Goal: Task Accomplishment & Management: Use online tool/utility

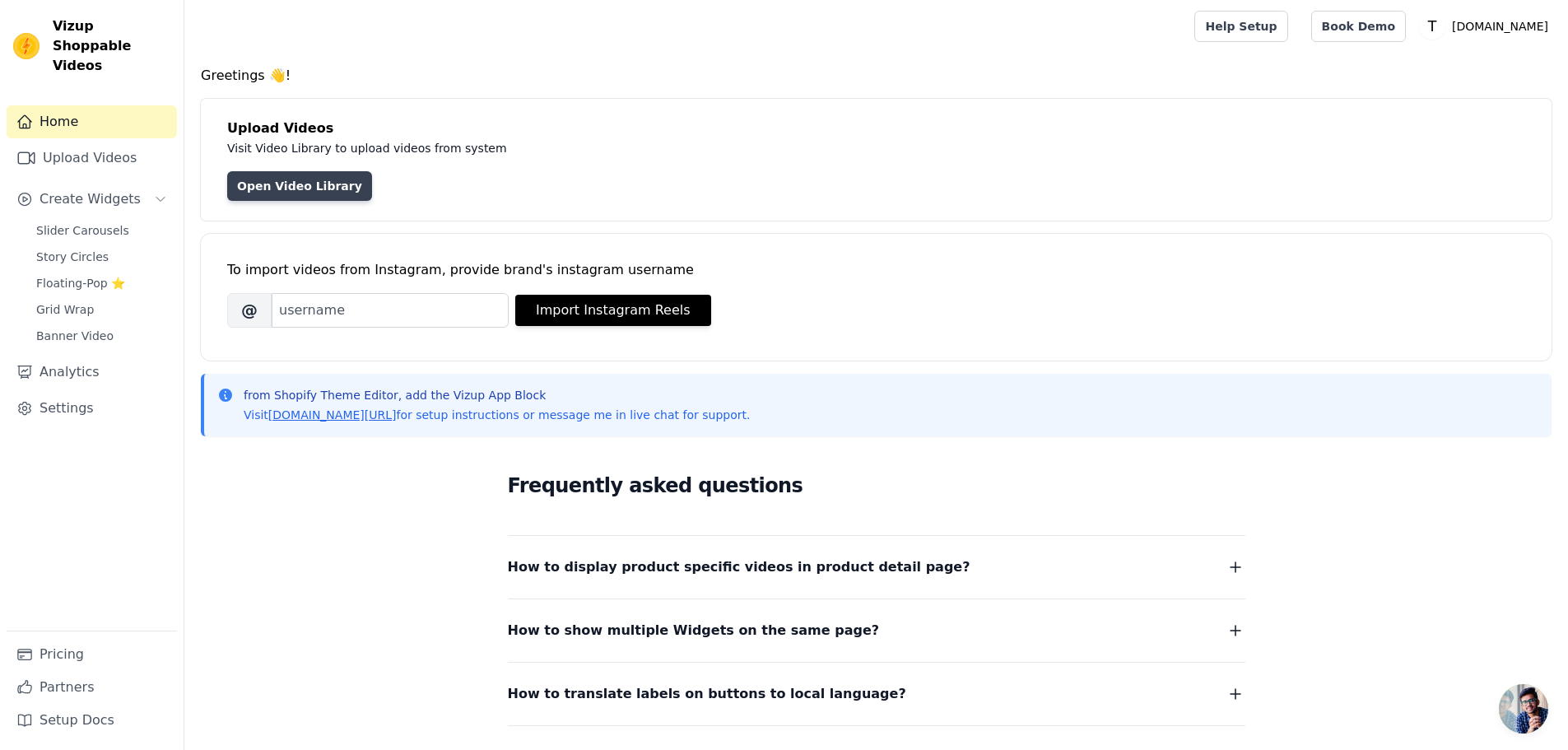
click at [271, 197] on link "Open Video Library" at bounding box center [300, 186] width 145 height 30
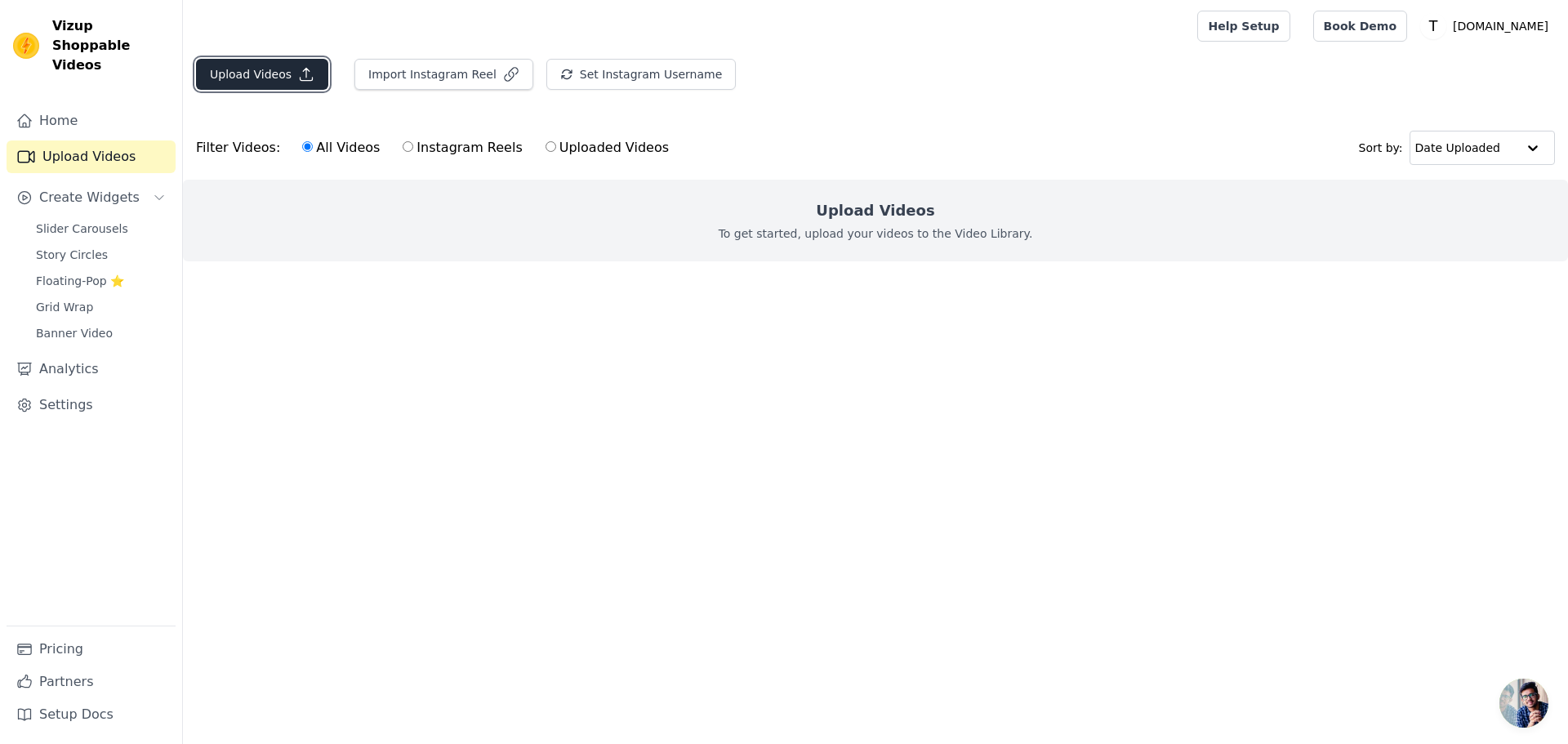
click at [237, 66] on button "Upload Videos" at bounding box center [262, 74] width 132 height 31
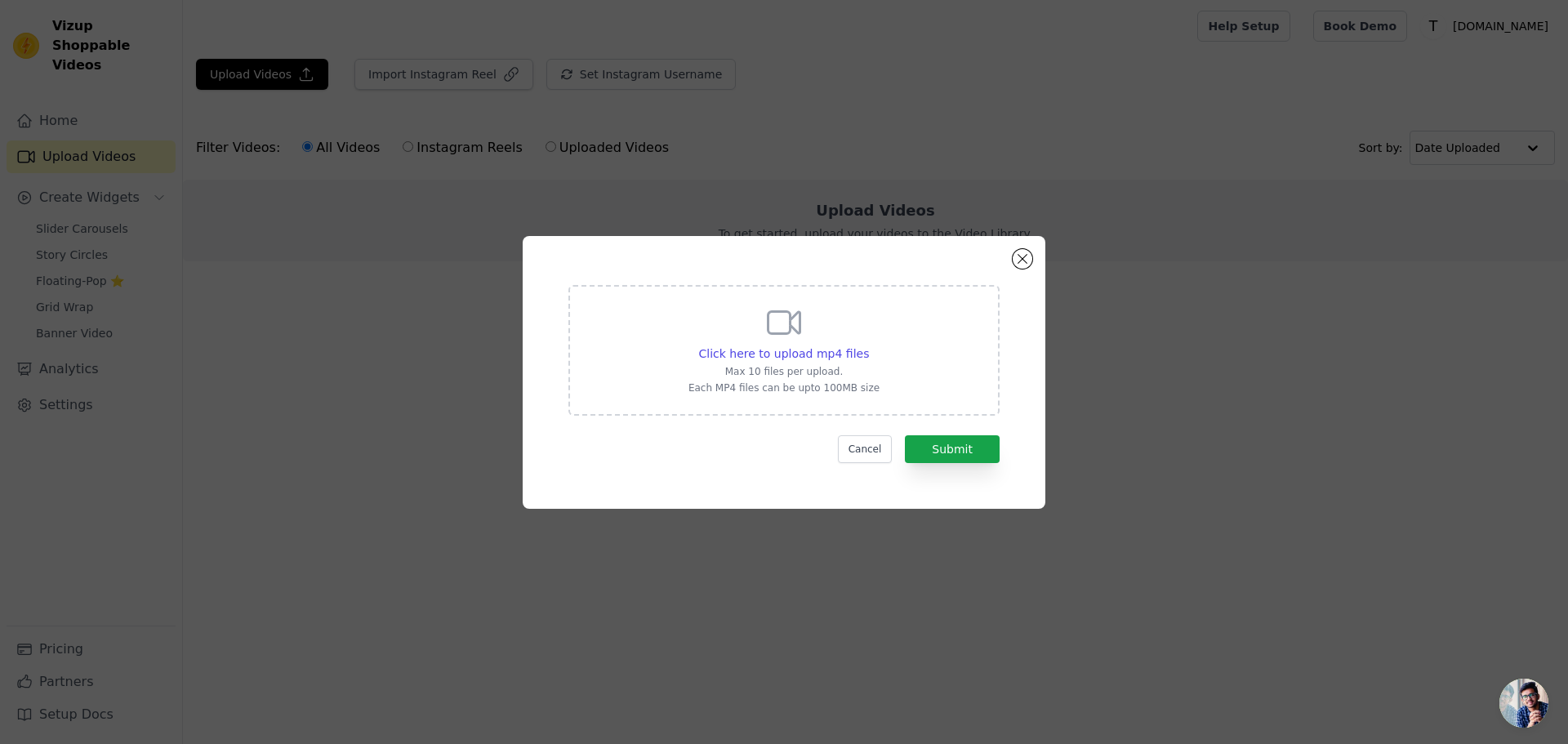
click at [694, 345] on div "Click here to upload mp4 files Max 10 files per upload. Each MP4 files can be u…" at bounding box center [784, 351] width 431 height 131
click at [868, 345] on input "Click here to upload mp4 files Max 10 files per upload. Each MP4 files can be u…" at bounding box center [868, 345] width 1 height 1
type input "C:\fakepath\Hood Installation Wired (3).mp4"
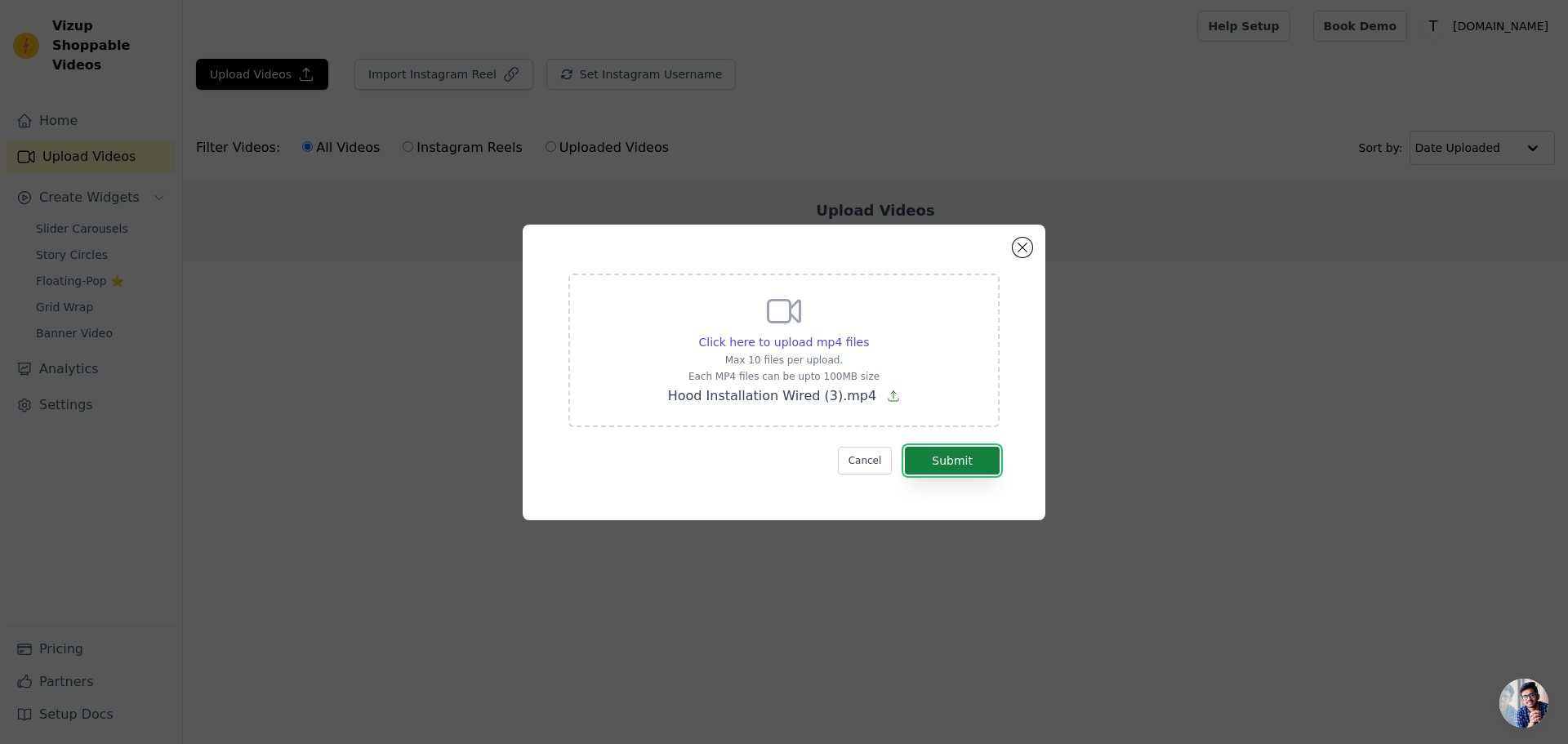
click at [970, 465] on button "Submit" at bounding box center [952, 460] width 95 height 28
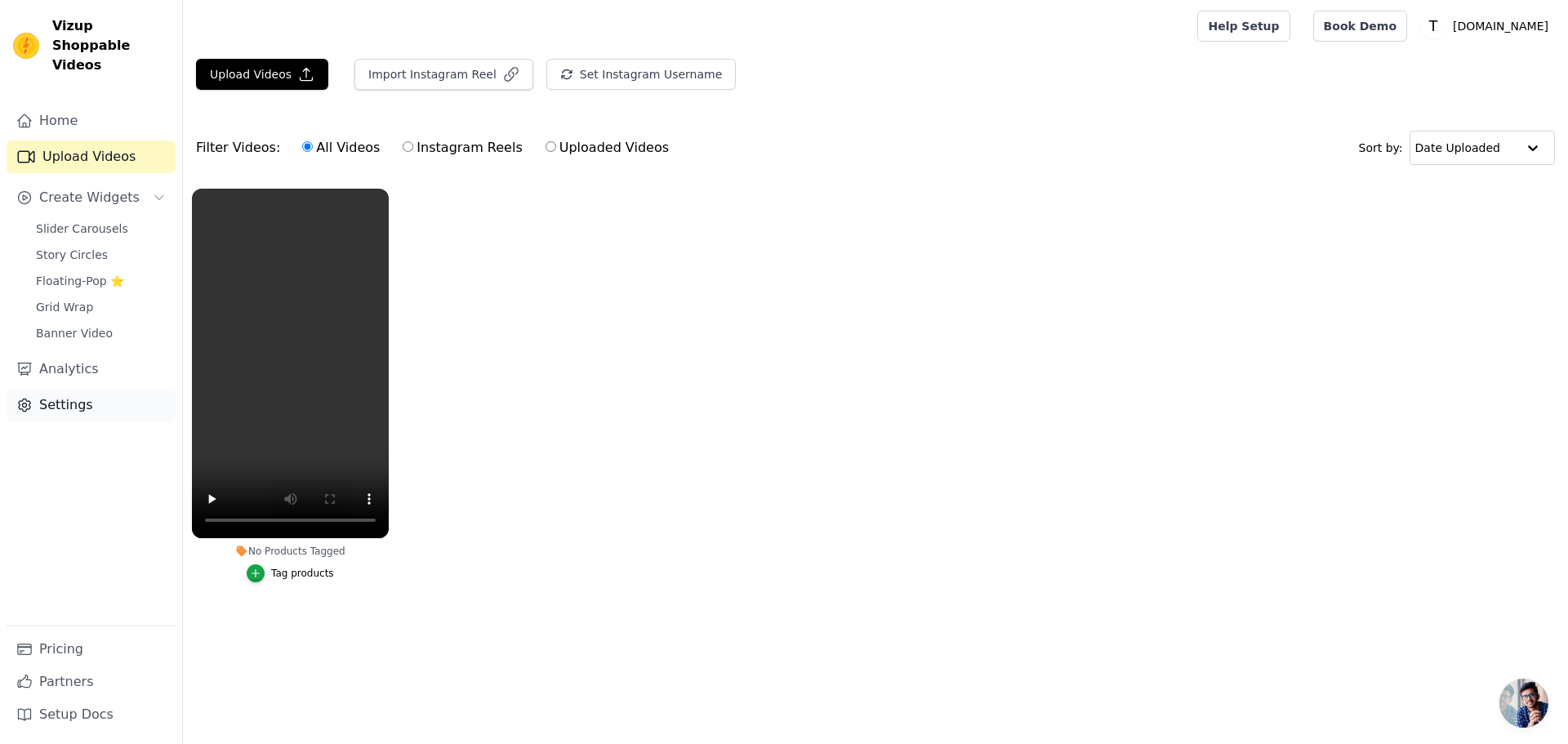
click at [67, 390] on link "Settings" at bounding box center [91, 405] width 169 height 33
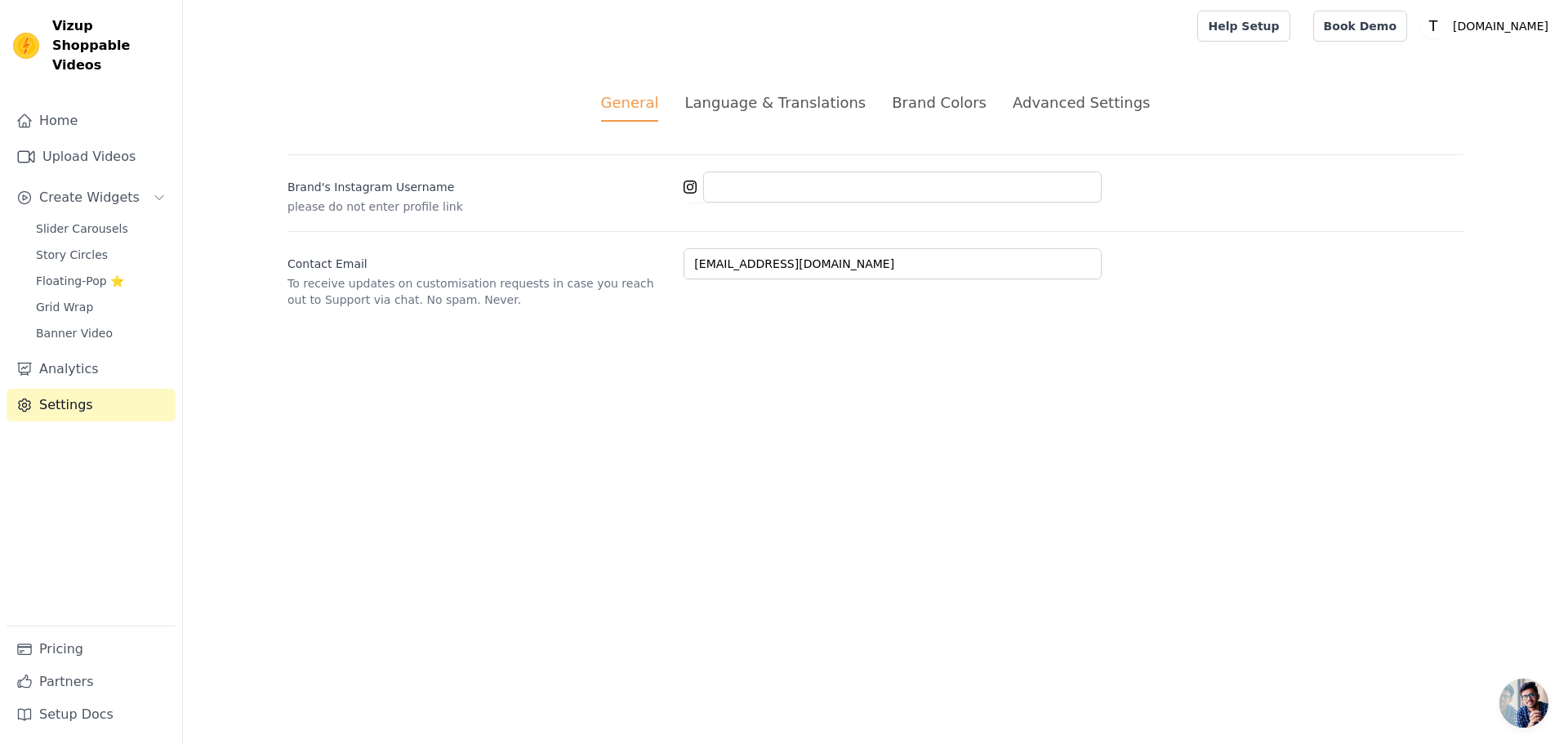
click at [791, 100] on div "Language & Translations" at bounding box center [774, 103] width 181 height 22
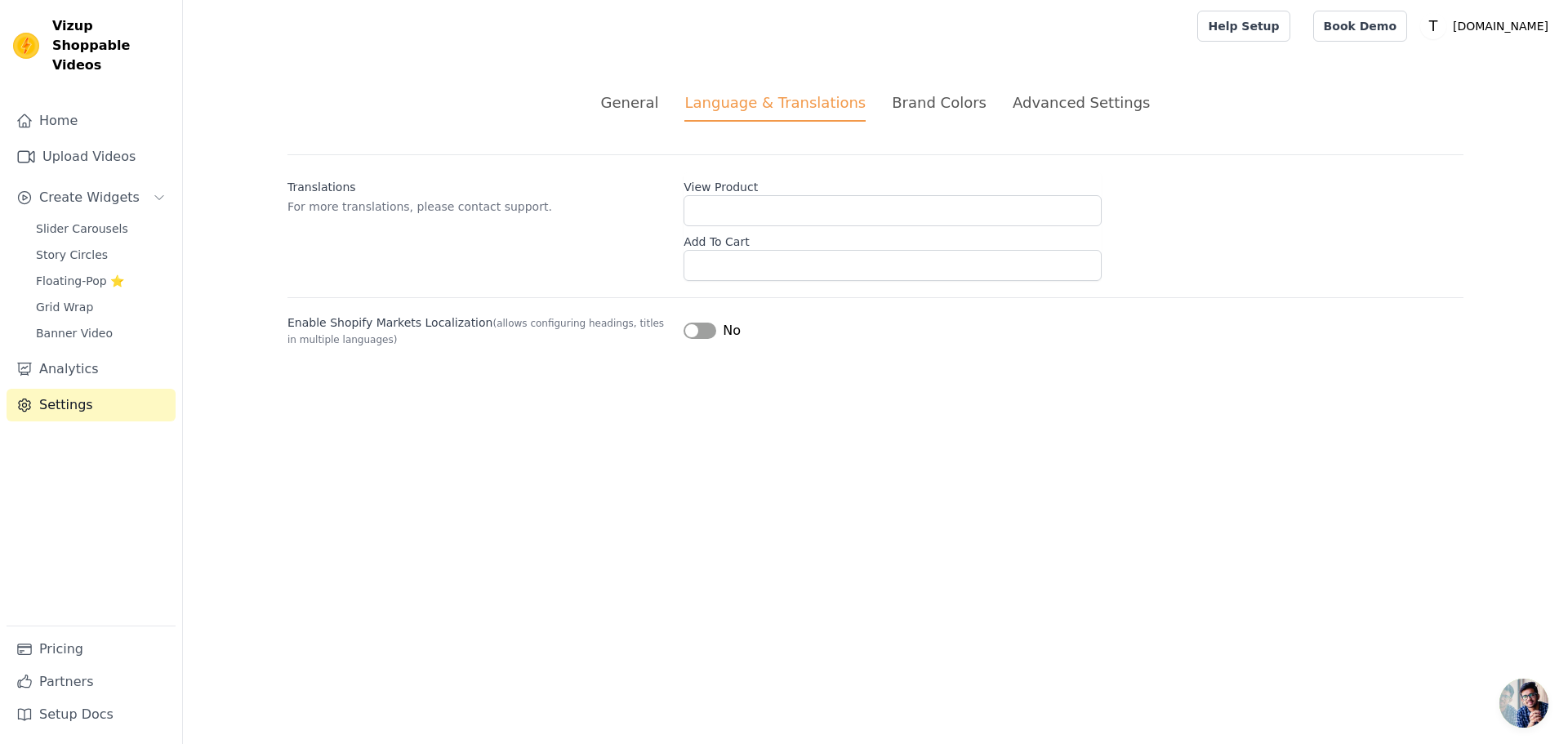
click at [908, 109] on div "Brand Colors" at bounding box center [939, 103] width 95 height 22
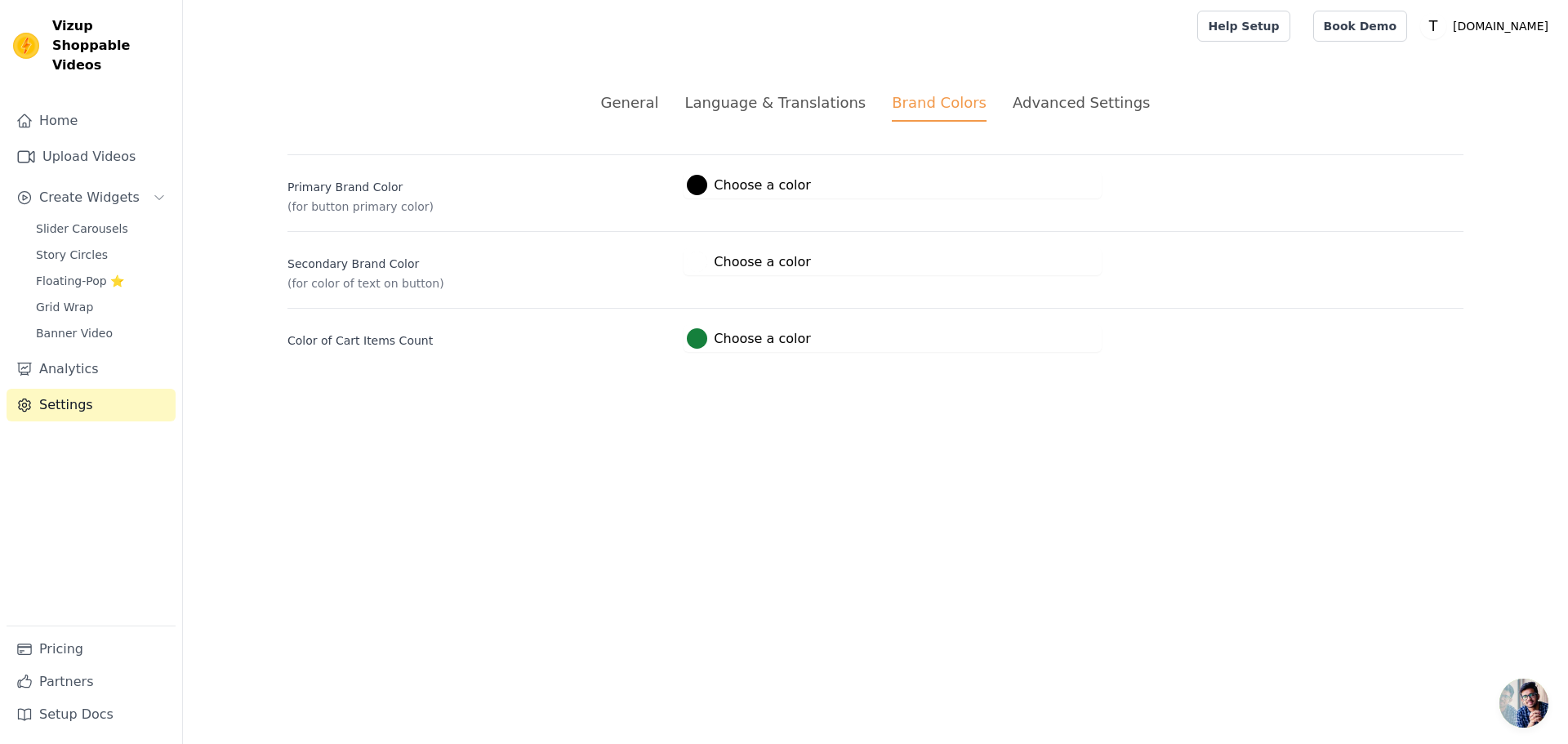
click at [1013, 108] on div "Advanced Settings" at bounding box center [1081, 103] width 137 height 22
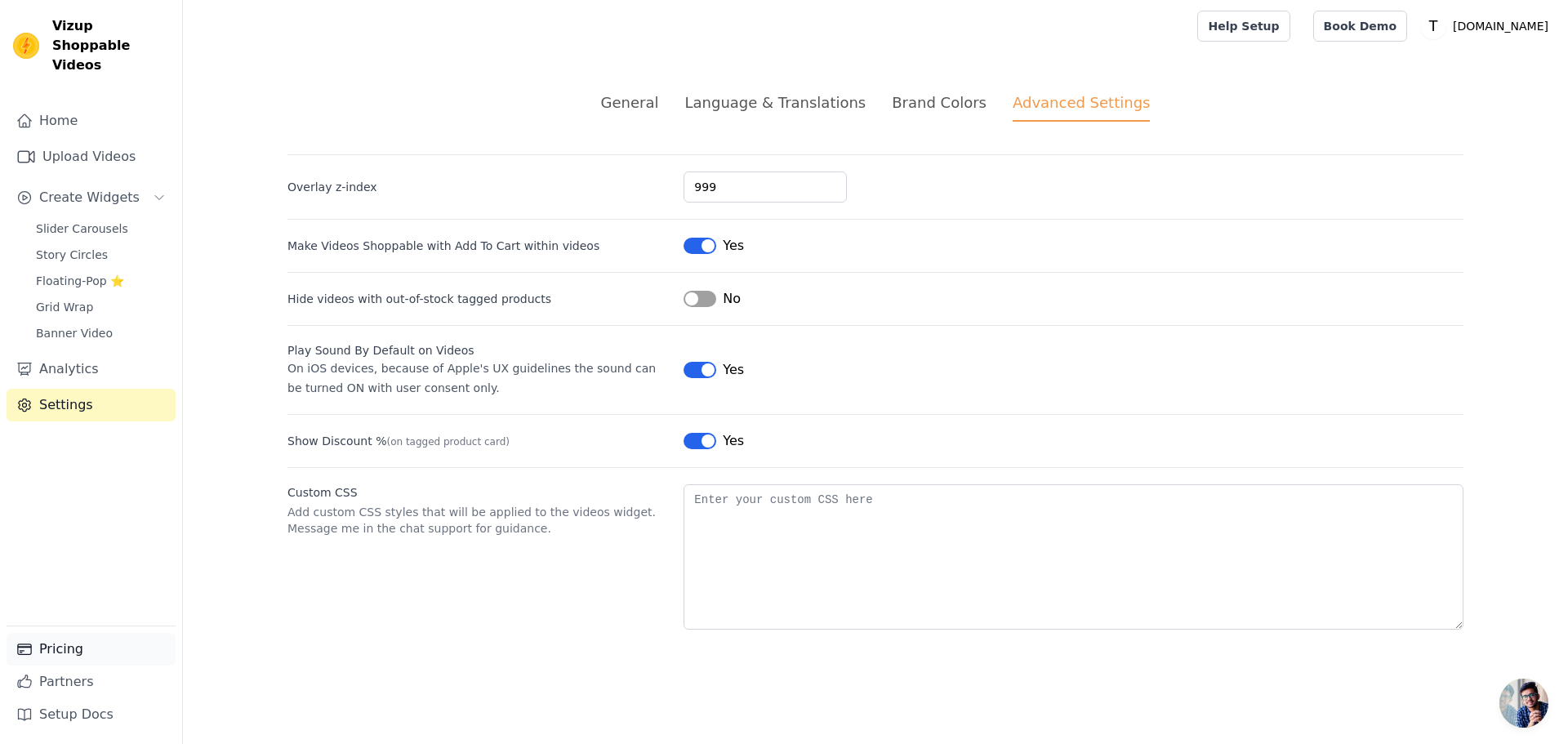
click at [62, 644] on link "Pricing" at bounding box center [91, 650] width 169 height 33
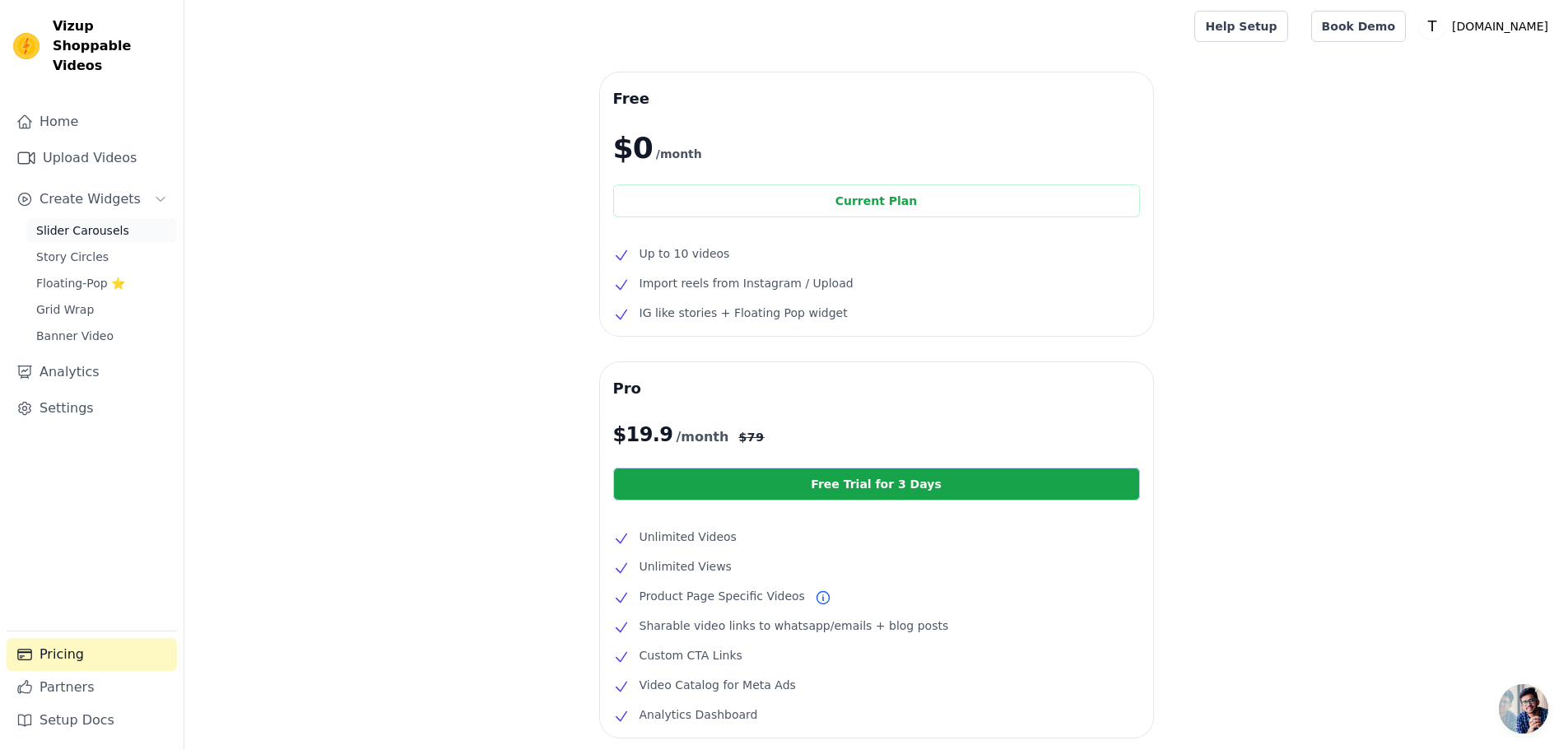
click at [77, 222] on span "Slider Carousels" at bounding box center [82, 231] width 93 height 17
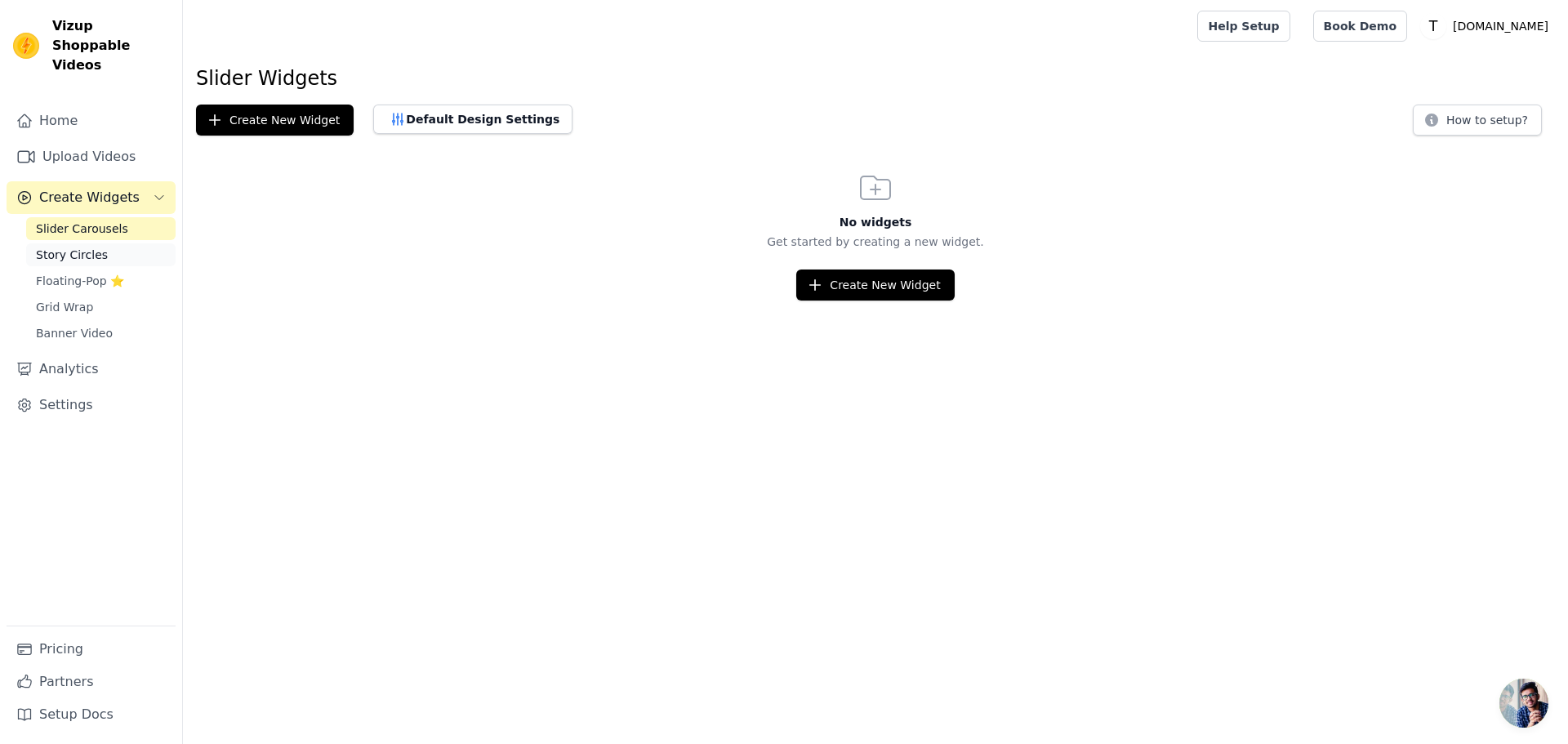
click at [91, 246] on span "Story Circles" at bounding box center [71, 255] width 72 height 17
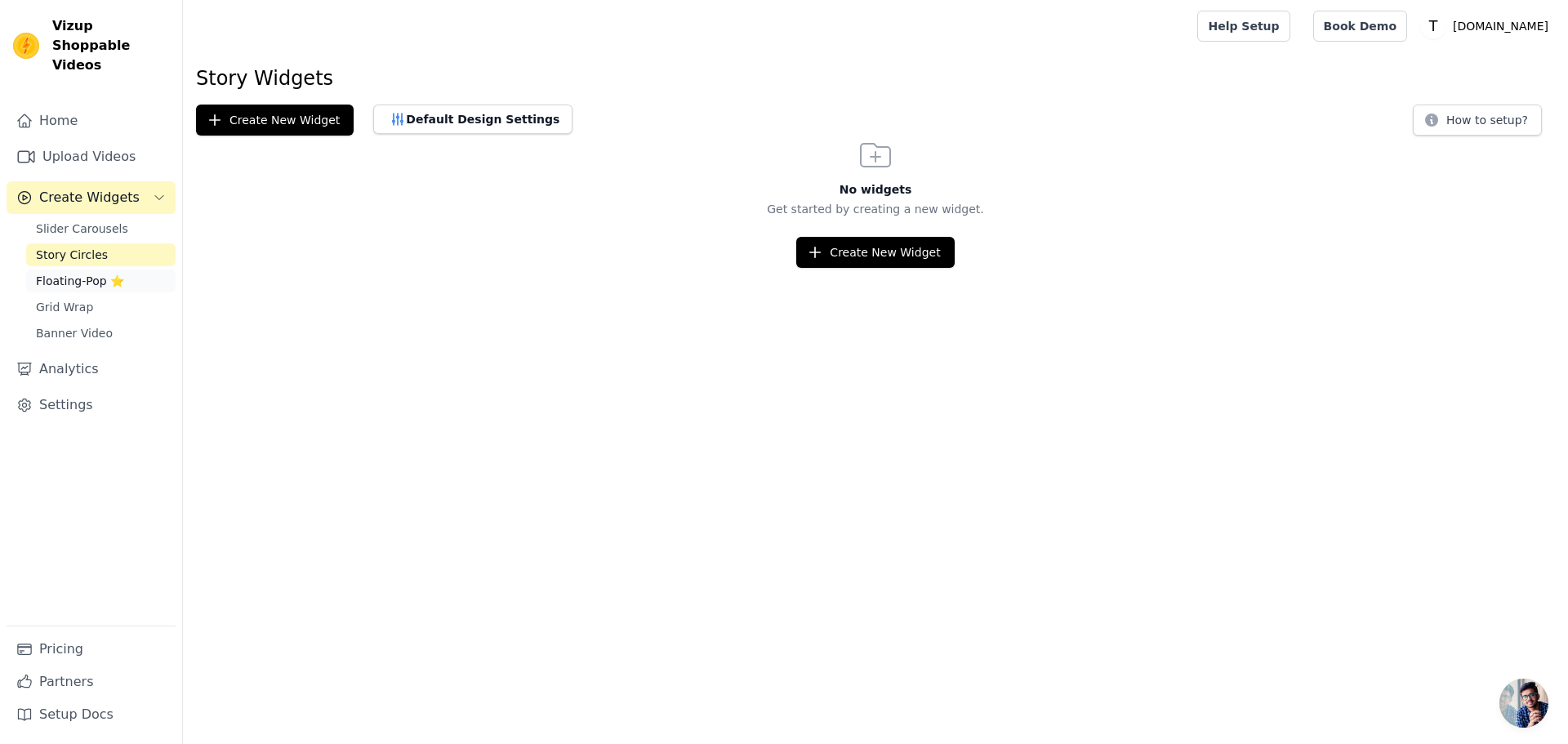
click at [76, 273] on span "Floating-Pop ⭐" at bounding box center [79, 281] width 88 height 17
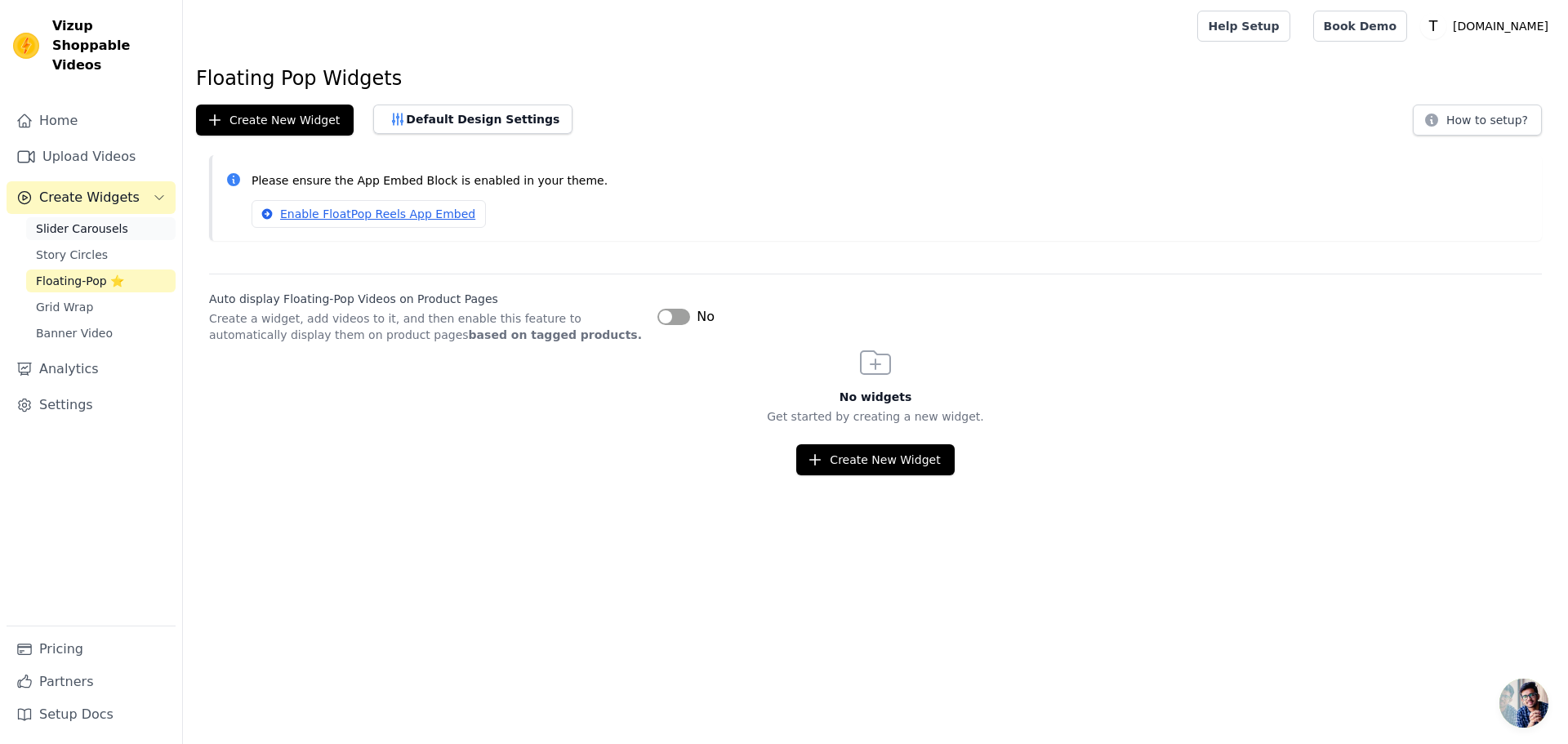
click at [74, 221] on span "Slider Carousels" at bounding box center [82, 229] width 93 height 17
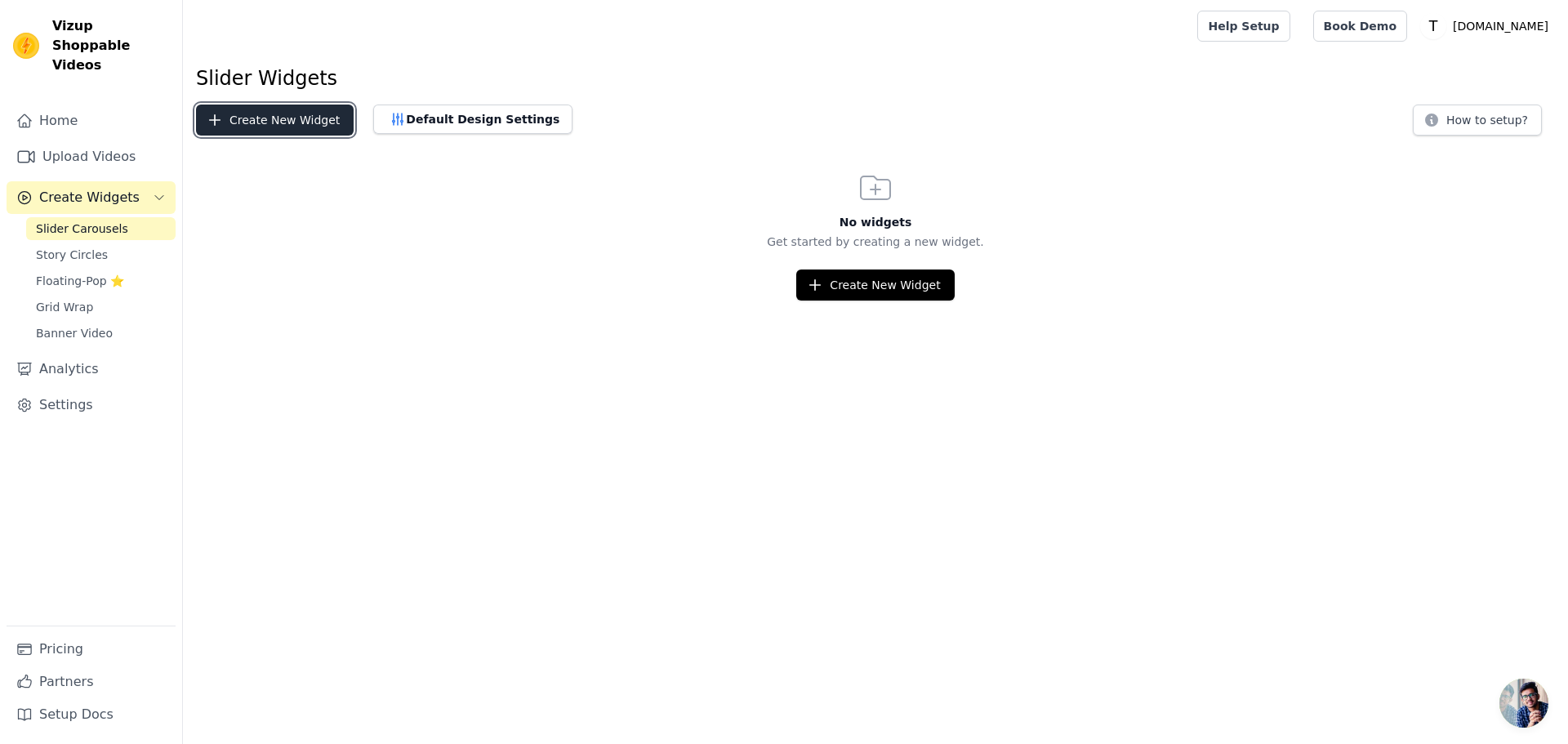
click at [285, 120] on button "Create New Widget" at bounding box center [274, 120] width 158 height 31
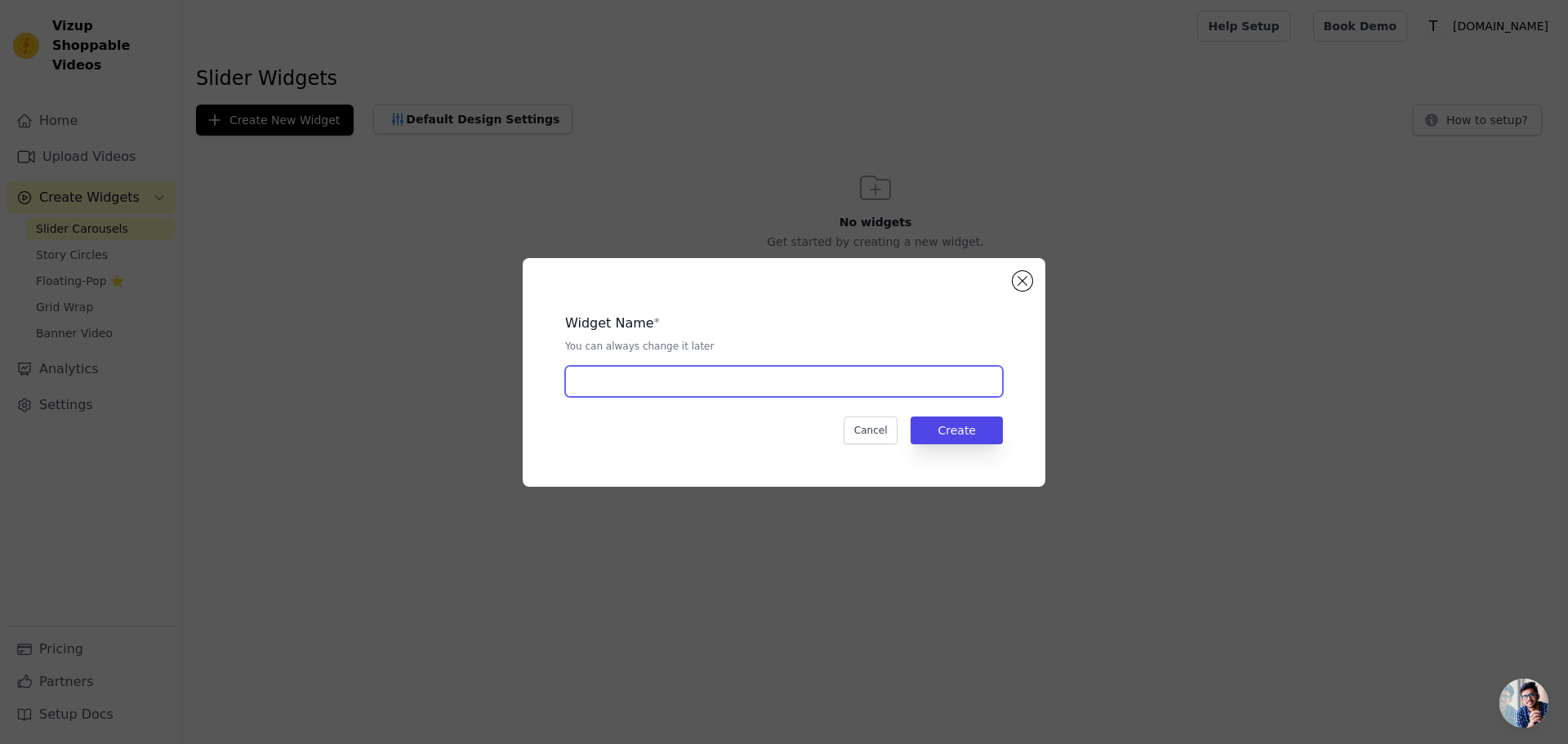
click at [683, 392] on input "text" at bounding box center [784, 382] width 438 height 31
type input "v"
type input "x"
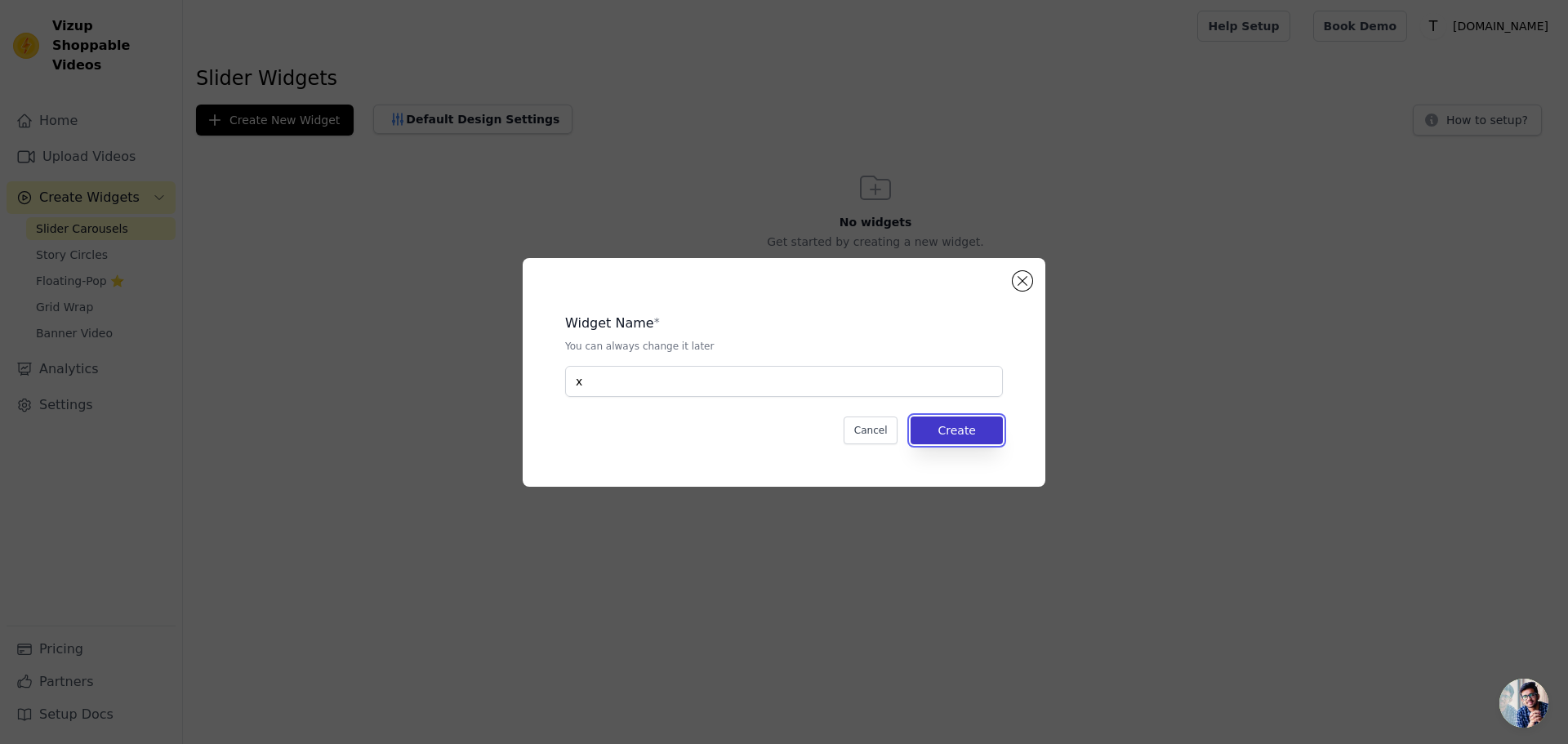
click at [948, 441] on button "Create" at bounding box center [957, 431] width 93 height 28
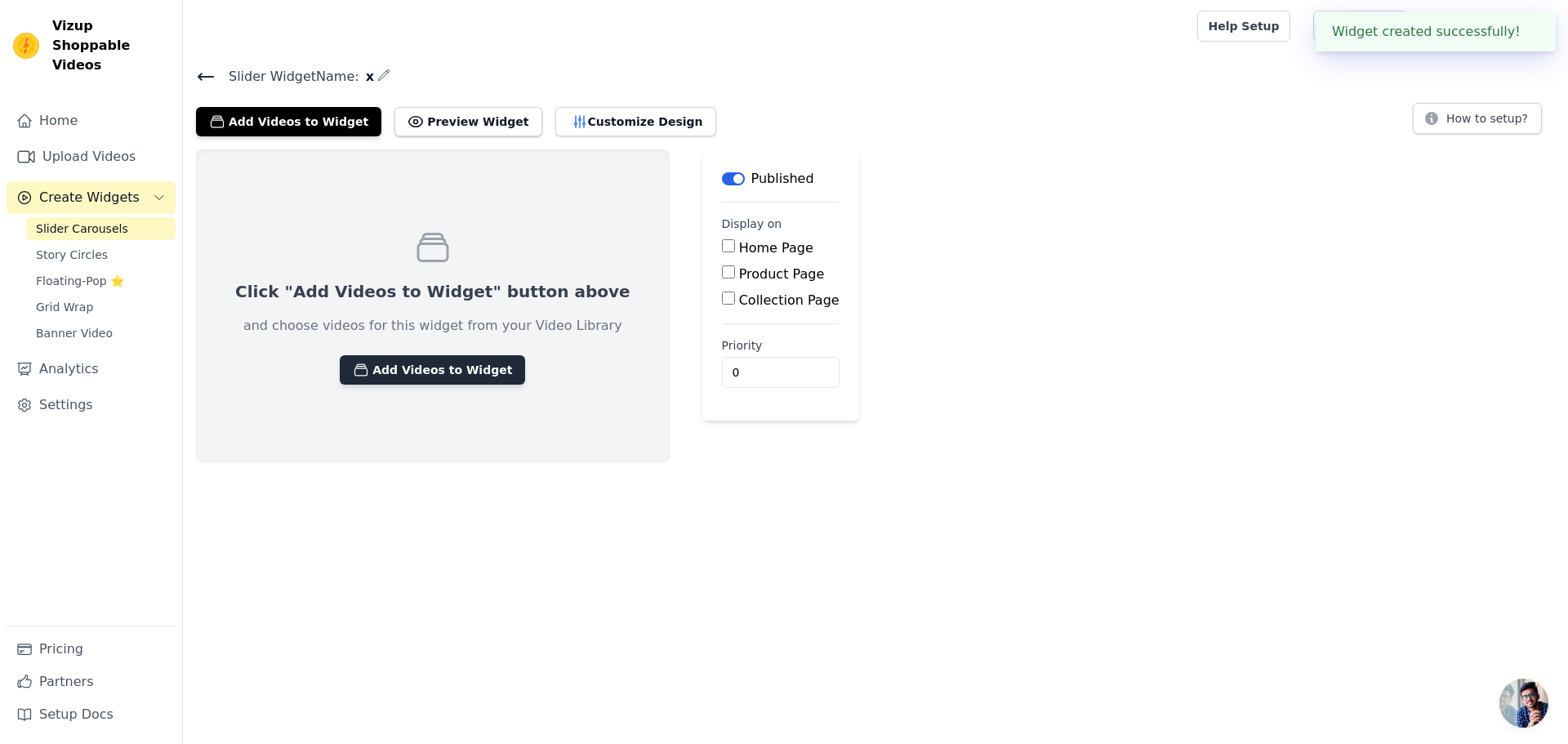
click at [444, 370] on button "Add Videos to Widget" at bounding box center [432, 370] width 185 height 30
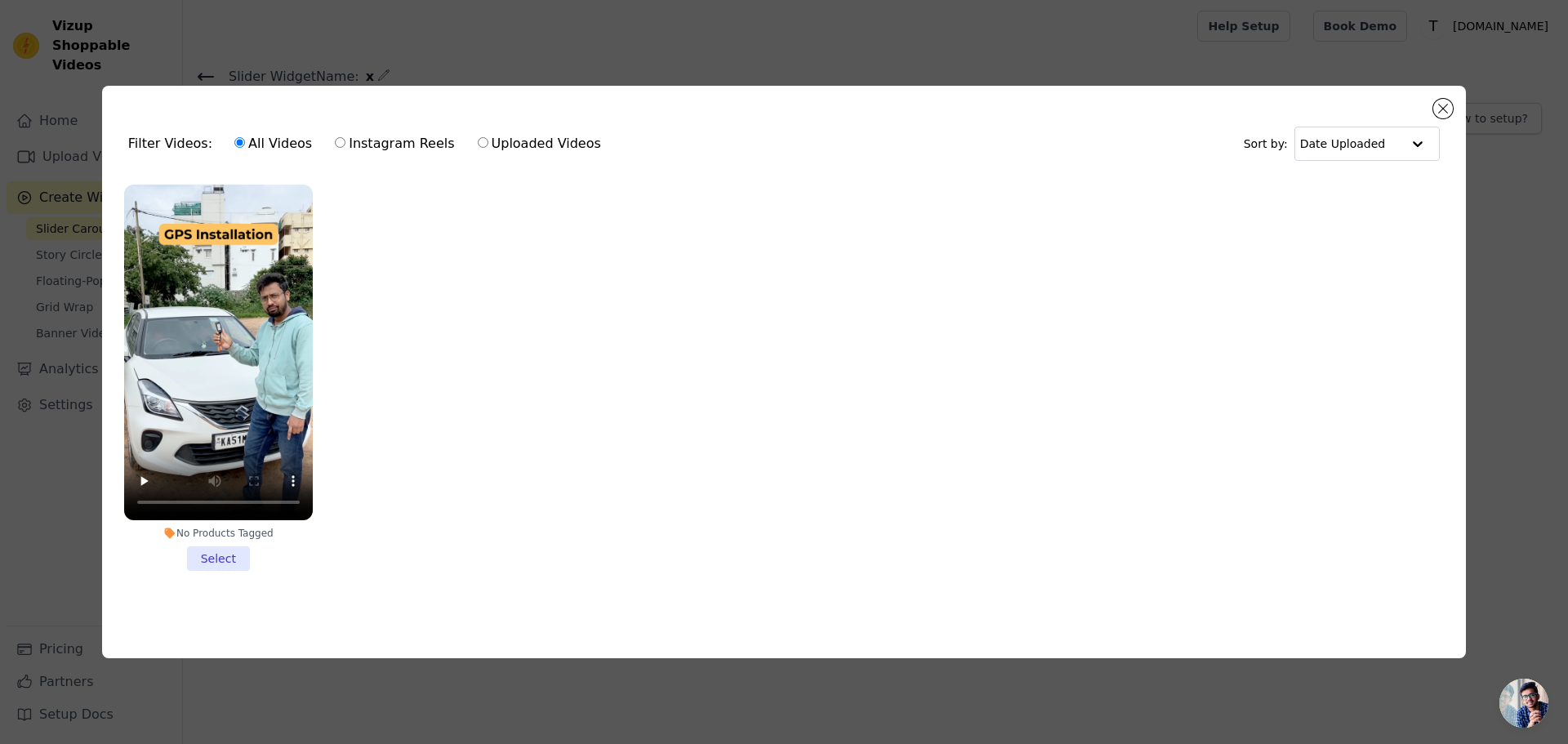
click at [217, 553] on li "No Products Tagged Select" at bounding box center [218, 377] width 188 height 386
click at [0, 0] on input "No Products Tagged Select" at bounding box center [0, 0] width 0 height 0
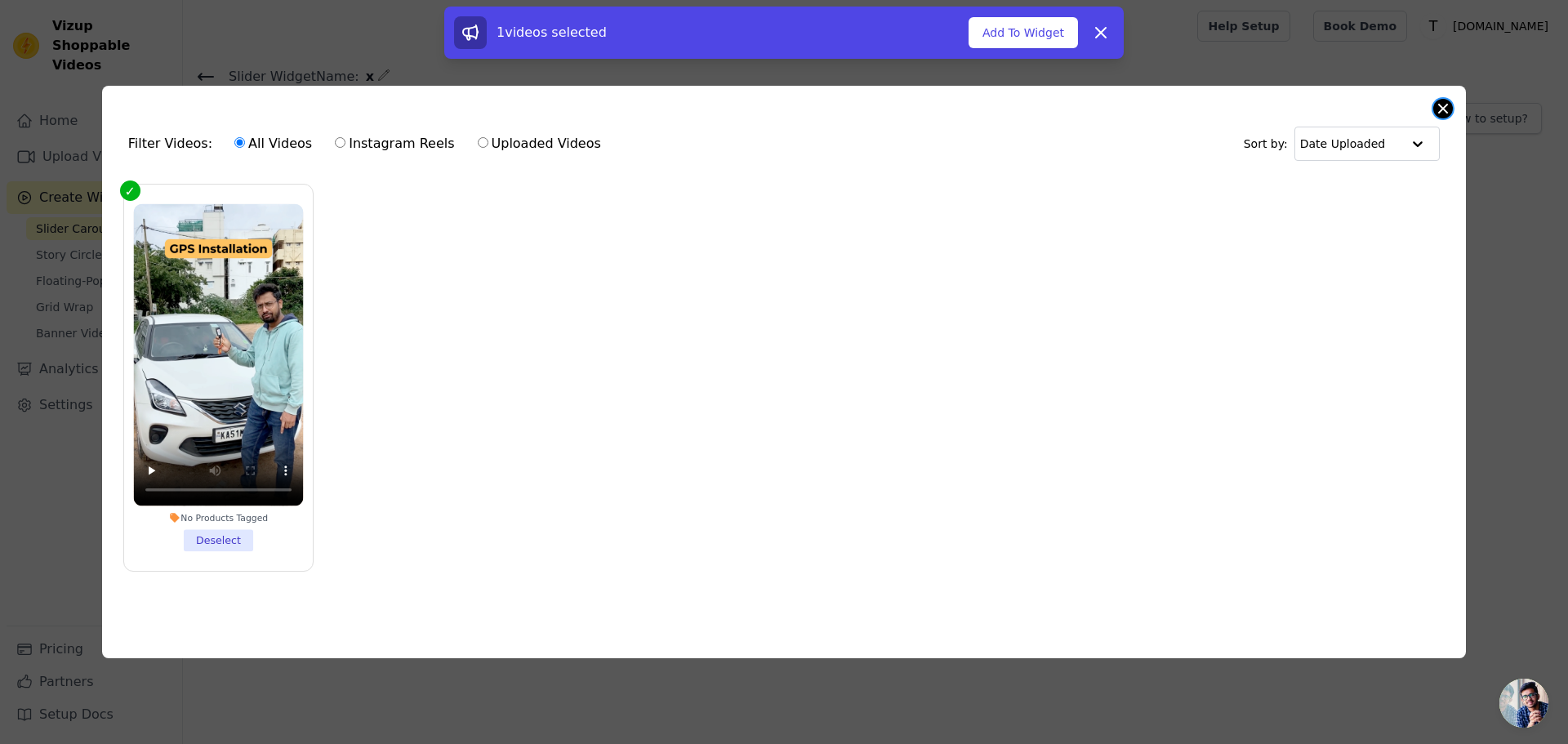
click at [1446, 102] on button "Close modal" at bounding box center [1443, 109] width 20 height 20
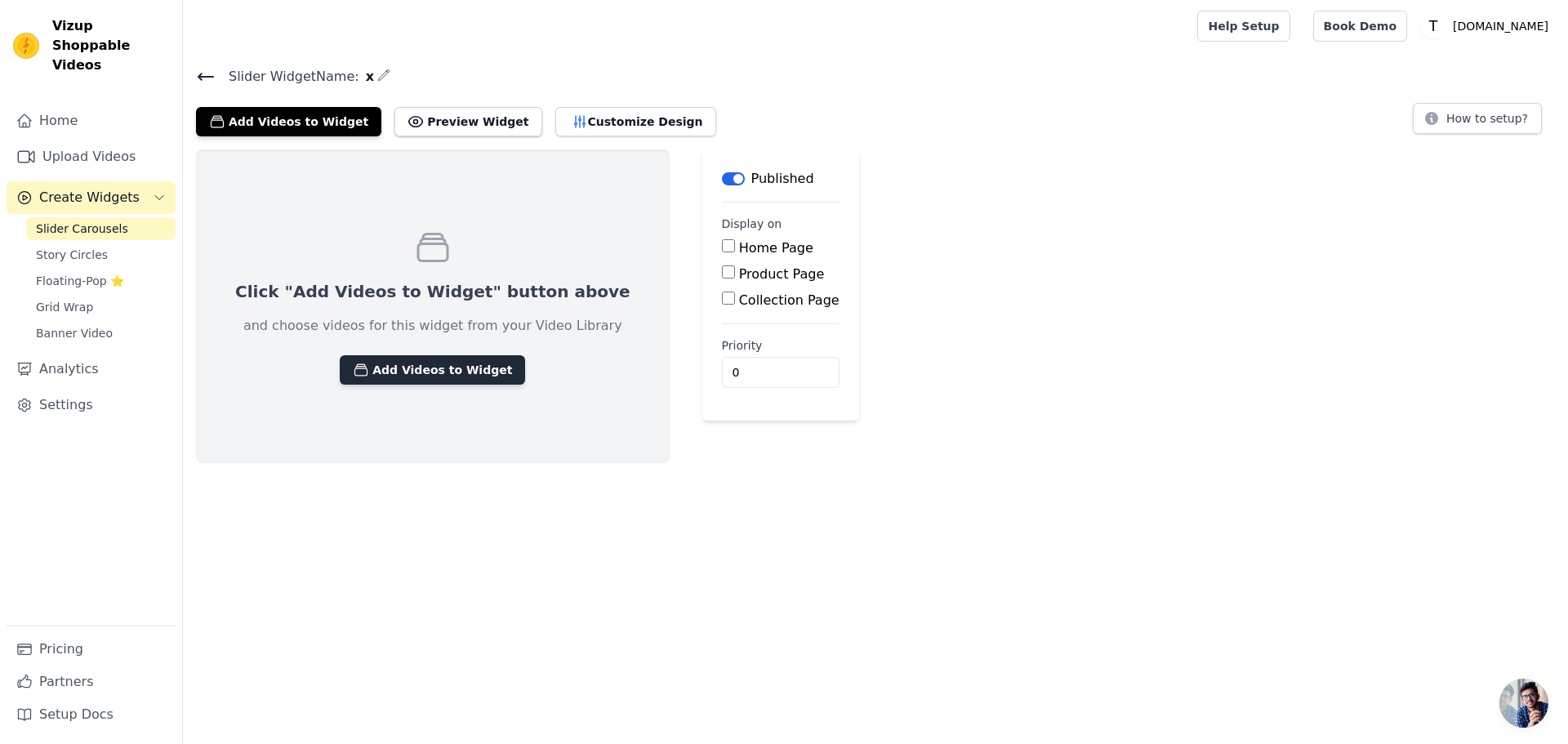
click at [398, 376] on button "Add Videos to Widget" at bounding box center [432, 370] width 185 height 30
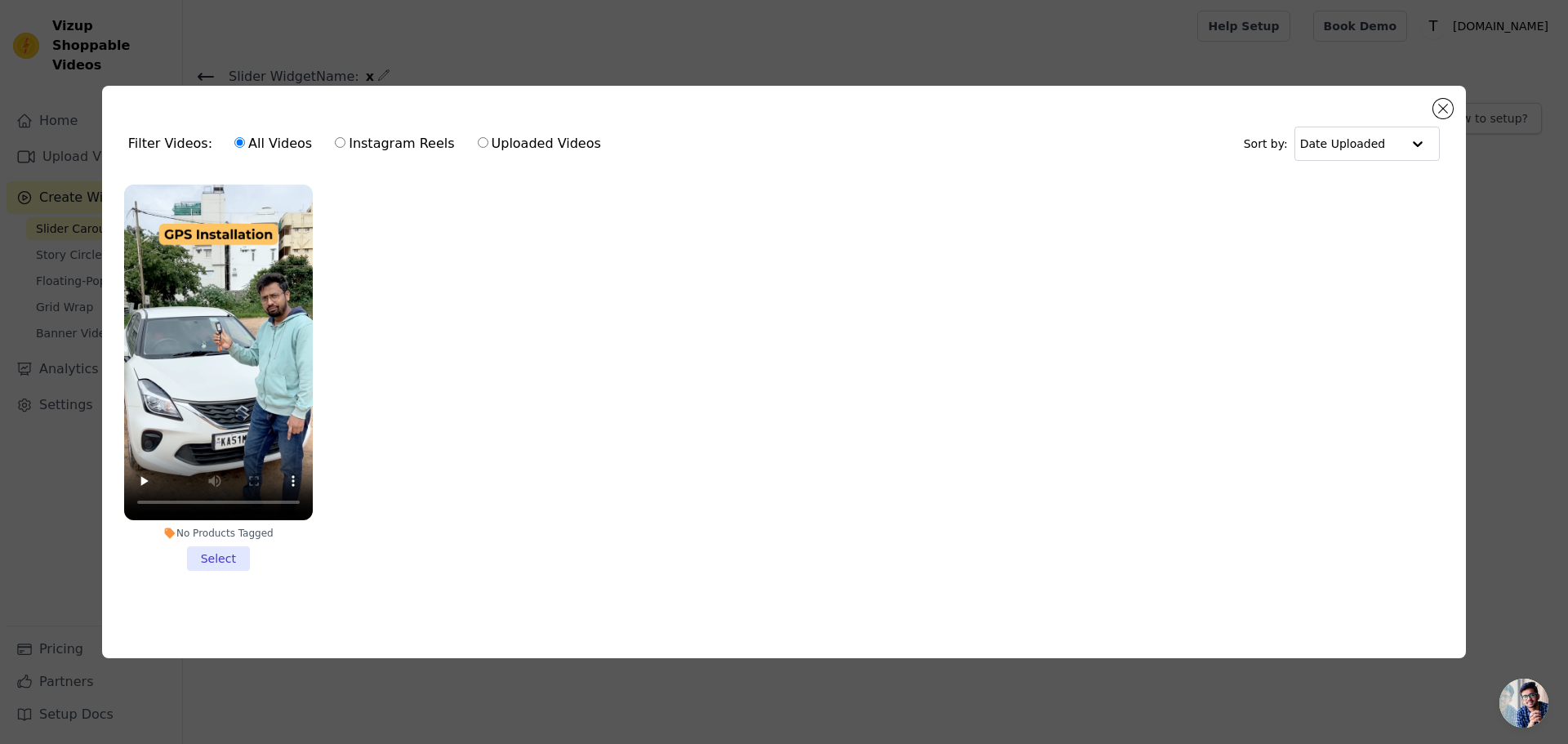
click at [214, 547] on li "No Products Tagged Select" at bounding box center [218, 377] width 188 height 386
click at [0, 0] on input "No Products Tagged Select" at bounding box center [0, 0] width 0 height 0
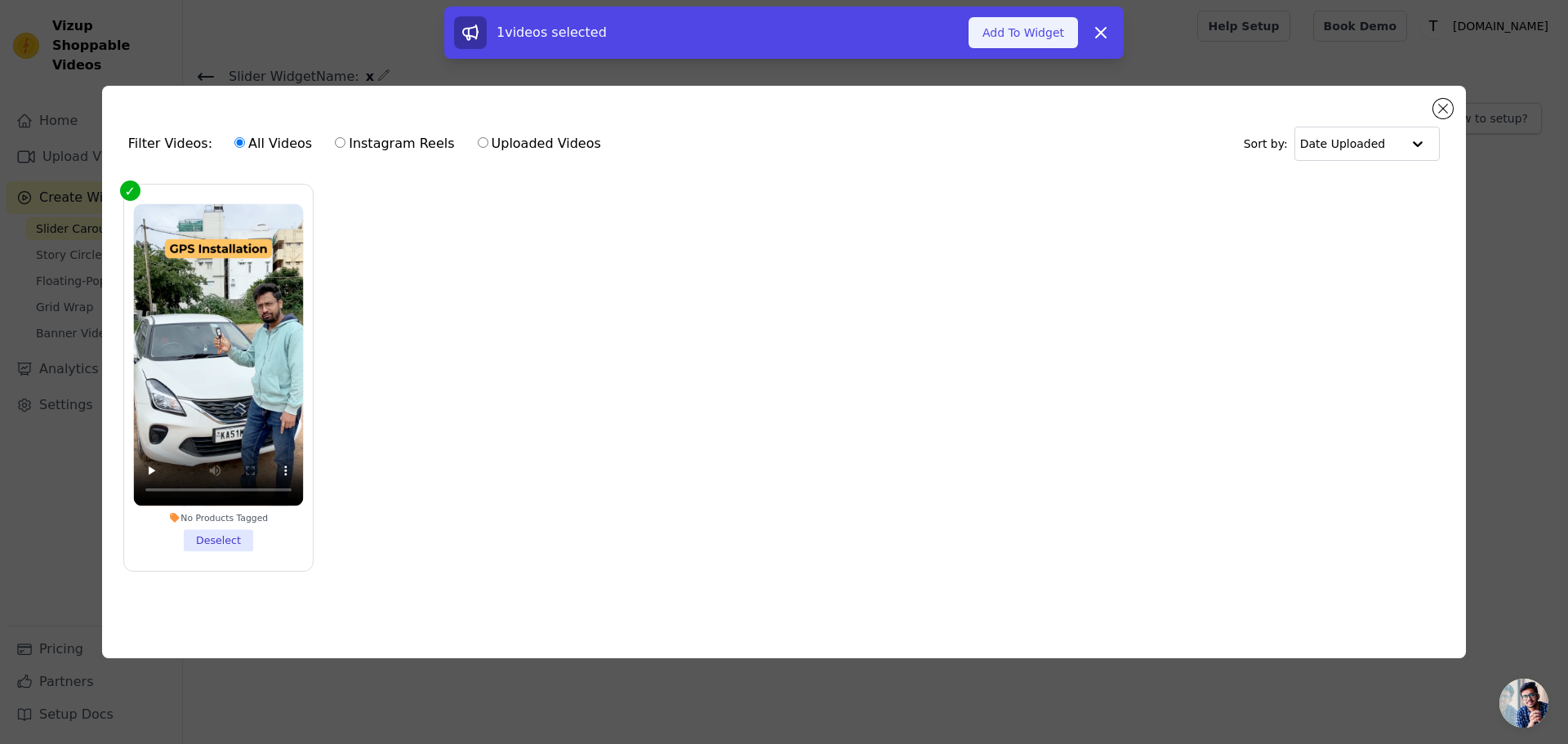
click at [1013, 23] on button "Add To Widget" at bounding box center [1023, 33] width 109 height 31
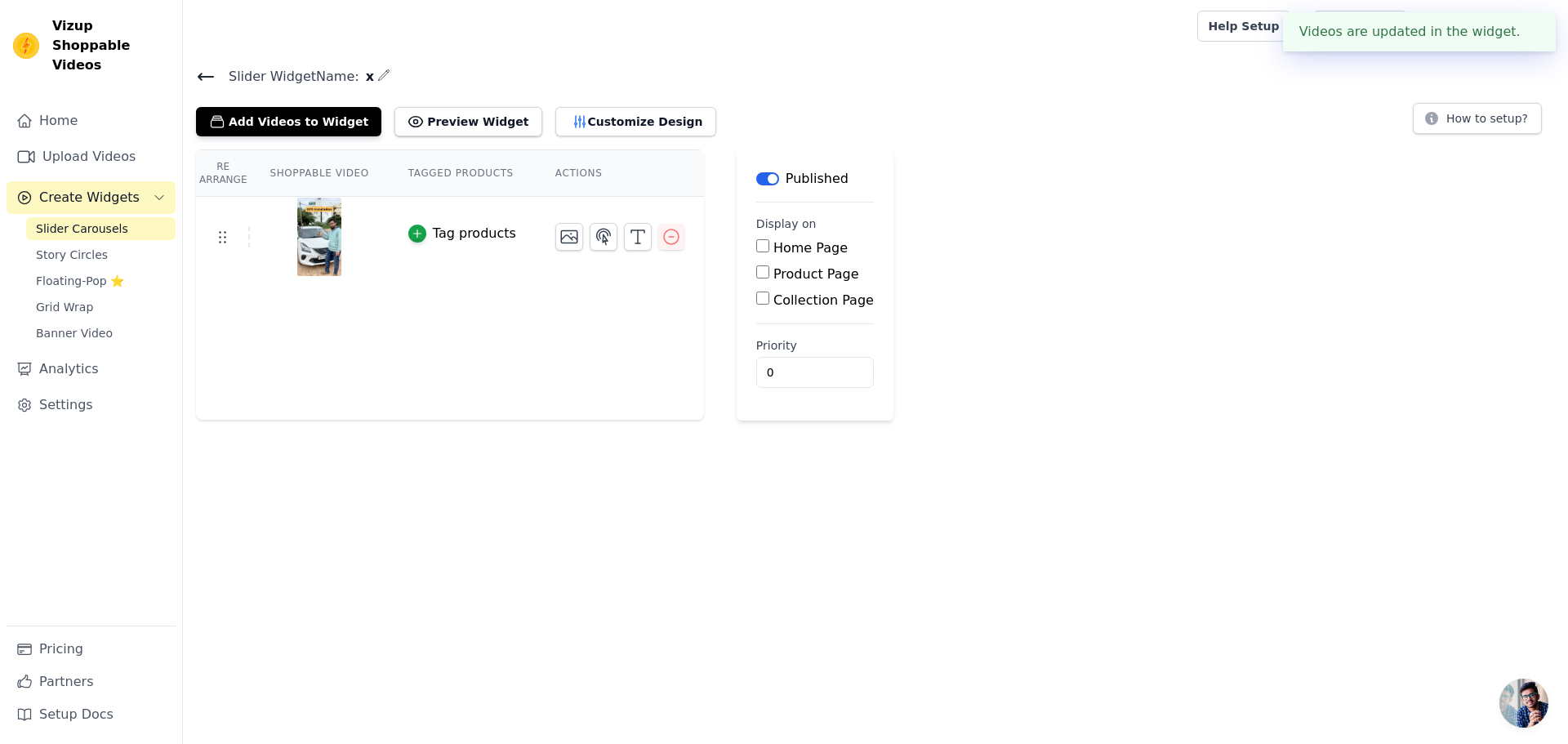
click at [756, 274] on input "Product Page" at bounding box center [763, 272] width 13 height 13
checkbox input "true"
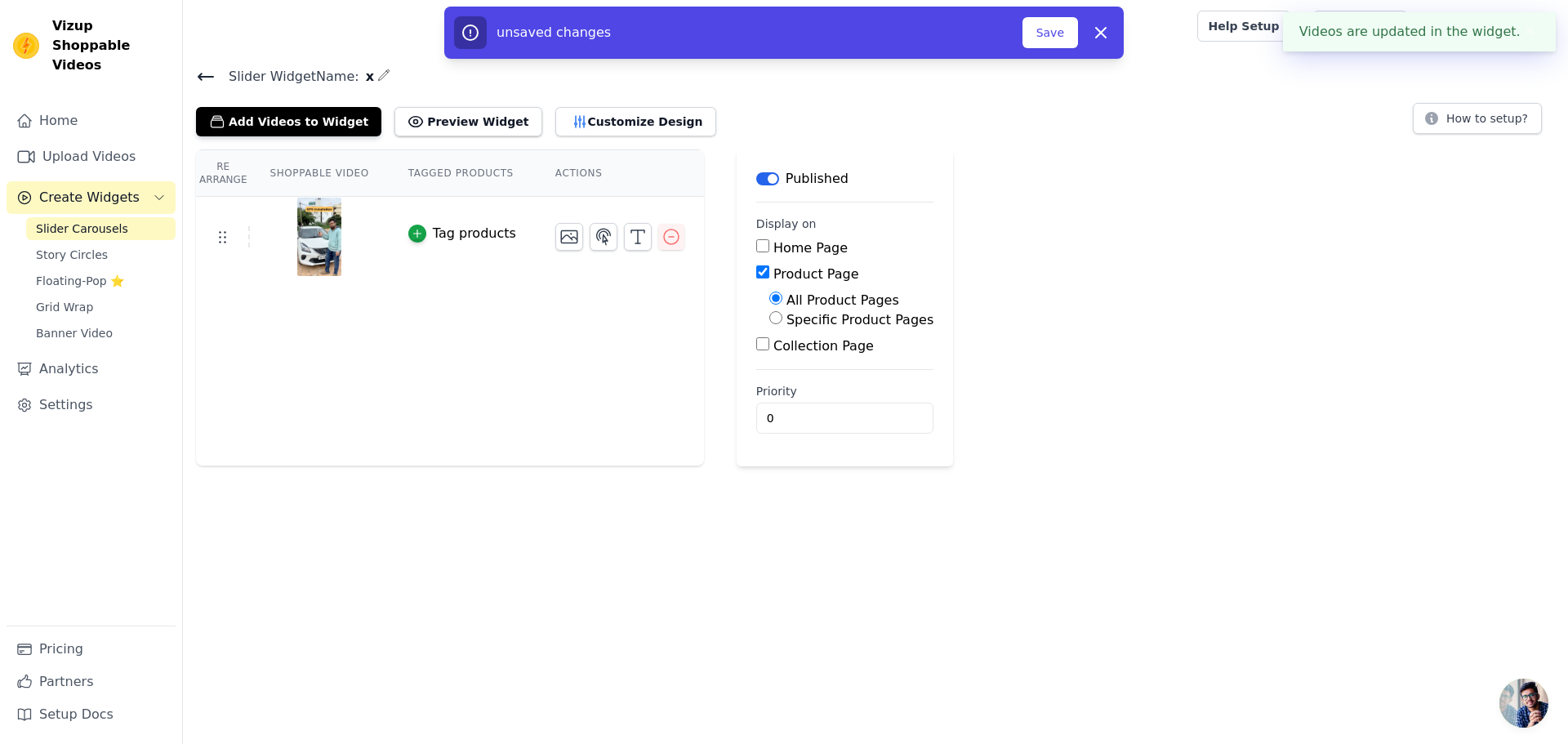
click at [791, 322] on label "Specific Product Pages" at bounding box center [860, 319] width 147 height 16
click at [782, 322] on input "Specific Product Pages" at bounding box center [776, 317] width 13 height 13
radio input "true"
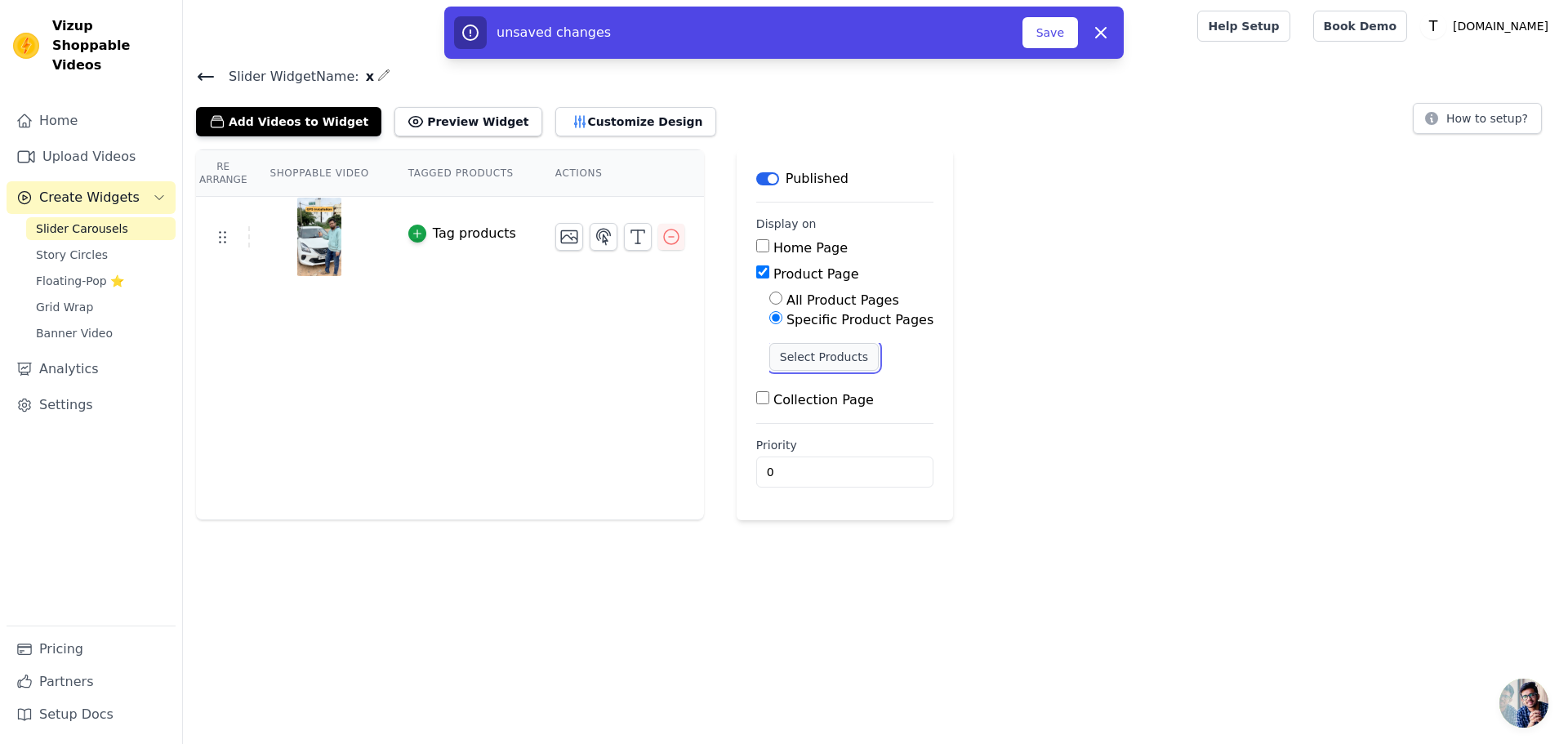
click at [789, 354] on button "Select Products" at bounding box center [824, 357] width 109 height 28
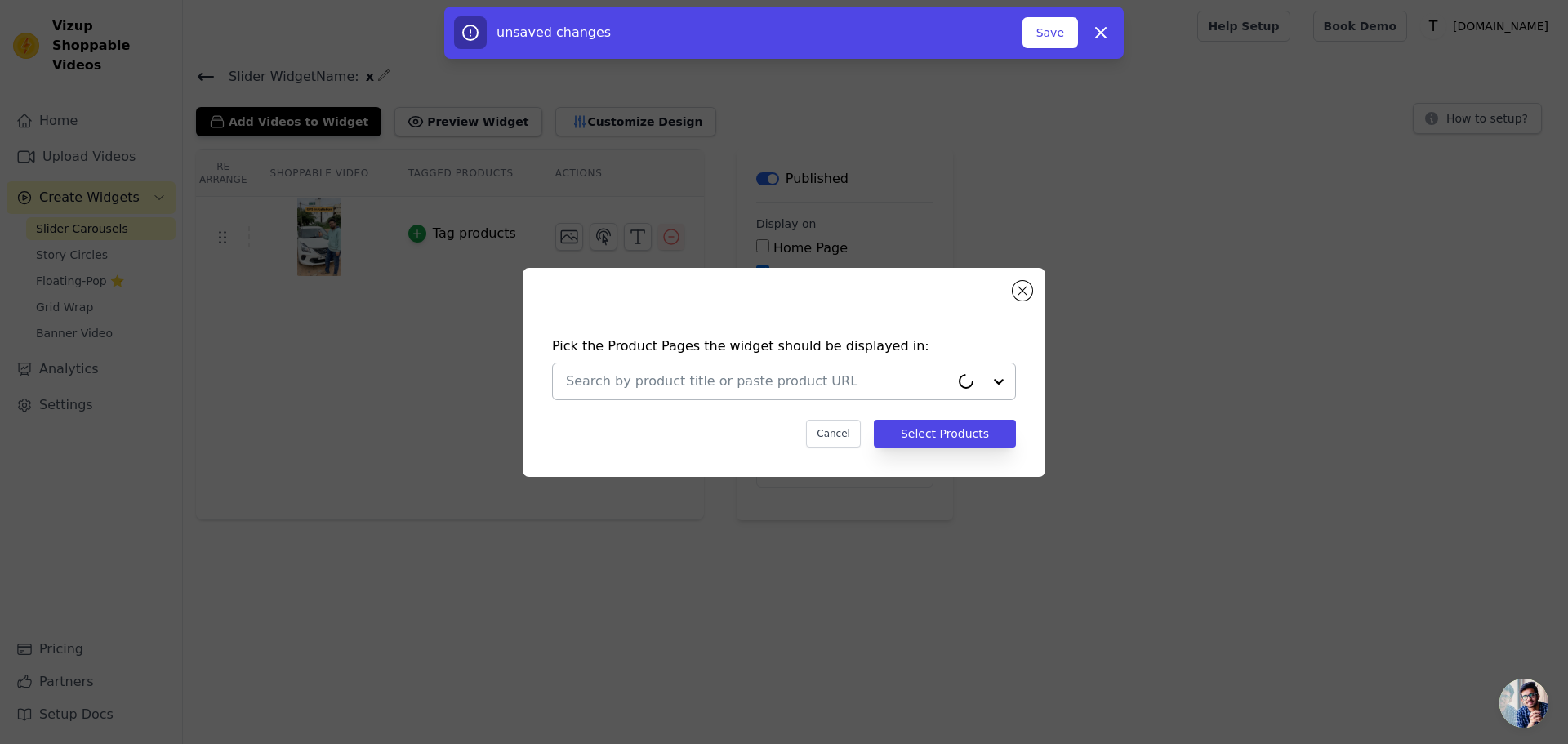
click at [781, 370] on div at bounding box center [758, 381] width 384 height 36
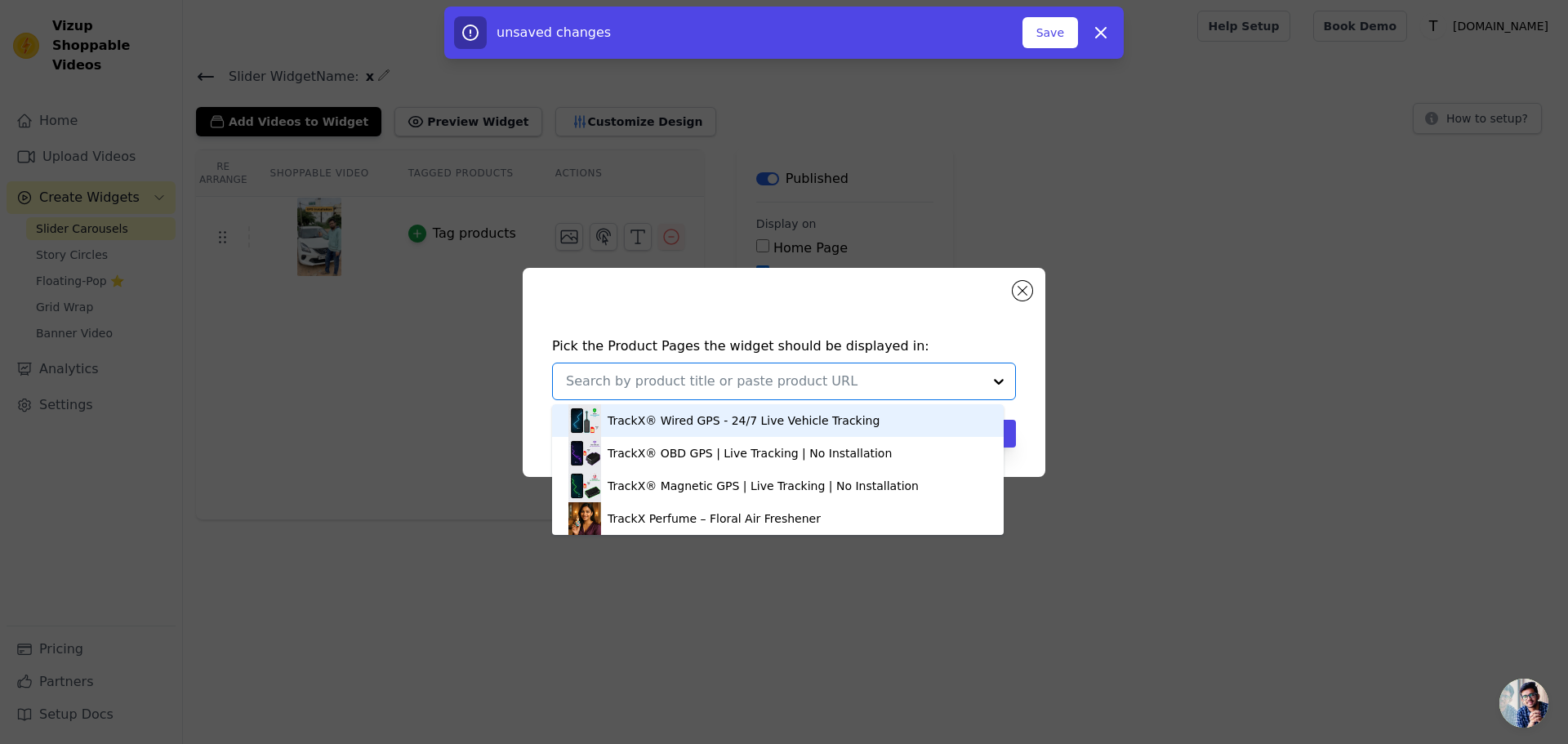
click at [749, 427] on div "TrackX® Wired GPS - 24/7 Live Vehicle Tracking" at bounding box center [743, 421] width 272 height 17
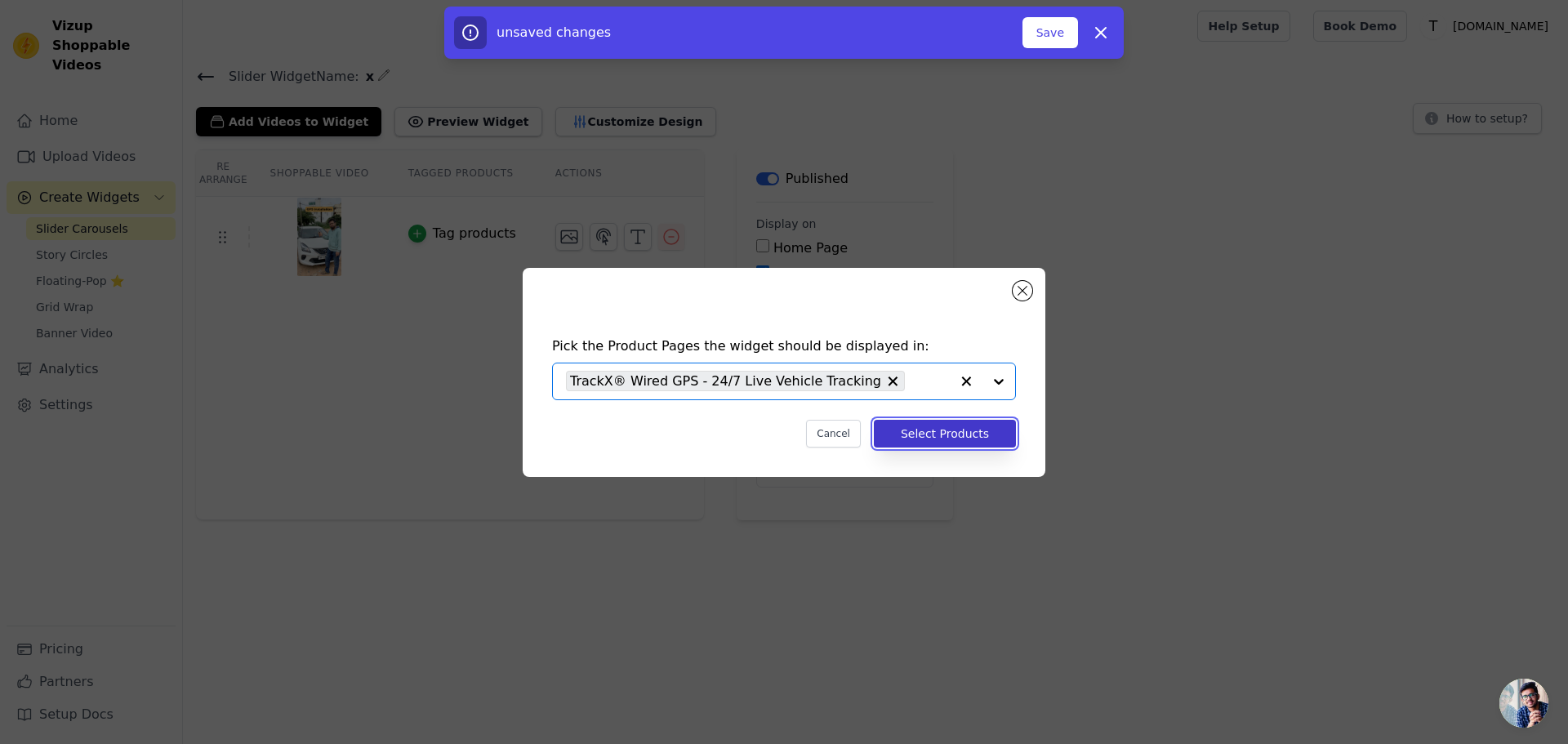
click at [949, 426] on button "Select Products" at bounding box center [945, 434] width 142 height 28
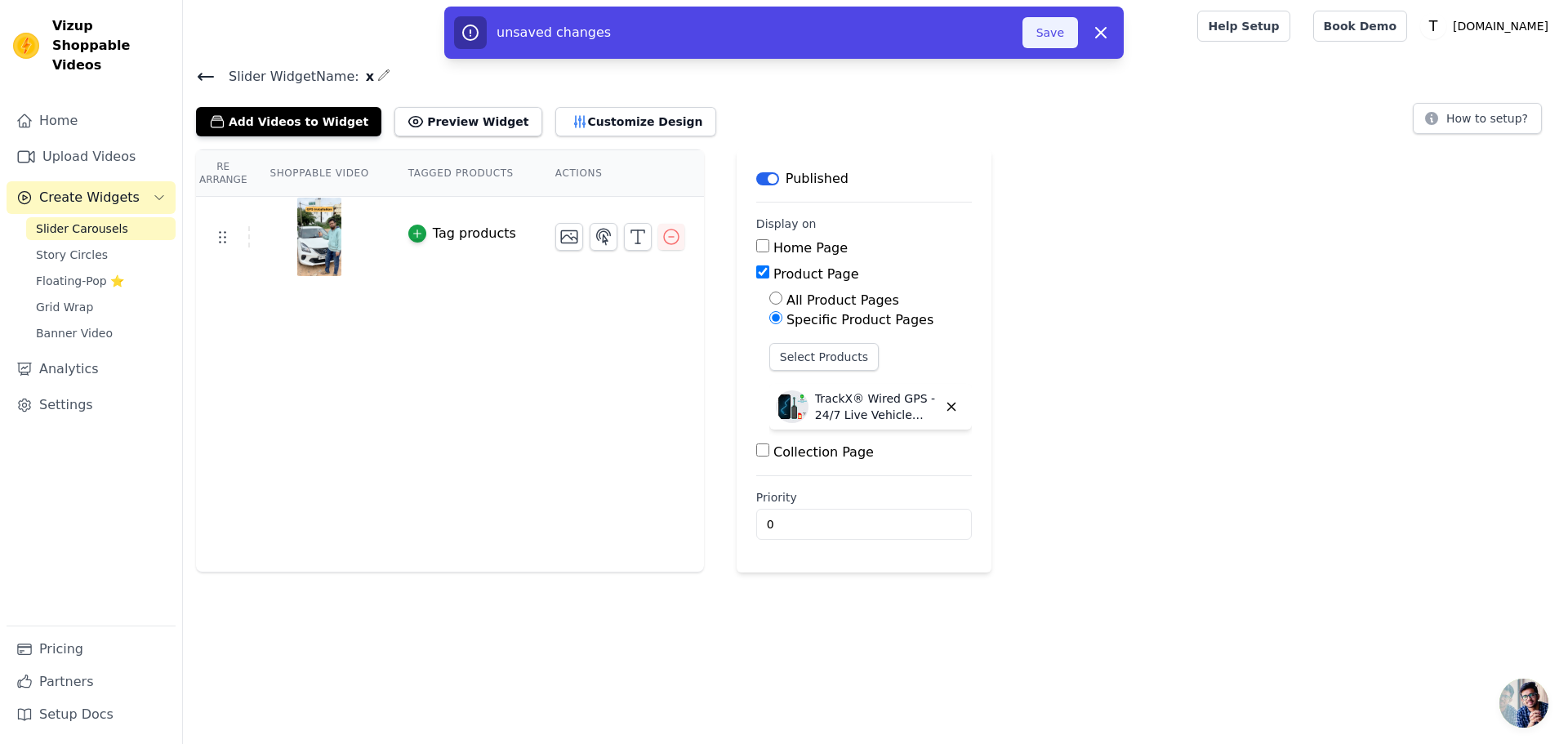
click at [1047, 34] on button "Save" at bounding box center [1050, 33] width 55 height 31
click at [1056, 29] on button "Save" at bounding box center [1050, 33] width 55 height 31
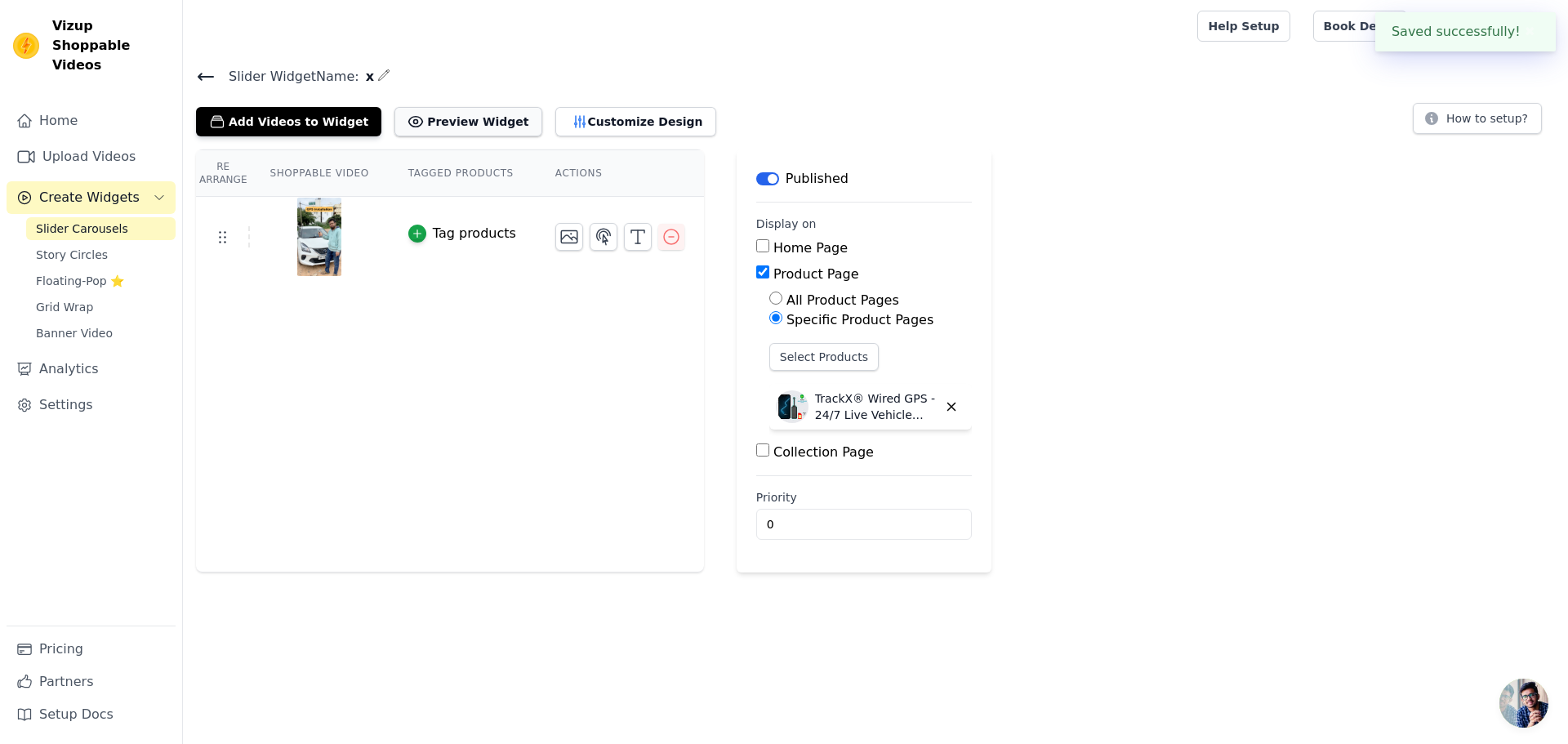
click at [469, 124] on button "Preview Widget" at bounding box center [468, 122] width 147 height 30
click at [589, 120] on button "Customize Design" at bounding box center [636, 122] width 161 height 30
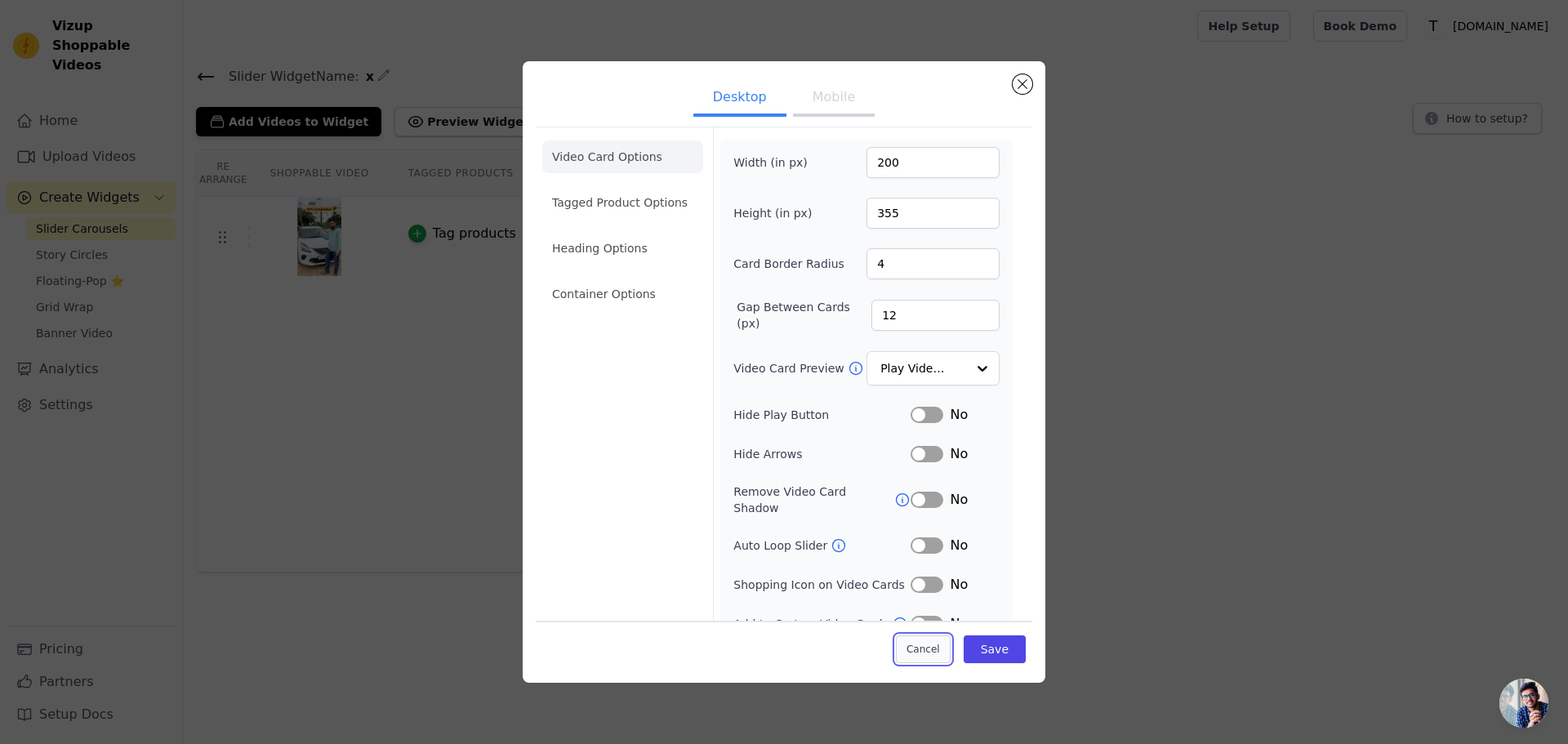
click at [918, 651] on button "Cancel" at bounding box center [923, 650] width 55 height 28
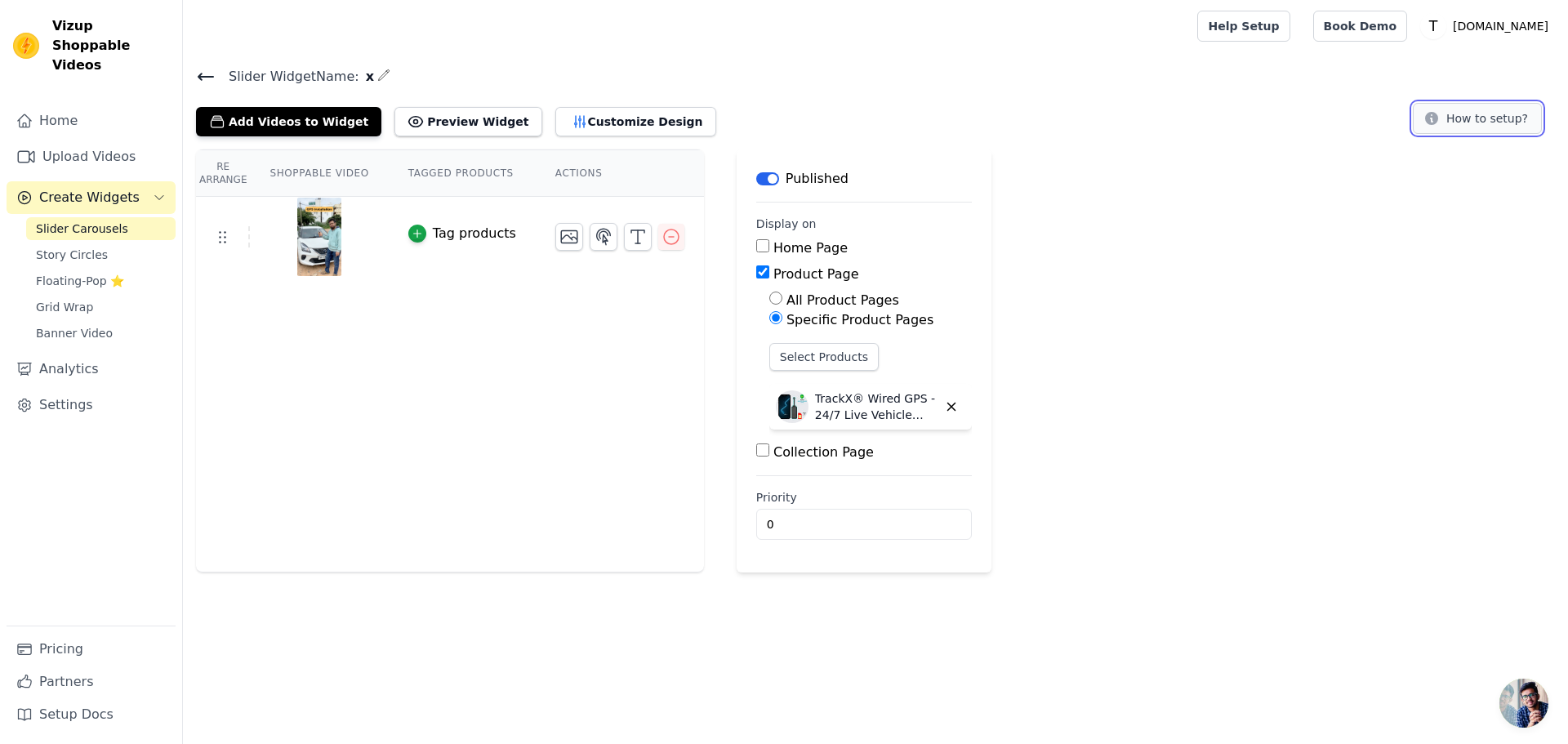
click at [1455, 120] on button "How to setup?" at bounding box center [1477, 118] width 129 height 31
drag, startPoint x: 357, startPoint y: 77, endPoint x: 365, endPoint y: 79, distance: 8.2
click at [365, 79] on h4 "Slider Widget Name: x" at bounding box center [875, 76] width 1359 height 22
copy div "x"
click at [107, 148] on link "Upload Videos" at bounding box center [91, 157] width 169 height 33
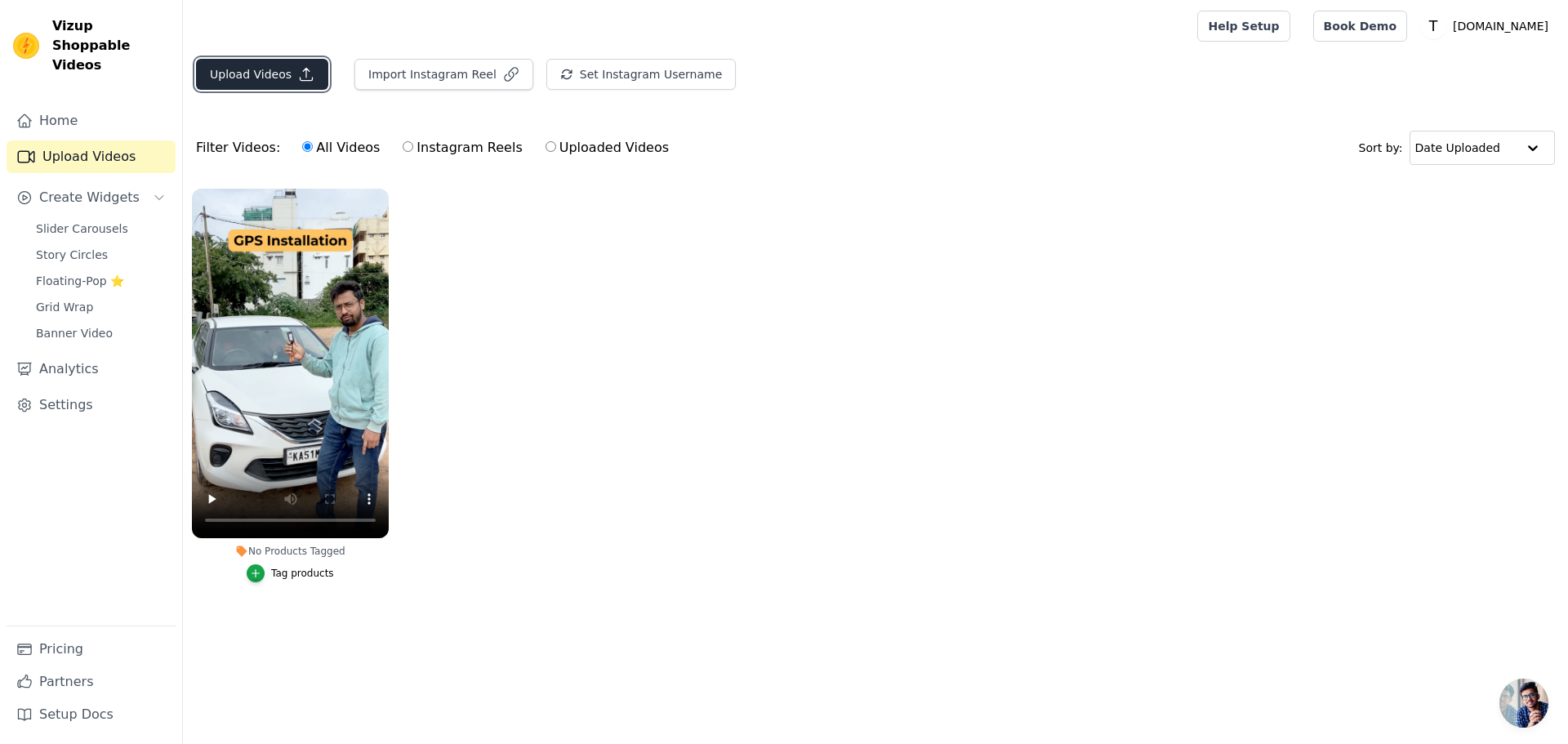
click at [271, 78] on button "Upload Videos" at bounding box center [262, 74] width 132 height 31
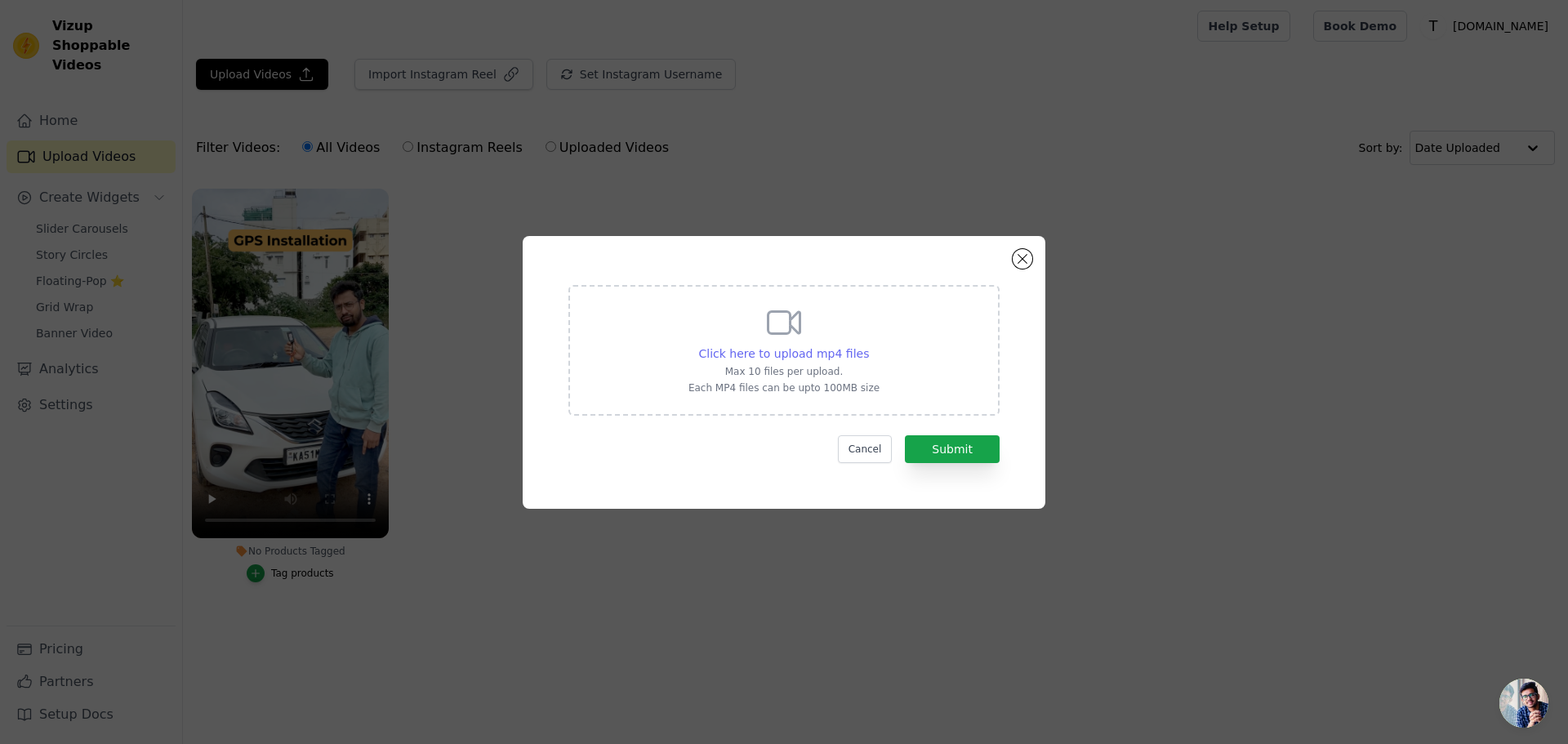
click at [799, 350] on span "Click here to upload mp4 files" at bounding box center [784, 354] width 170 height 13
click at [868, 346] on input "Click here to upload mp4 files Max 10 files per upload. Each MP4 files can be u…" at bounding box center [868, 345] width 1 height 1
type input "C:\fakepath\ignition.mp4"
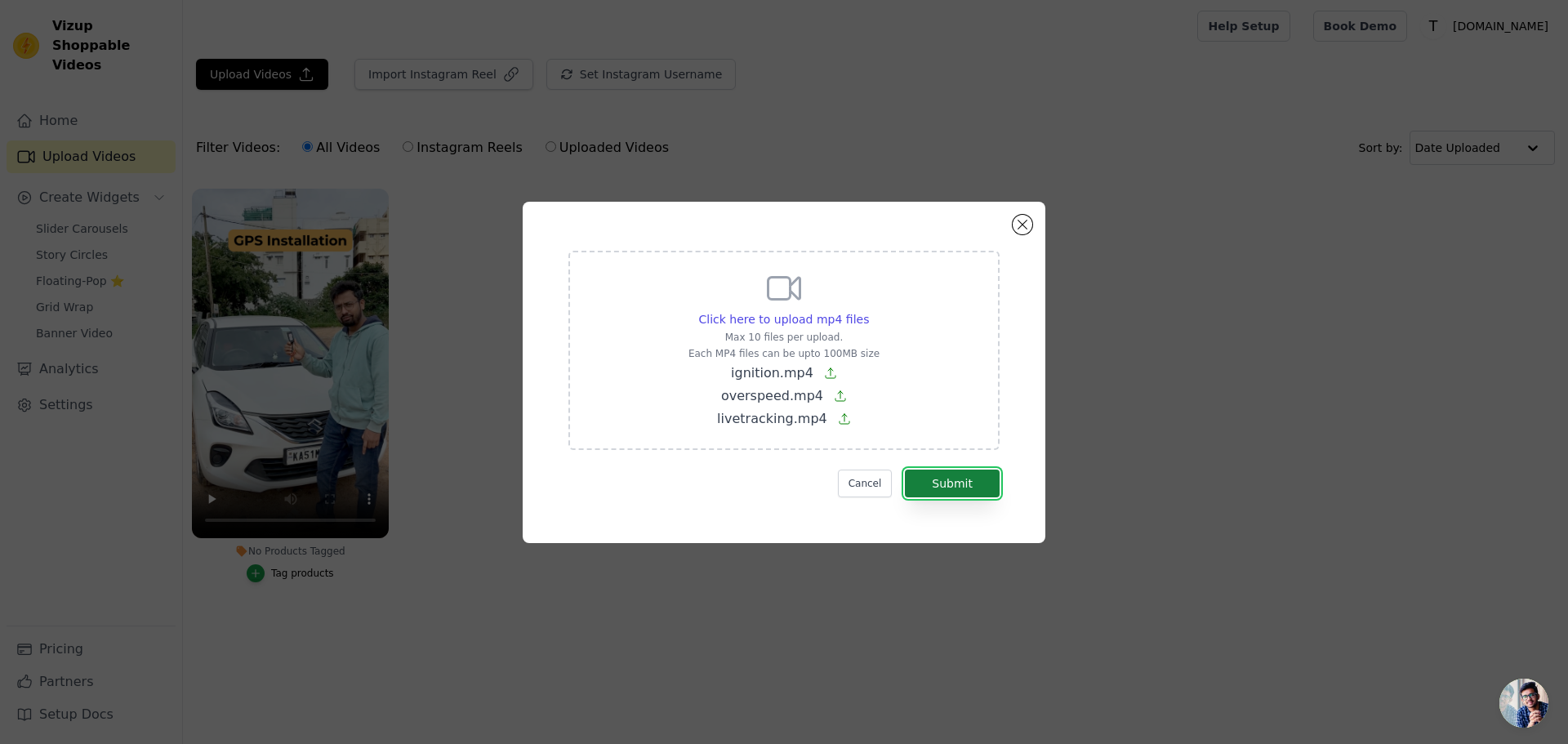
click at [968, 484] on button "Submit" at bounding box center [952, 484] width 95 height 28
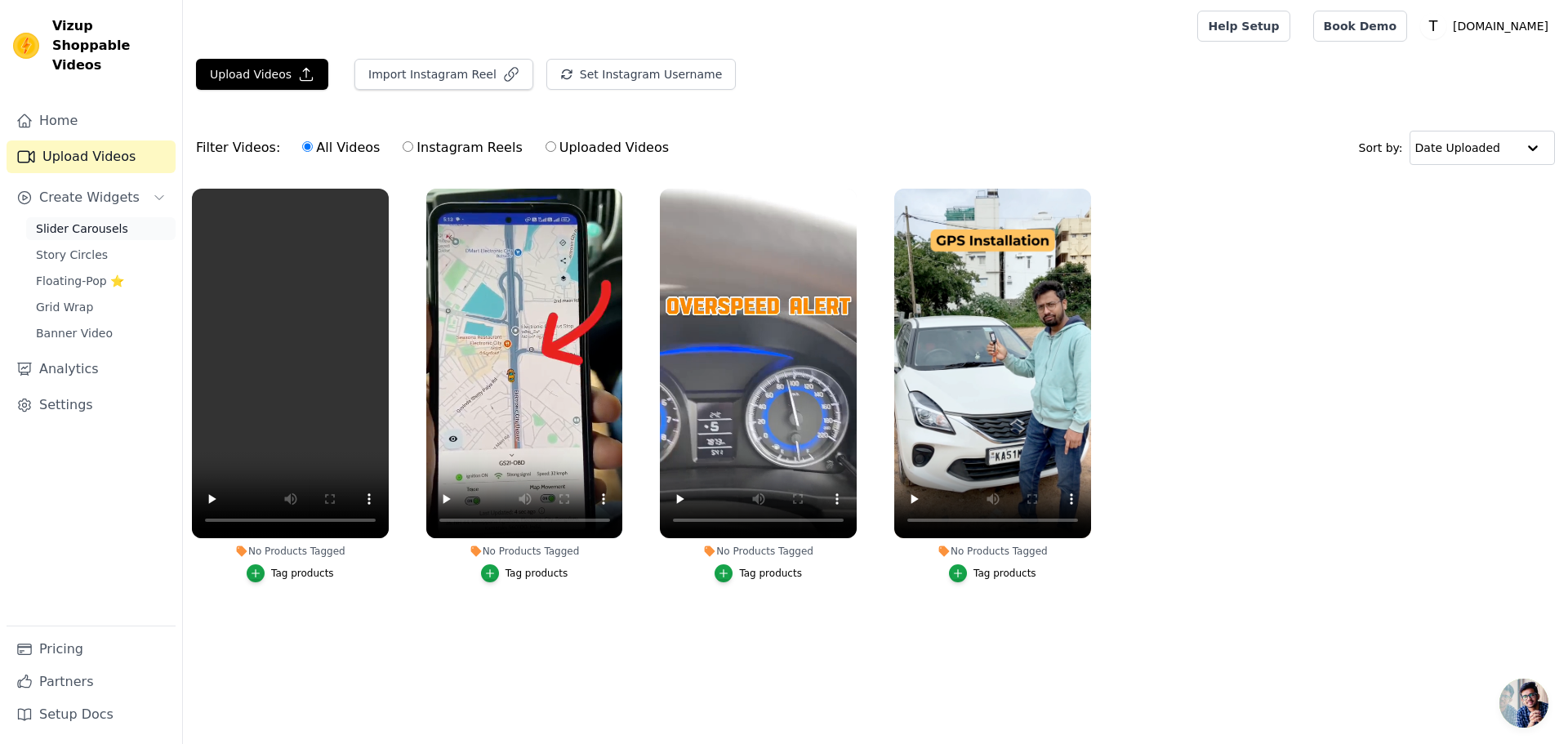
click at [88, 221] on span "Slider Carousels" at bounding box center [82, 229] width 93 height 17
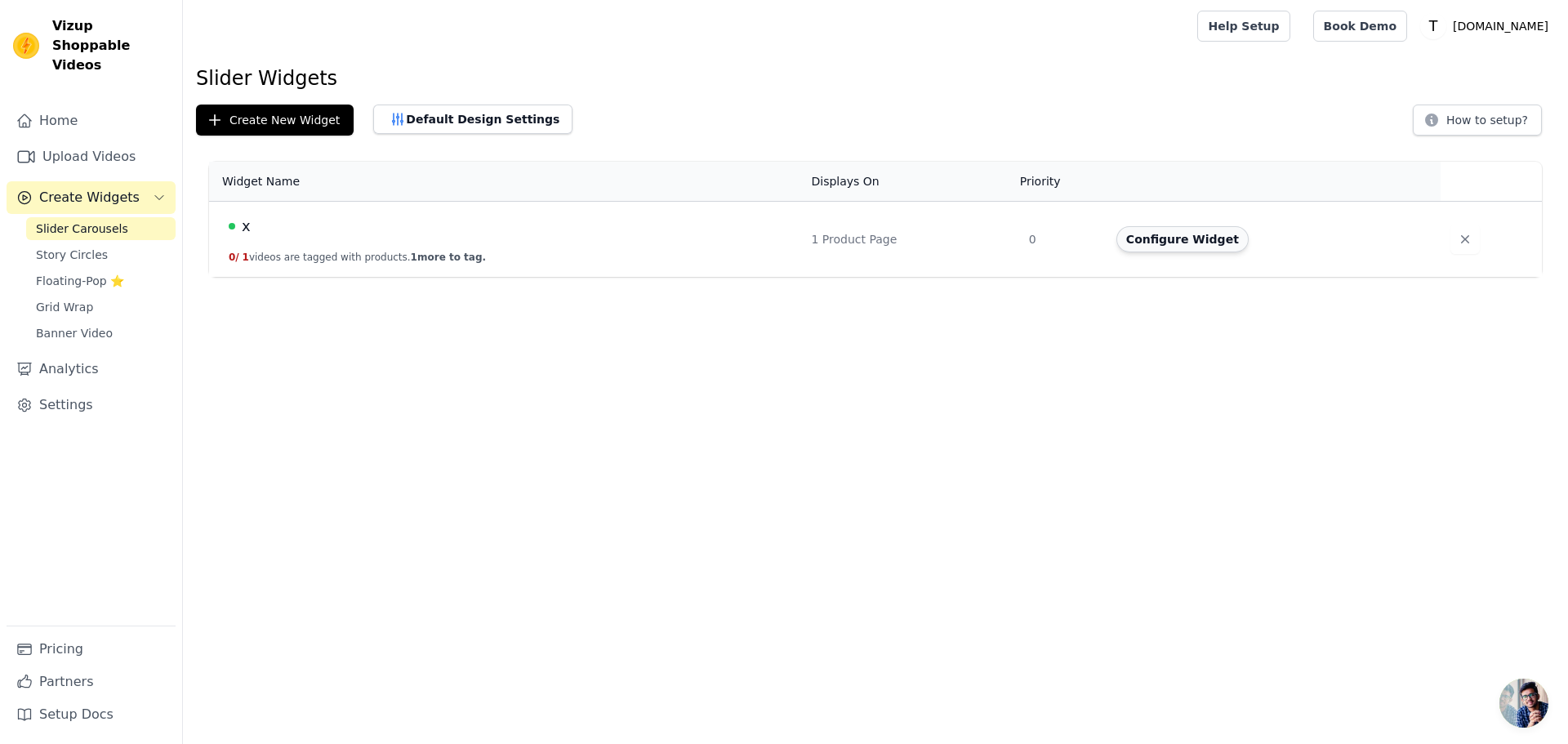
click at [1203, 237] on button "Configure Widget" at bounding box center [1183, 240] width 132 height 26
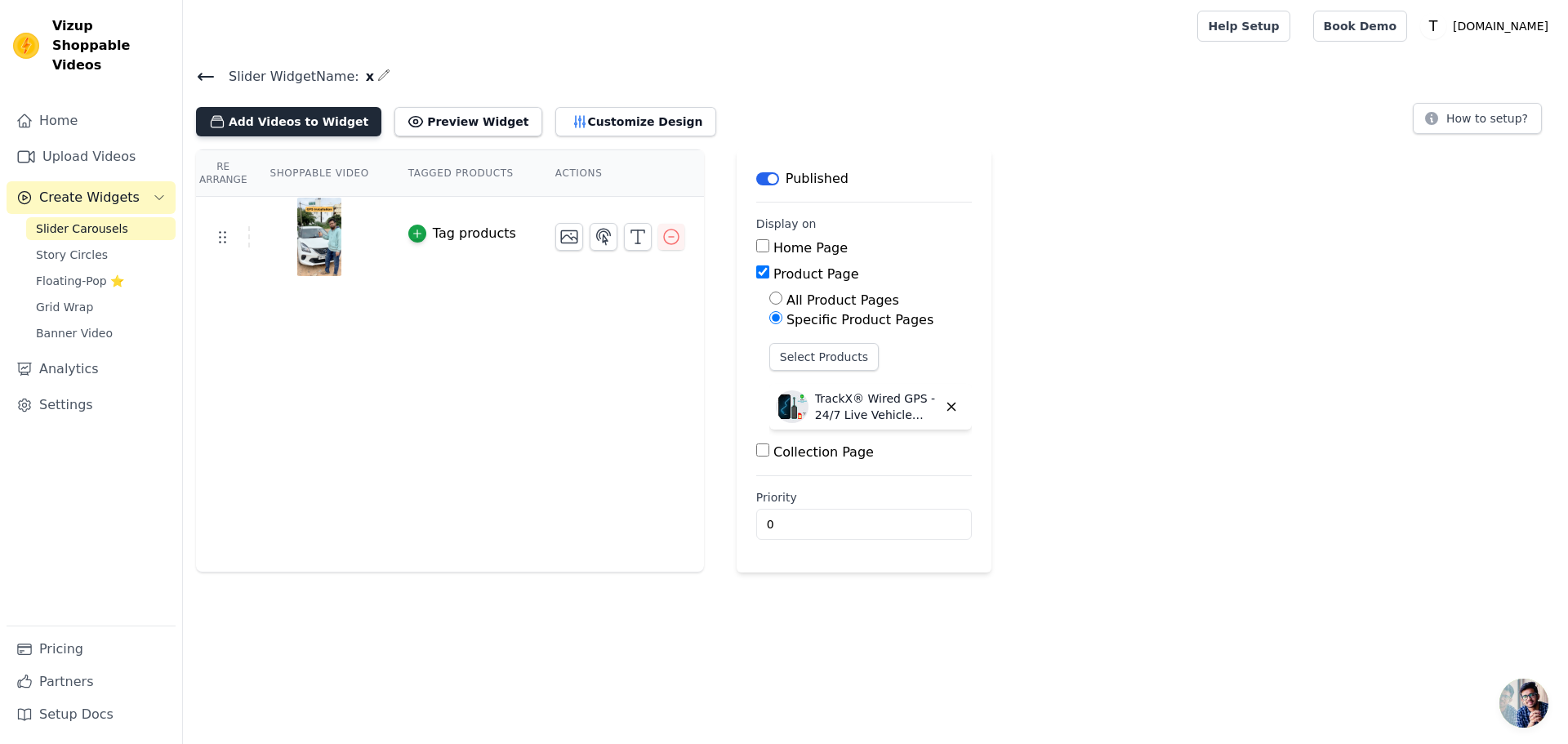
click at [305, 116] on button "Add Videos to Widget" at bounding box center [288, 122] width 185 height 30
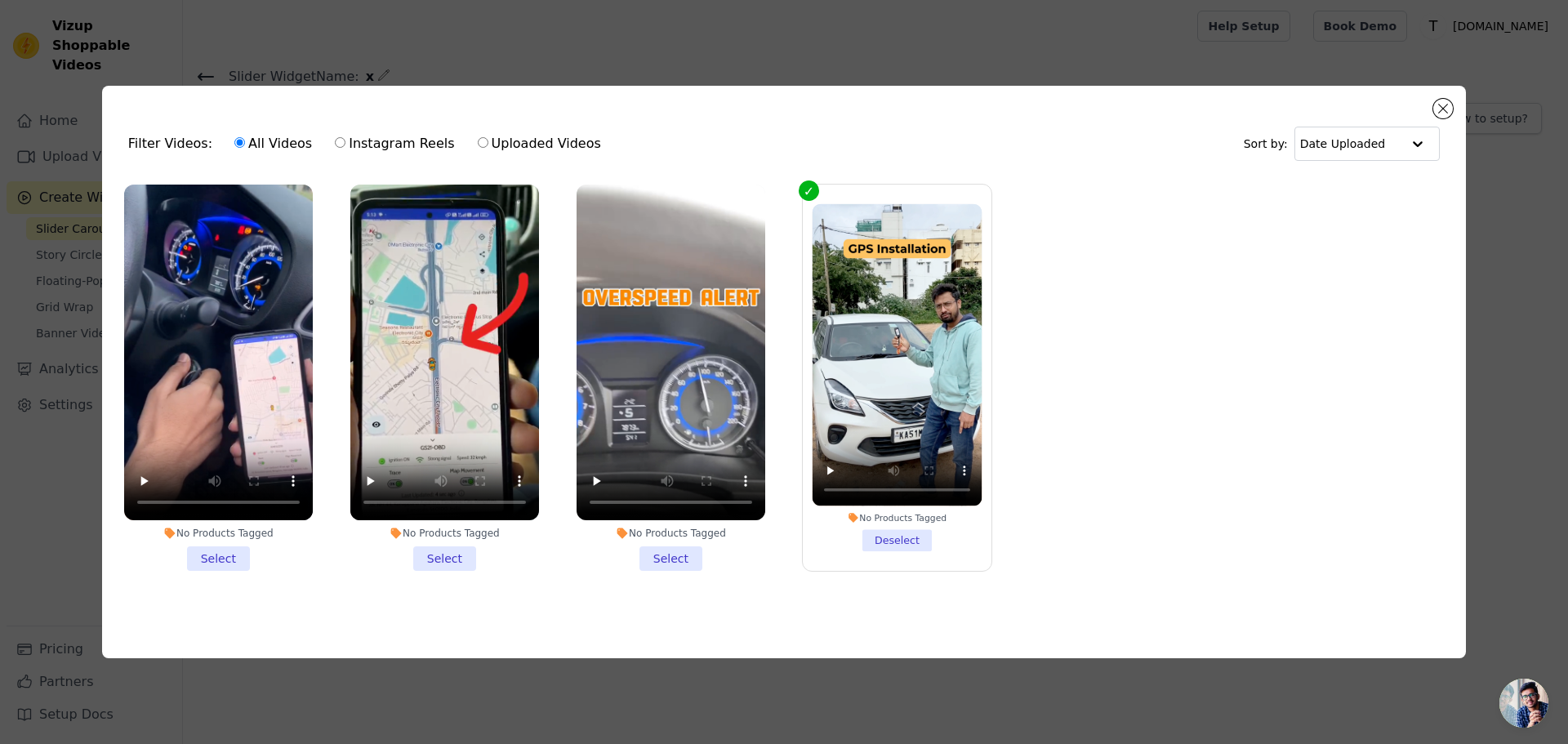
click at [663, 556] on li "No Products Tagged Select" at bounding box center [670, 377] width 188 height 386
click at [0, 0] on input "No Products Tagged Select" at bounding box center [0, 0] width 0 height 0
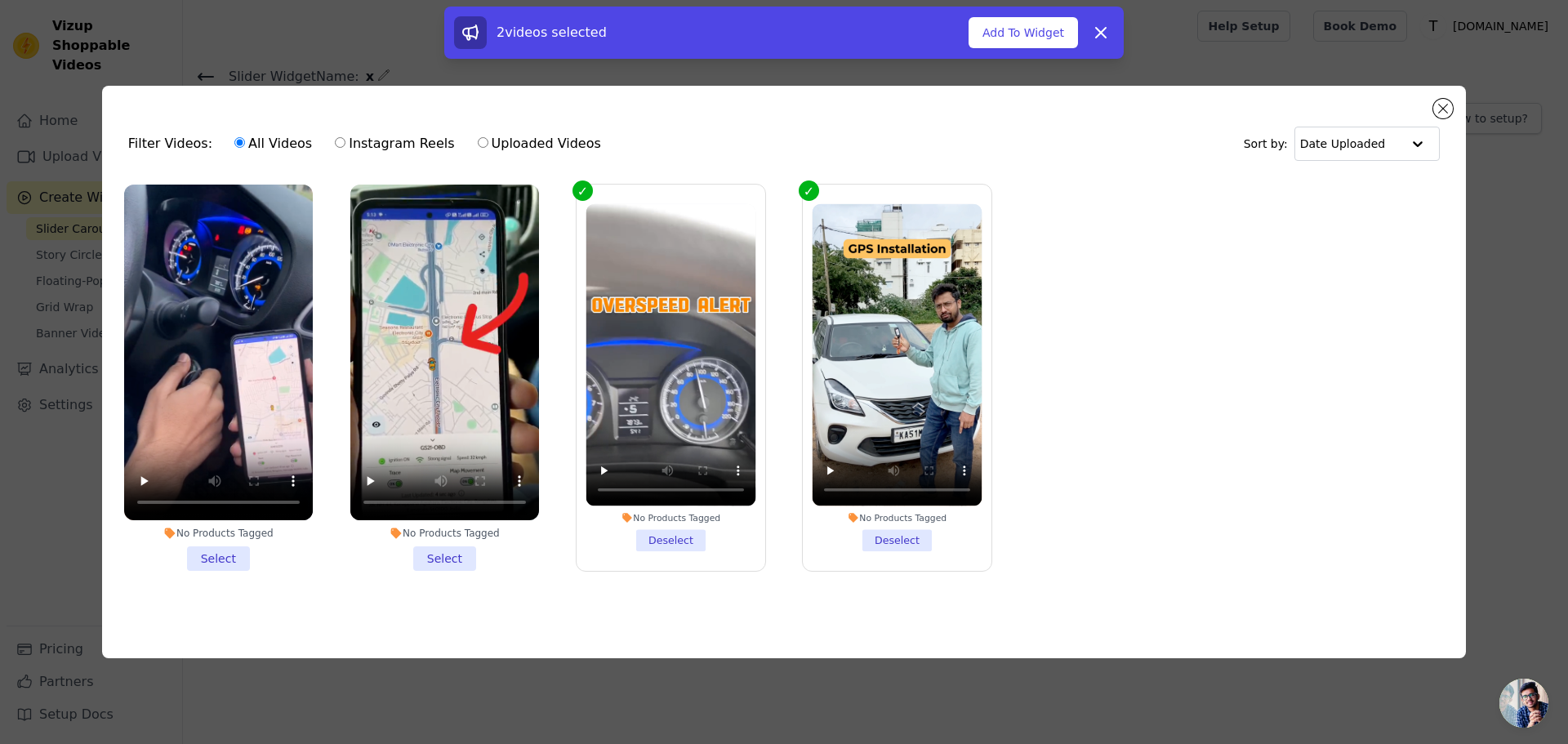
click at [439, 556] on li "No Products Tagged Select" at bounding box center [445, 377] width 188 height 386
click at [0, 0] on input "No Products Tagged Select" at bounding box center [0, 0] width 0 height 0
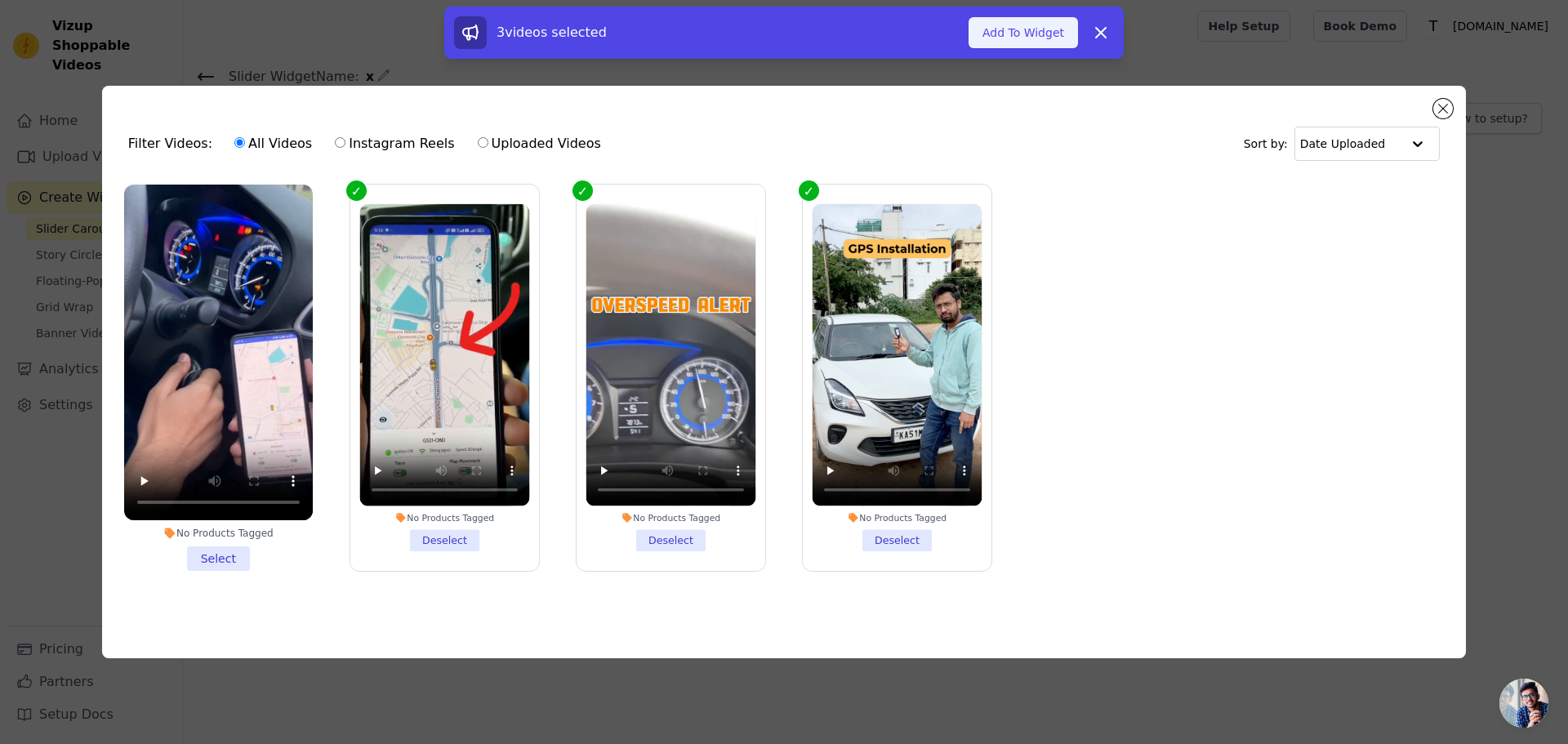
click at [1002, 40] on button "Add To Widget" at bounding box center [1023, 33] width 109 height 31
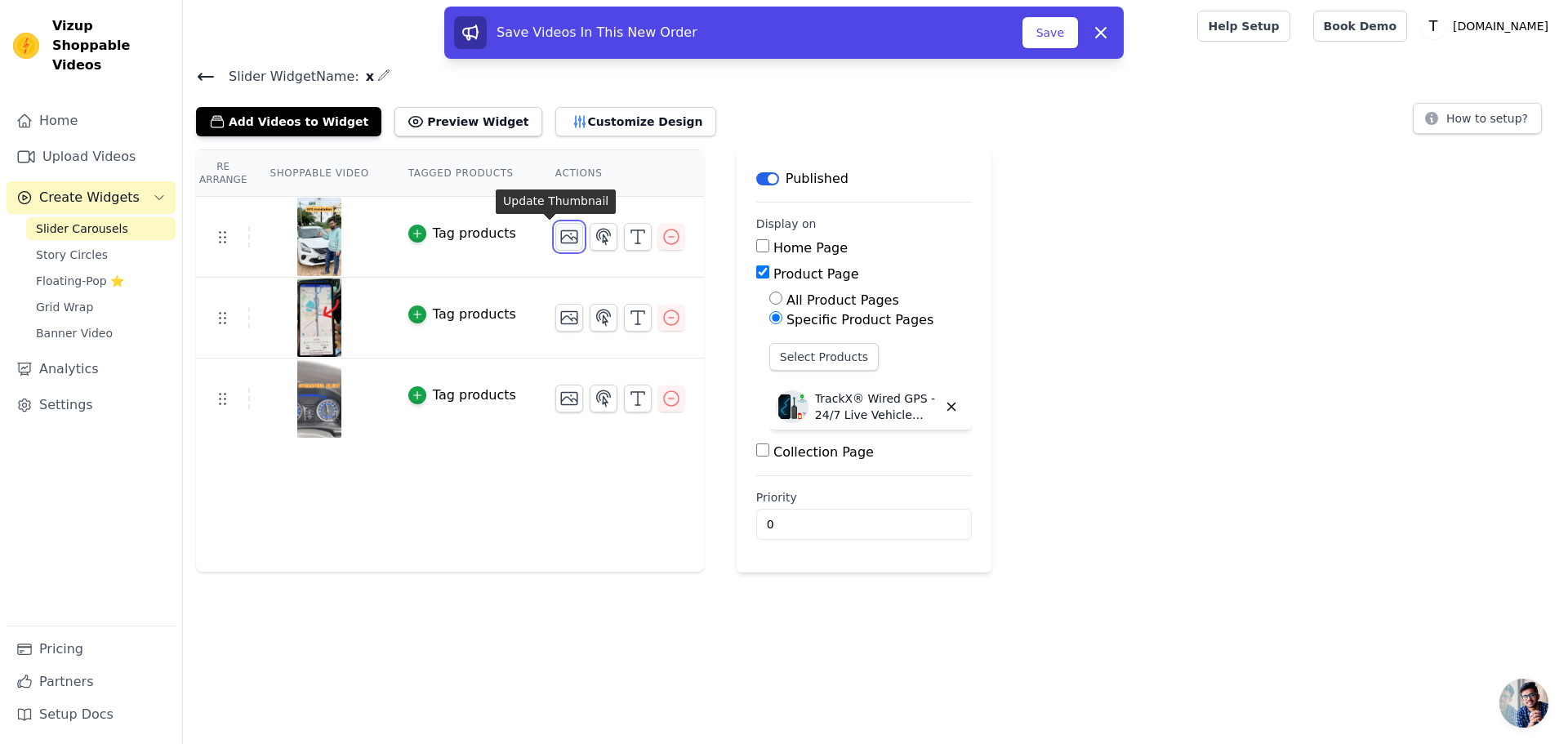
click at [560, 239] on icon "button" at bounding box center [570, 237] width 20 height 20
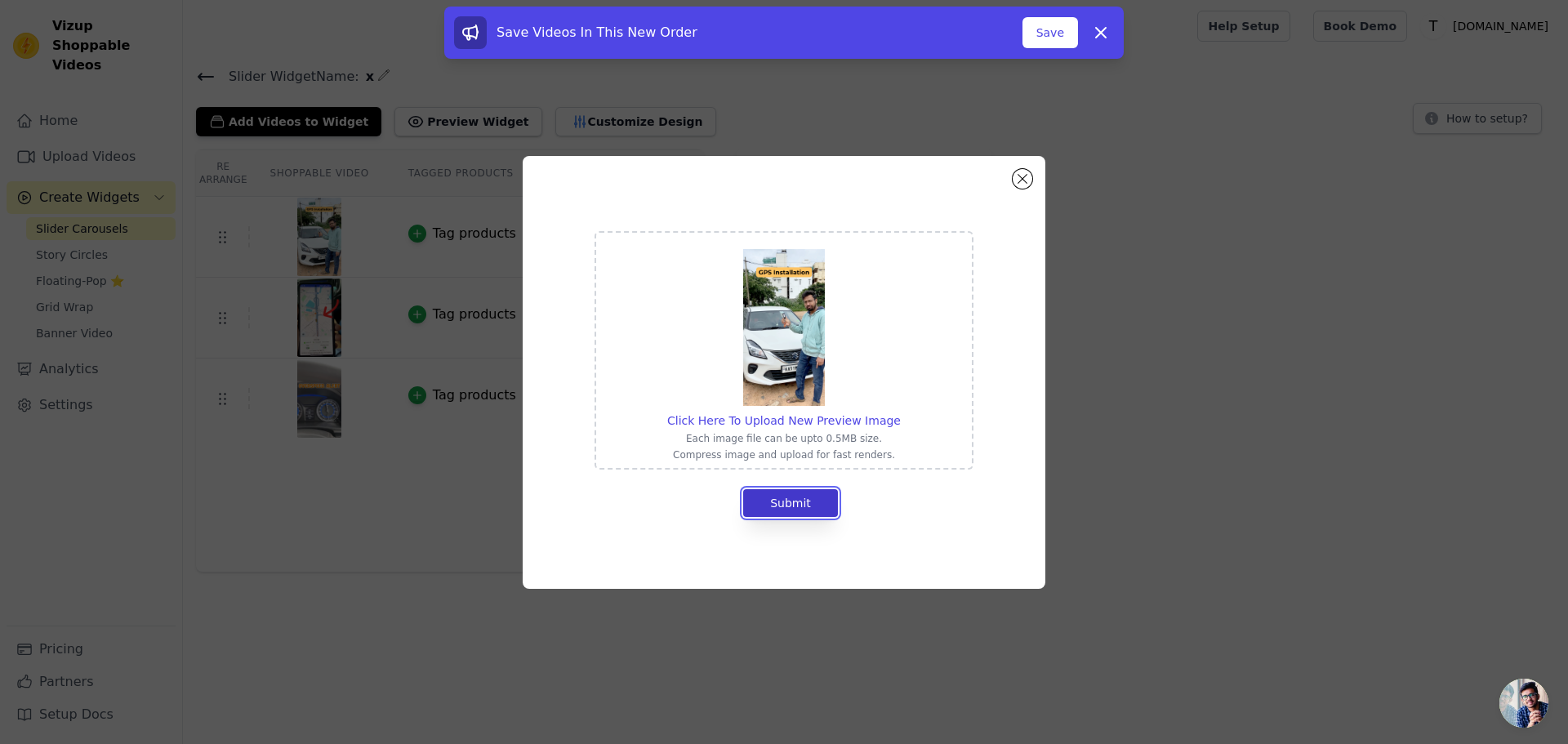
click at [794, 508] on button "Submit" at bounding box center [790, 503] width 95 height 28
click at [1013, 176] on button "Close modal" at bounding box center [1022, 179] width 20 height 20
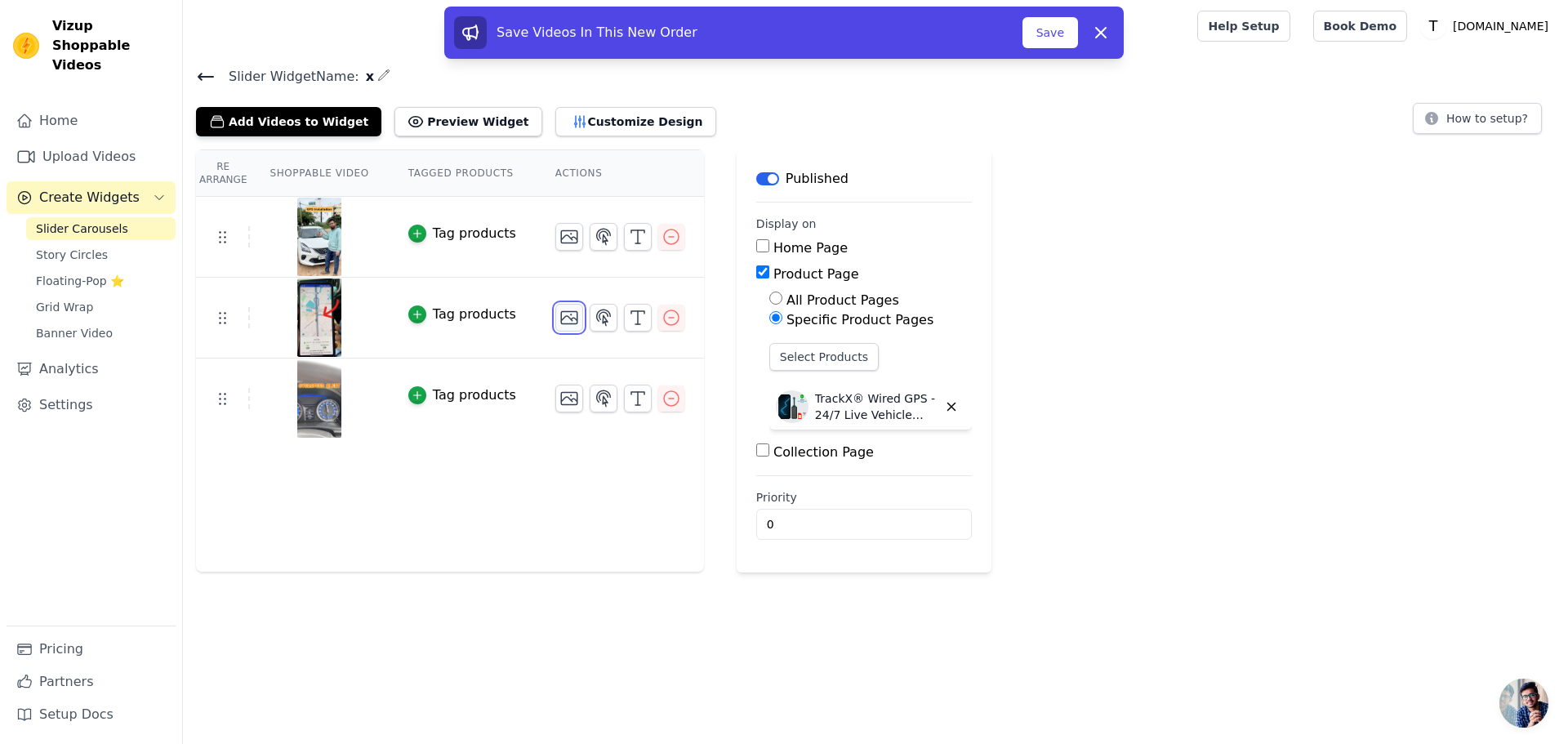
click at [560, 322] on icon "button" at bounding box center [570, 317] width 20 height 20
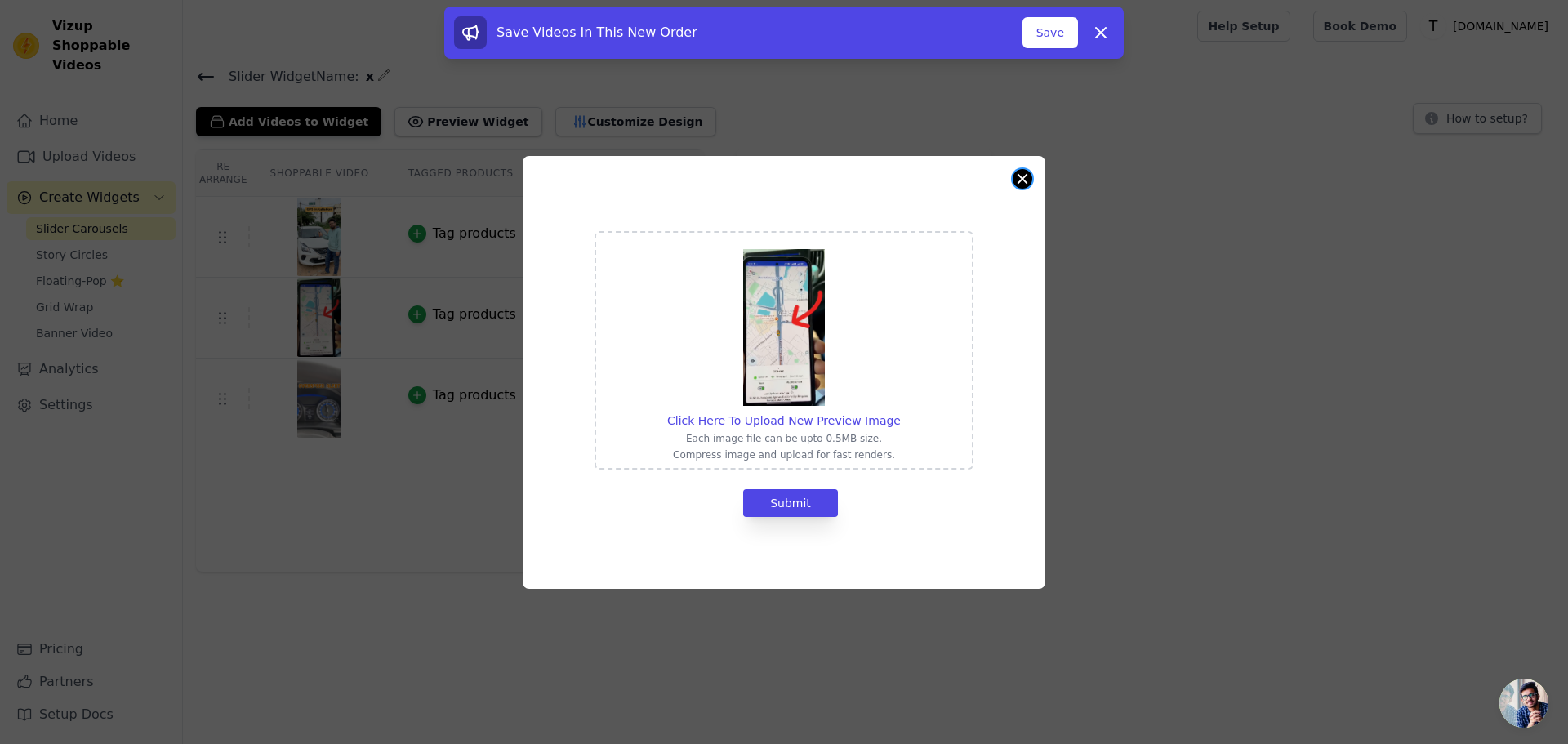
click at [1017, 186] on button "Close modal" at bounding box center [1022, 179] width 20 height 20
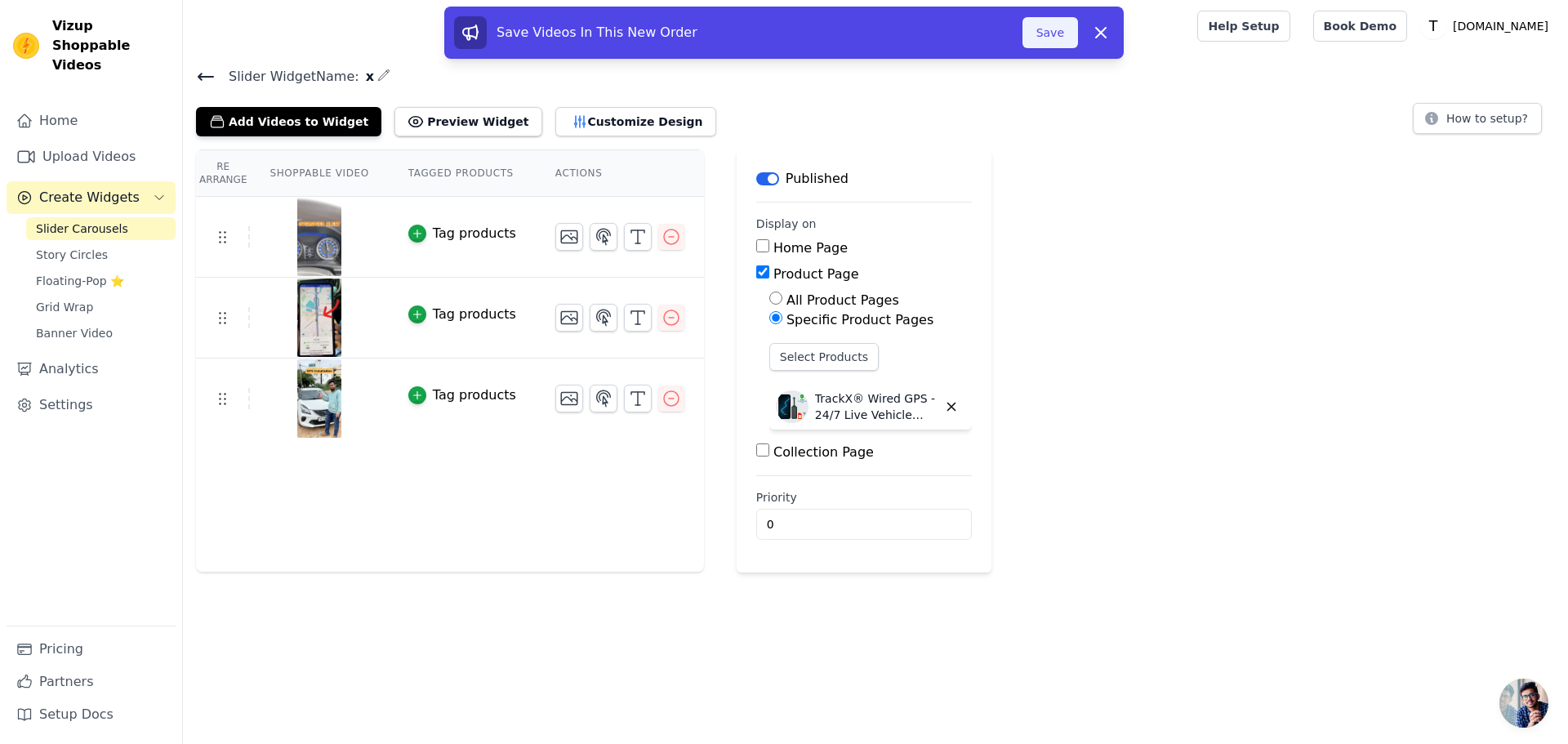
click at [1067, 36] on button "Save" at bounding box center [1050, 33] width 55 height 31
click at [1065, 52] on div "Save Videos In This New Order Save Dismiss" at bounding box center [784, 32] width 679 height 52
click at [1065, 43] on button "Save" at bounding box center [1050, 33] width 55 height 31
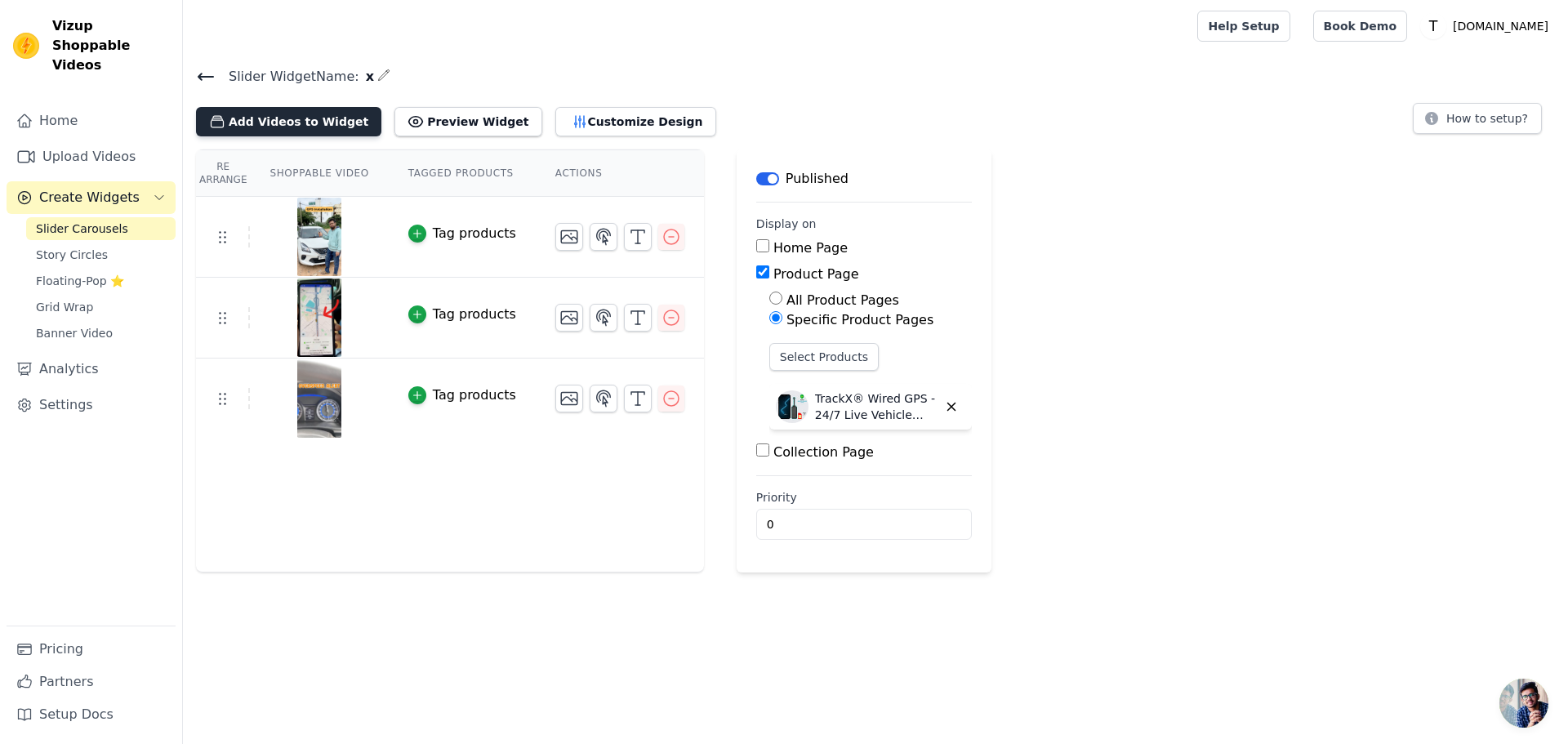
click at [337, 130] on button "Add Videos to Widget" at bounding box center [288, 122] width 185 height 30
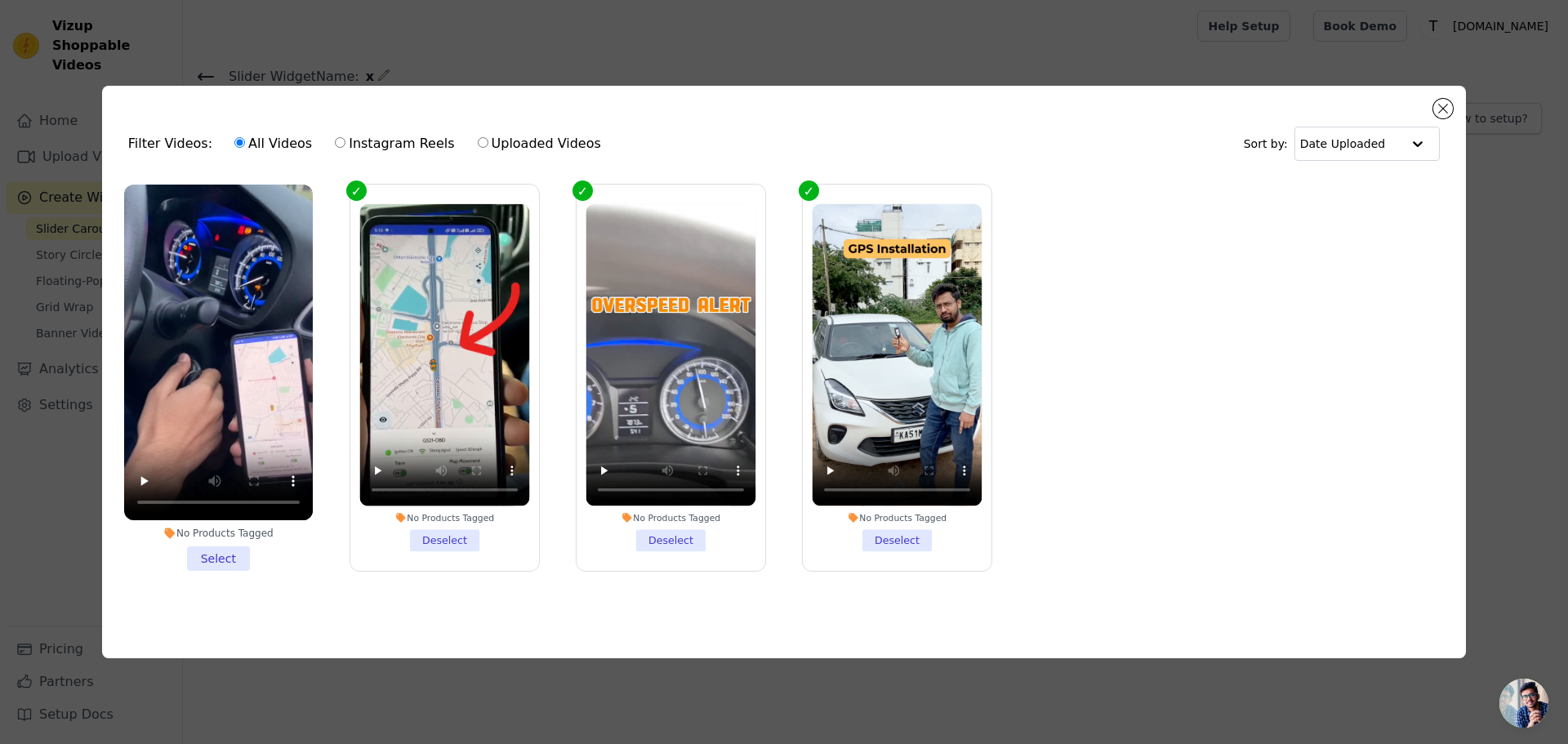
click at [222, 560] on li "No Products Tagged Select" at bounding box center [218, 377] width 188 height 386
click at [0, 0] on input "No Products Tagged Select" at bounding box center [0, 0] width 0 height 0
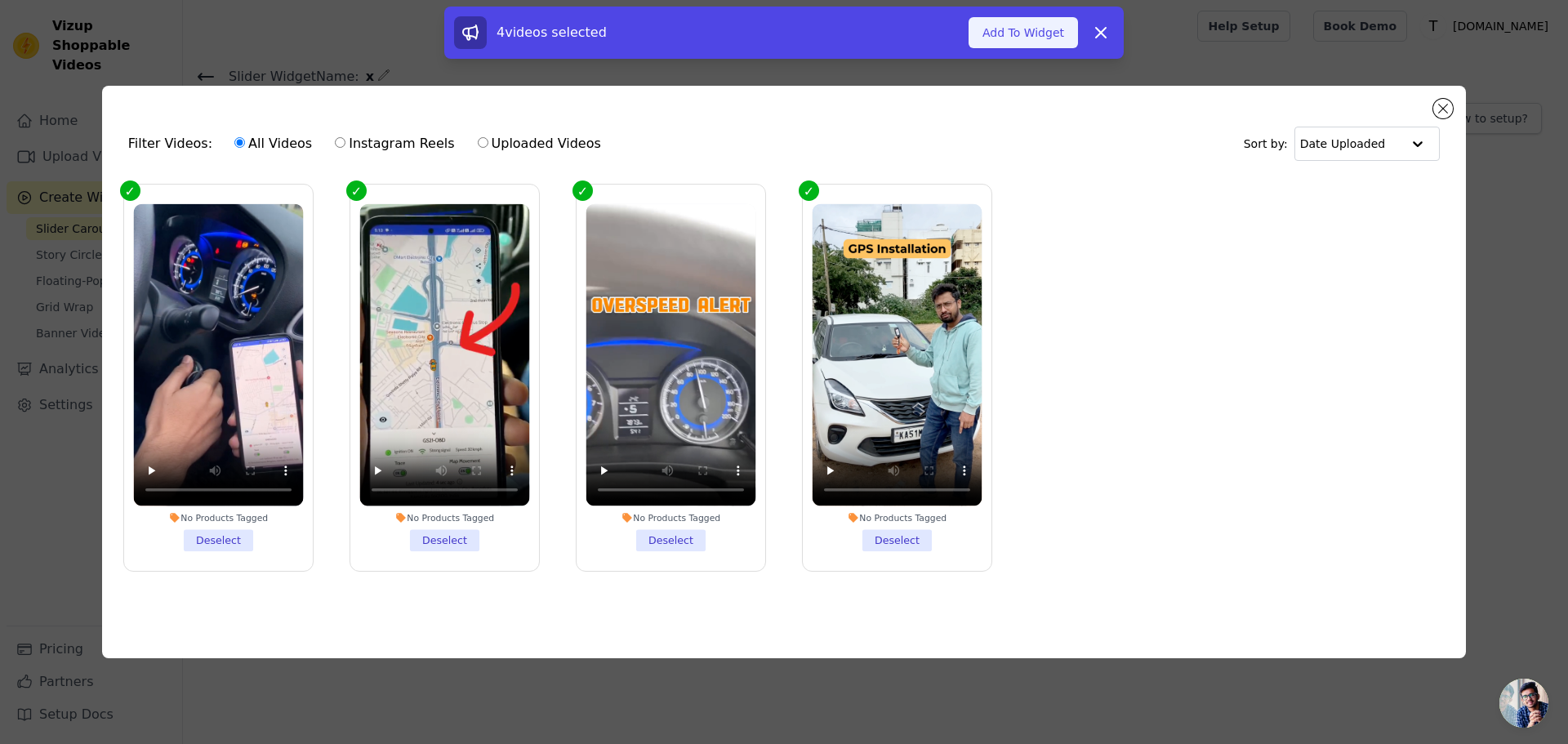
click at [1027, 32] on button "Add To Widget" at bounding box center [1023, 33] width 109 height 31
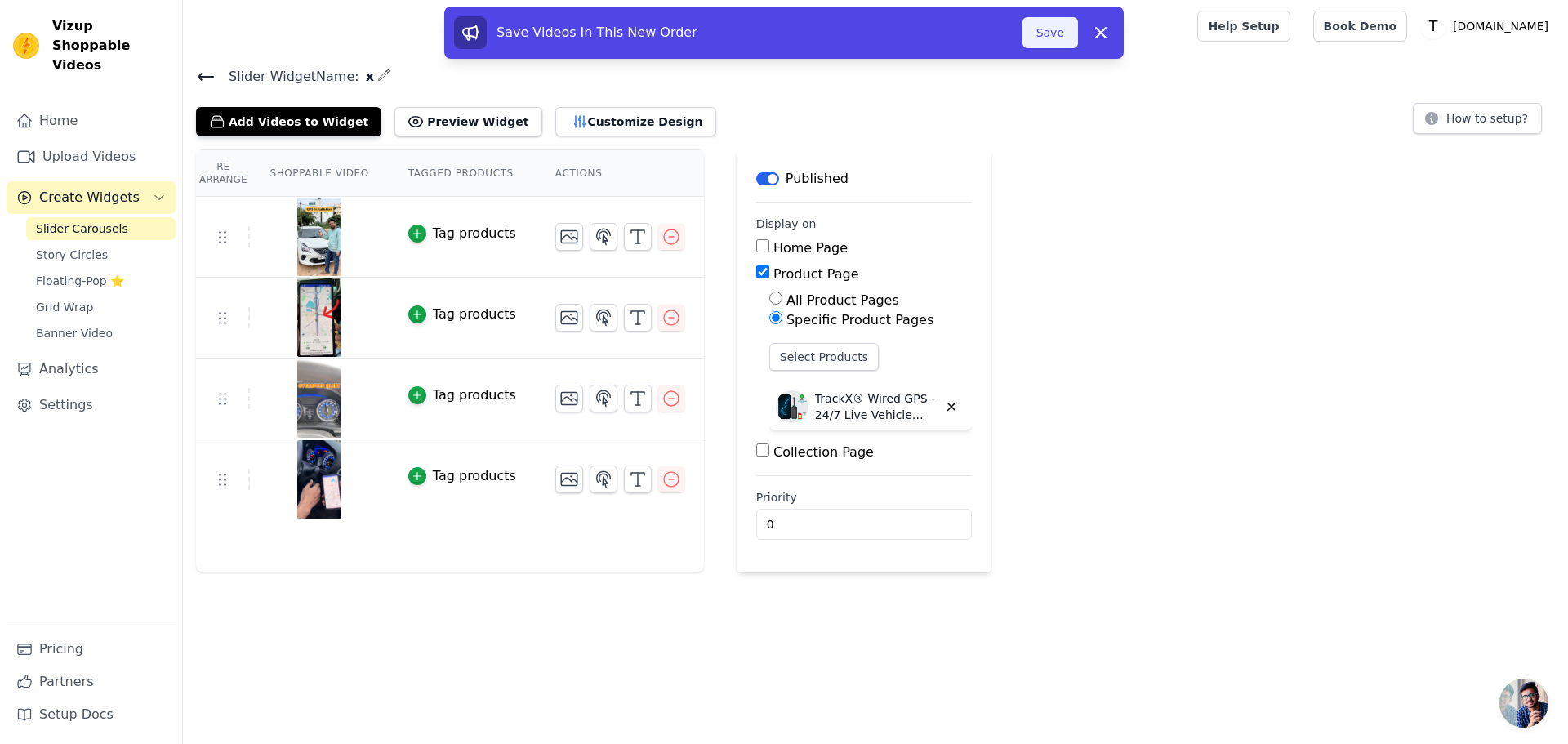
click at [1048, 30] on button "Save" at bounding box center [1050, 33] width 55 height 31
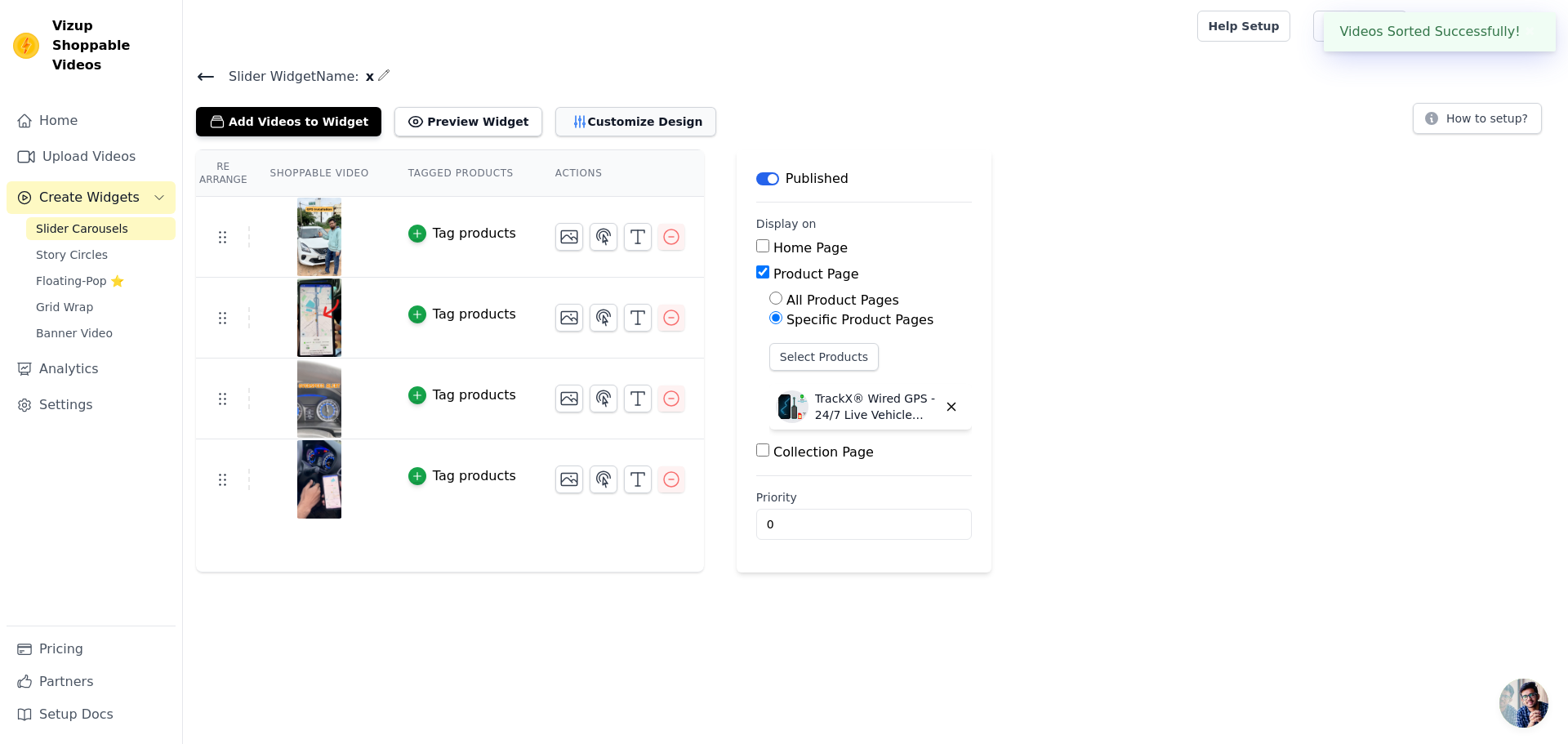
click at [576, 114] on button "Customize Design" at bounding box center [636, 122] width 161 height 30
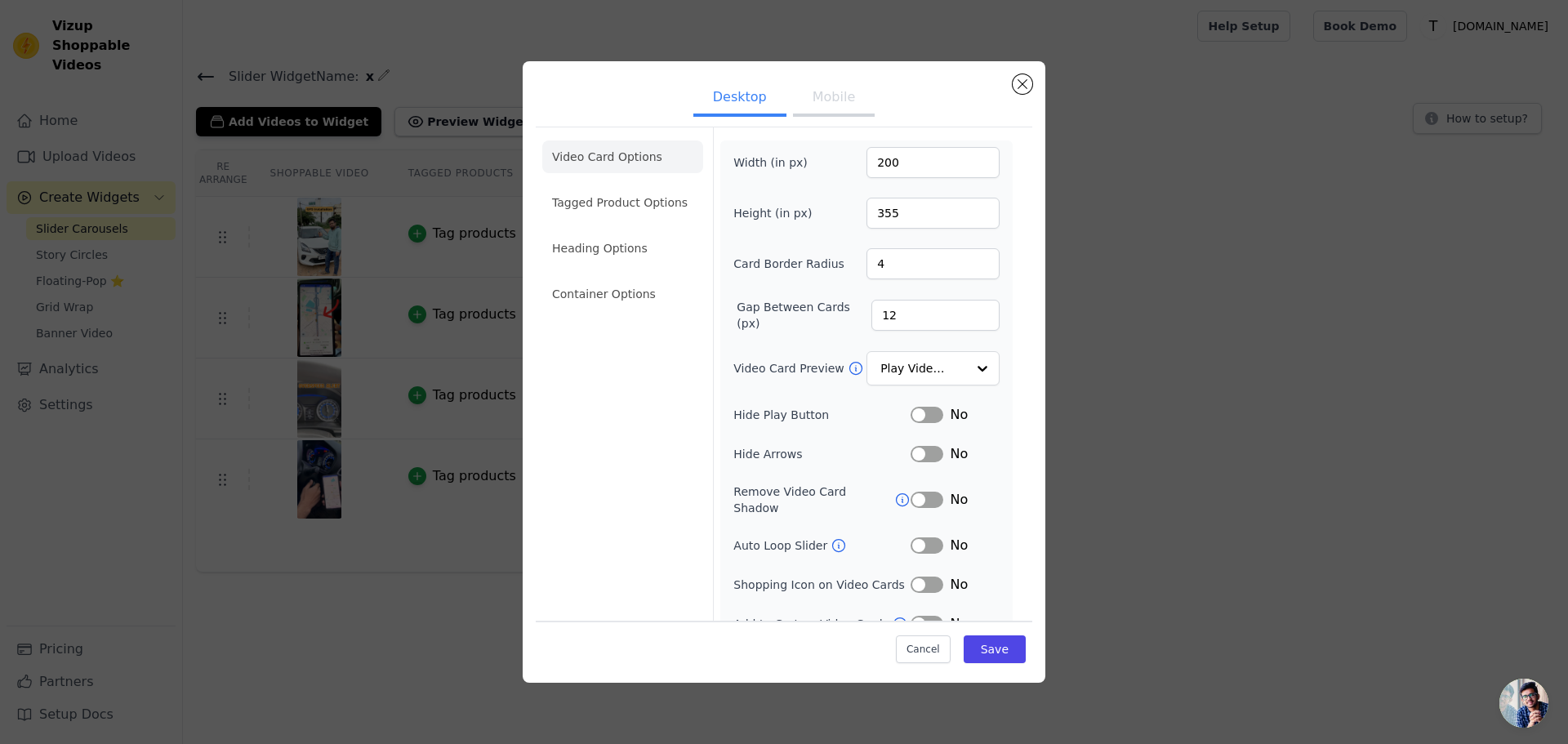
click at [835, 93] on button "Mobile" at bounding box center [833, 98] width 82 height 36
click at [833, 537] on icon at bounding box center [839, 546] width 17 height 17
click at [923, 537] on button "Label" at bounding box center [927, 546] width 33 height 17
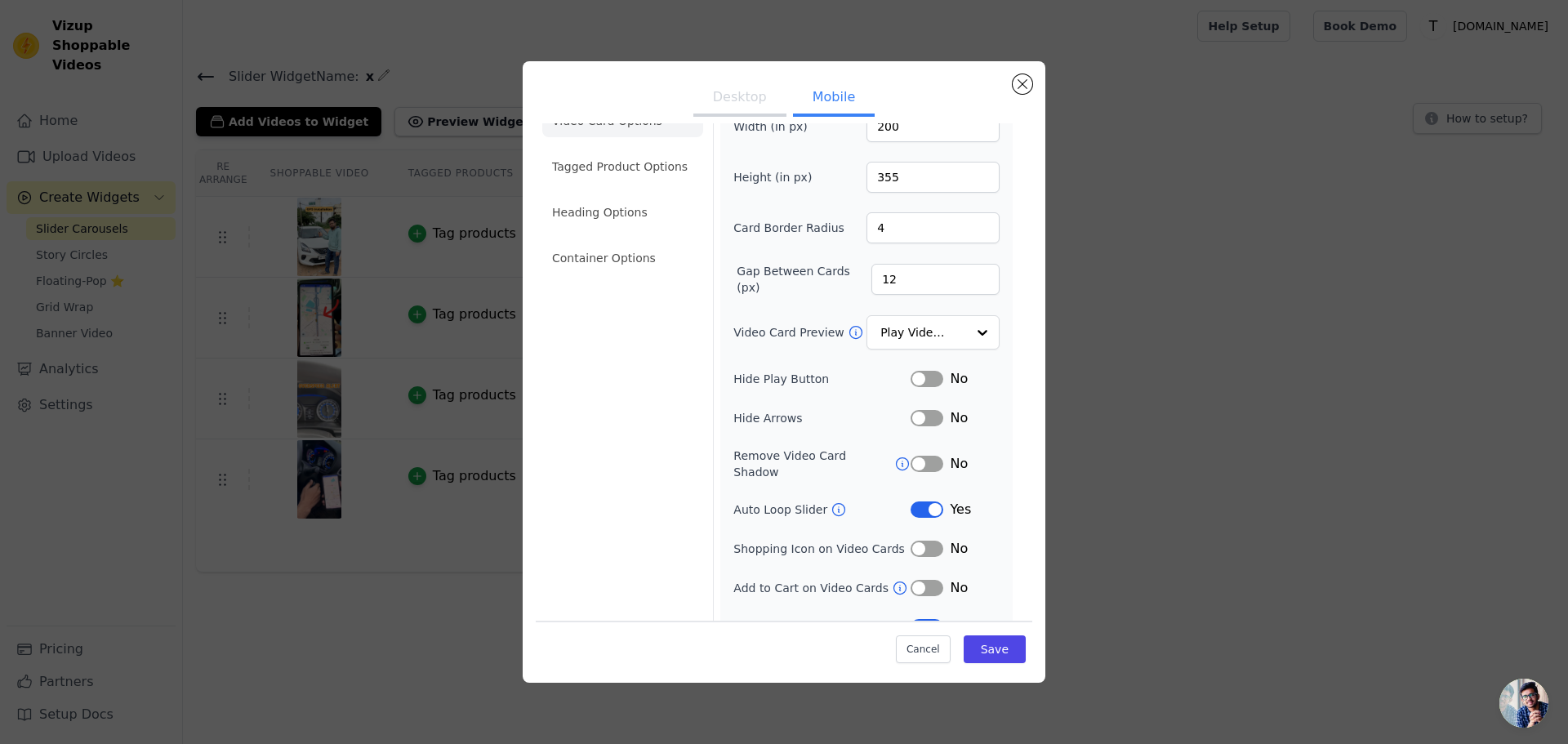
scroll to position [50, 0]
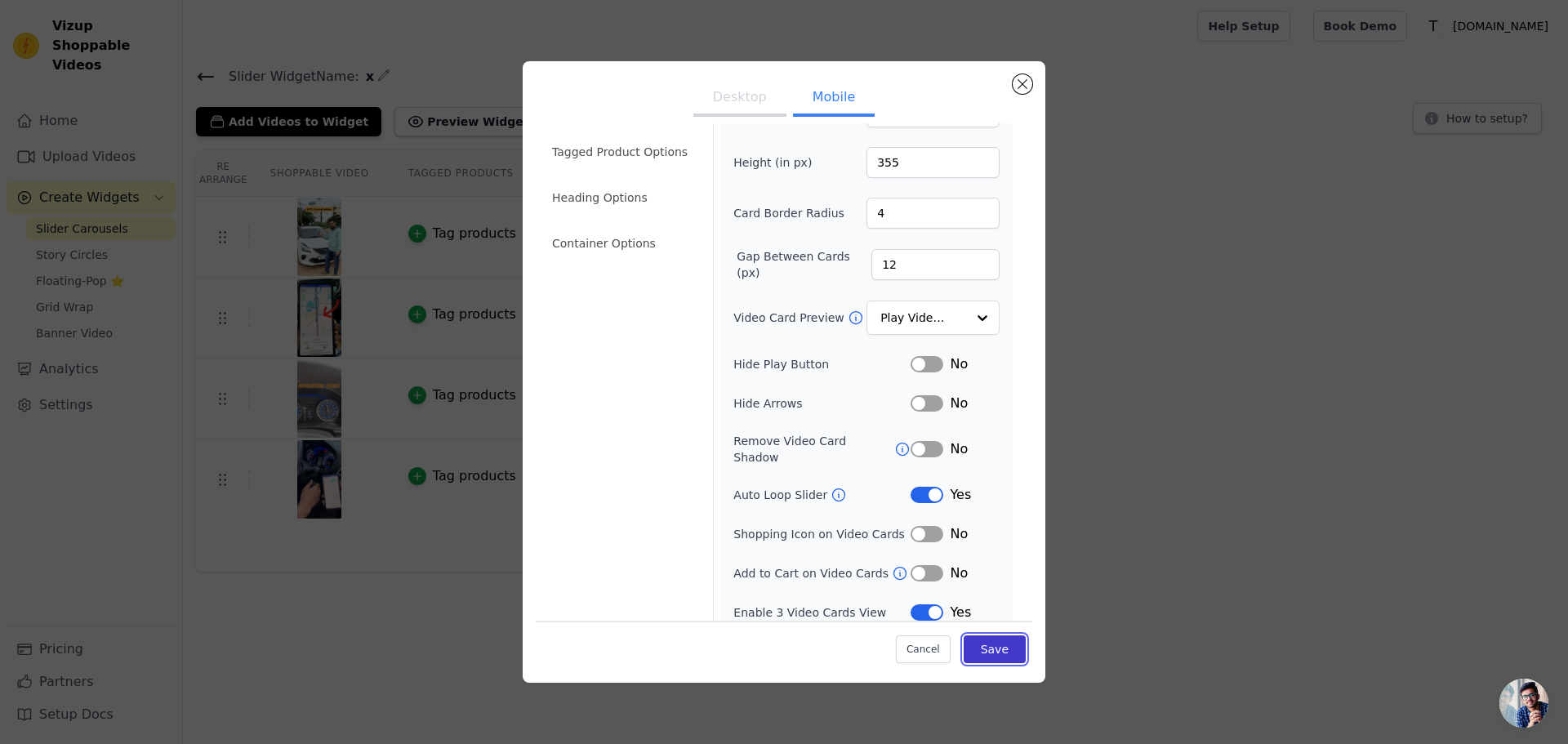
click at [994, 641] on button "Save" at bounding box center [994, 650] width 62 height 28
click at [621, 193] on li "Heading Options" at bounding box center [622, 198] width 161 height 33
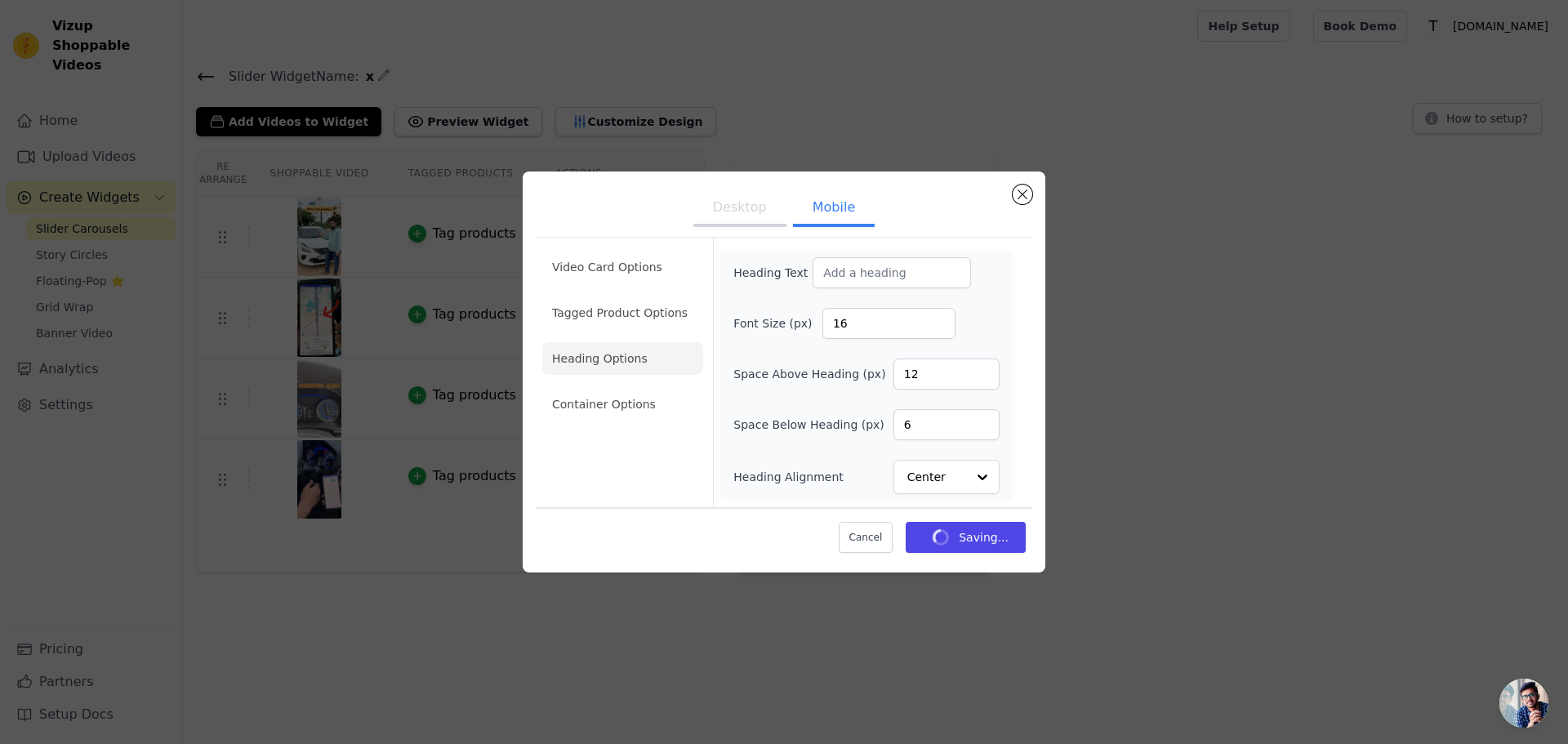
scroll to position [0, 0]
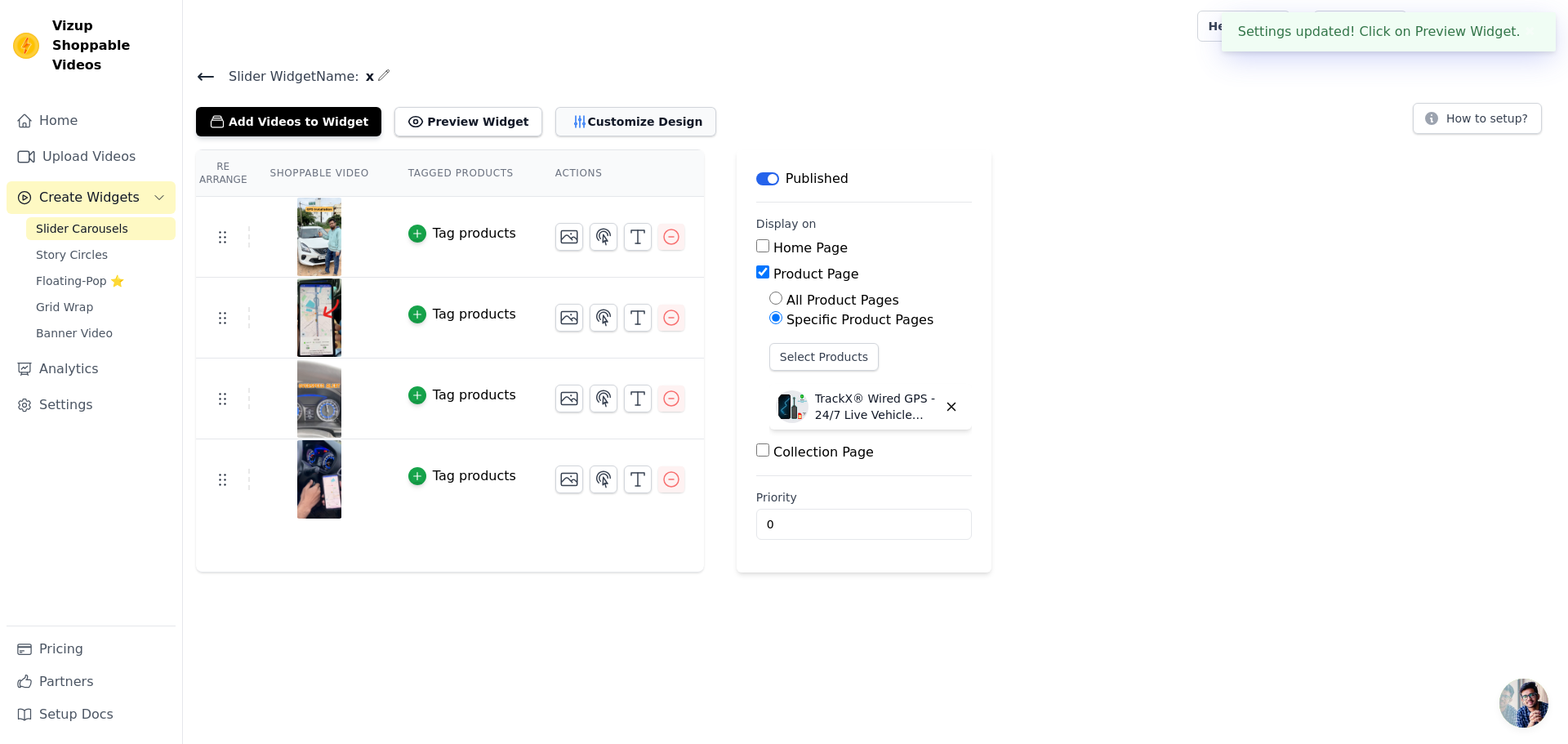
click at [600, 112] on button "Customize Design" at bounding box center [636, 122] width 161 height 30
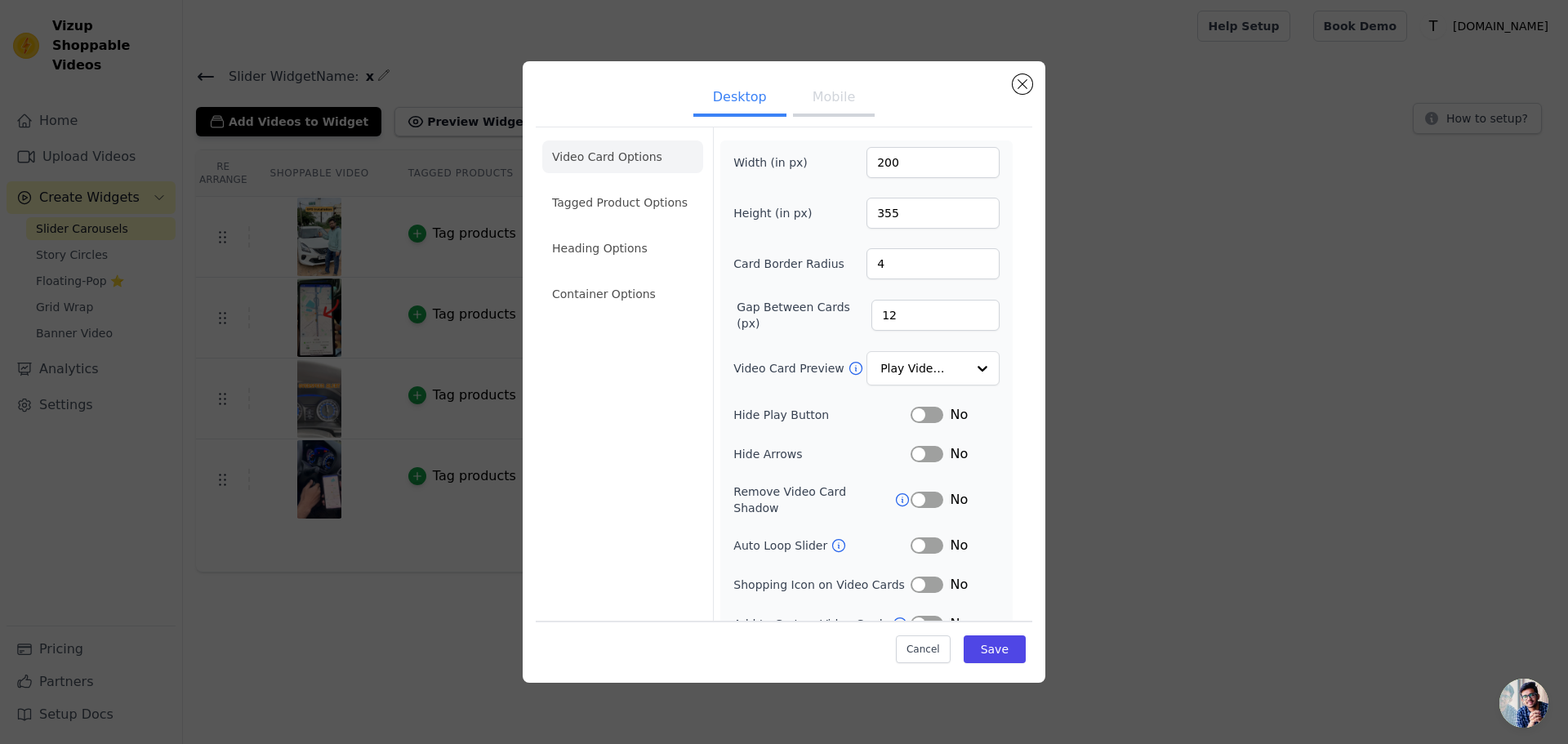
click at [835, 98] on button "Mobile" at bounding box center [833, 98] width 82 height 36
click at [618, 207] on li "Tagged Product Options" at bounding box center [622, 203] width 161 height 33
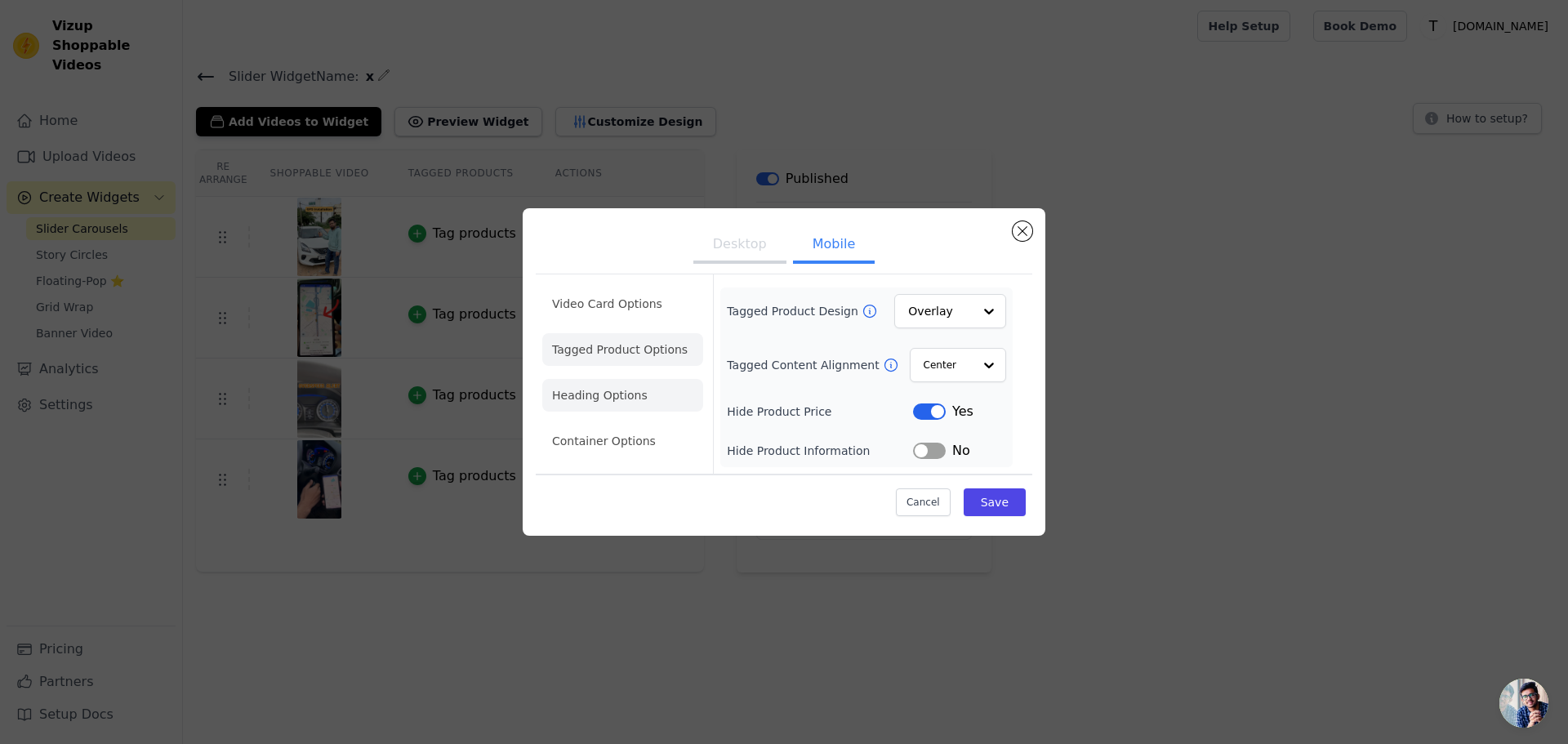
click at [630, 390] on li "Heading Options" at bounding box center [622, 395] width 161 height 33
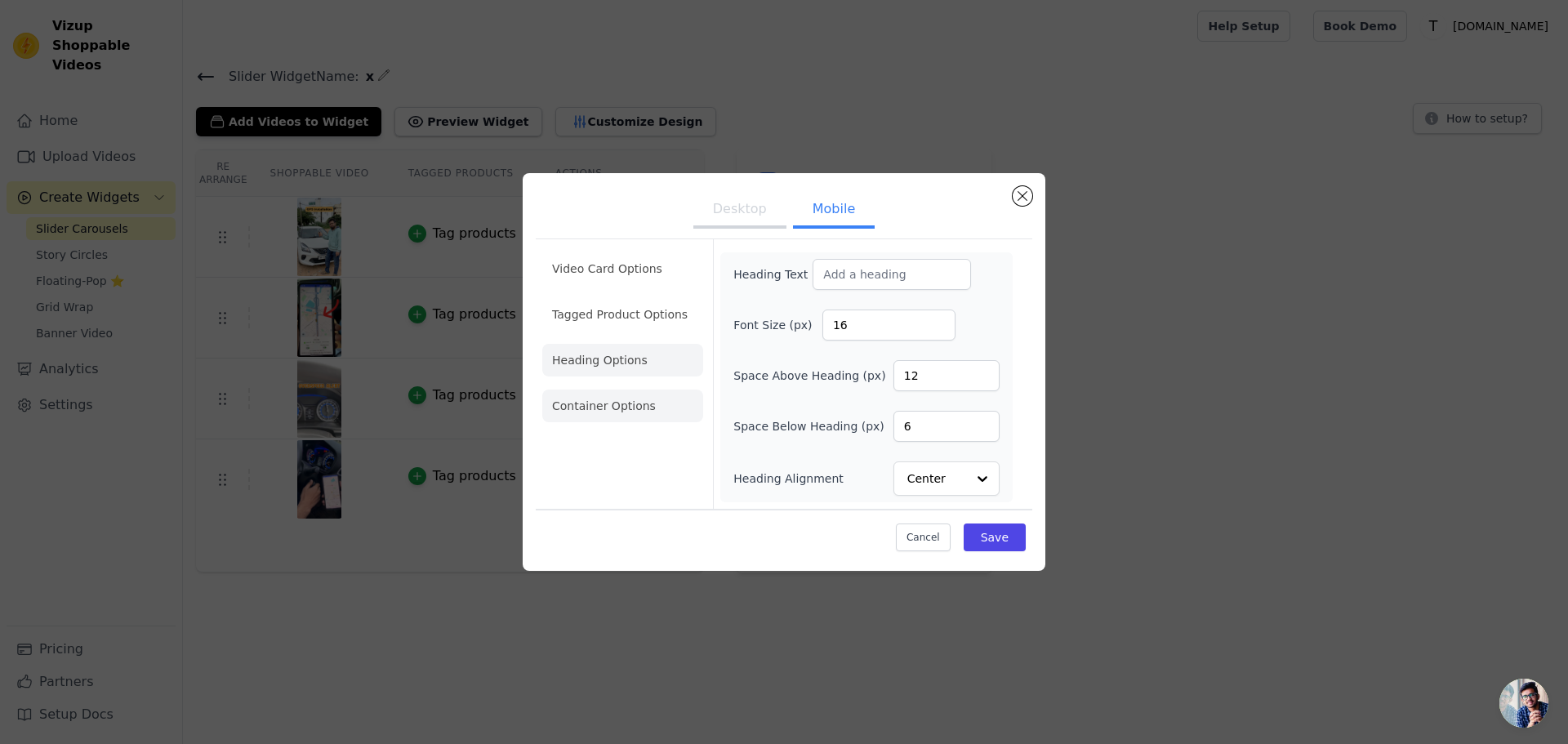
click at [631, 403] on li "Container Options" at bounding box center [622, 406] width 161 height 33
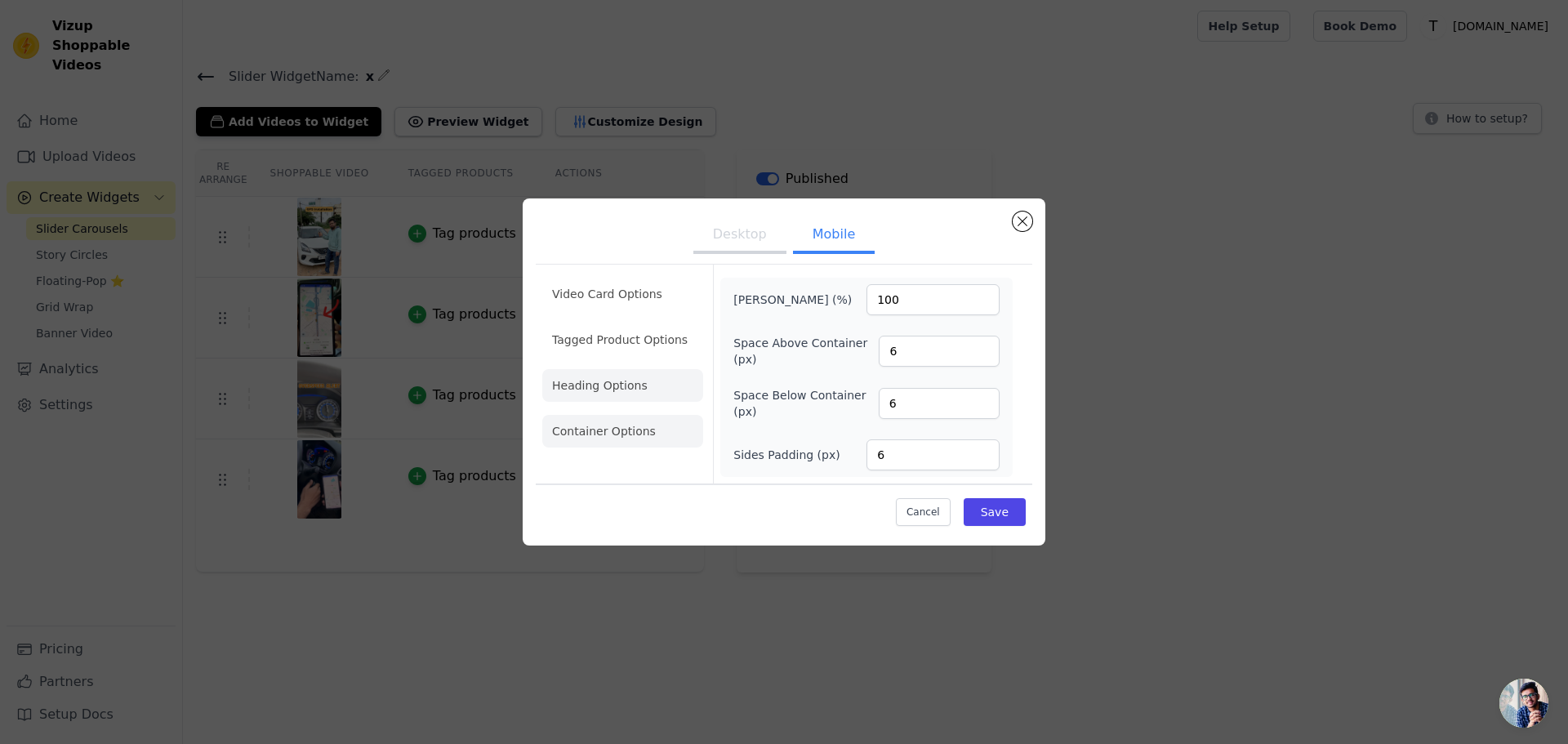
click at [628, 383] on li "Heading Options" at bounding box center [622, 386] width 161 height 33
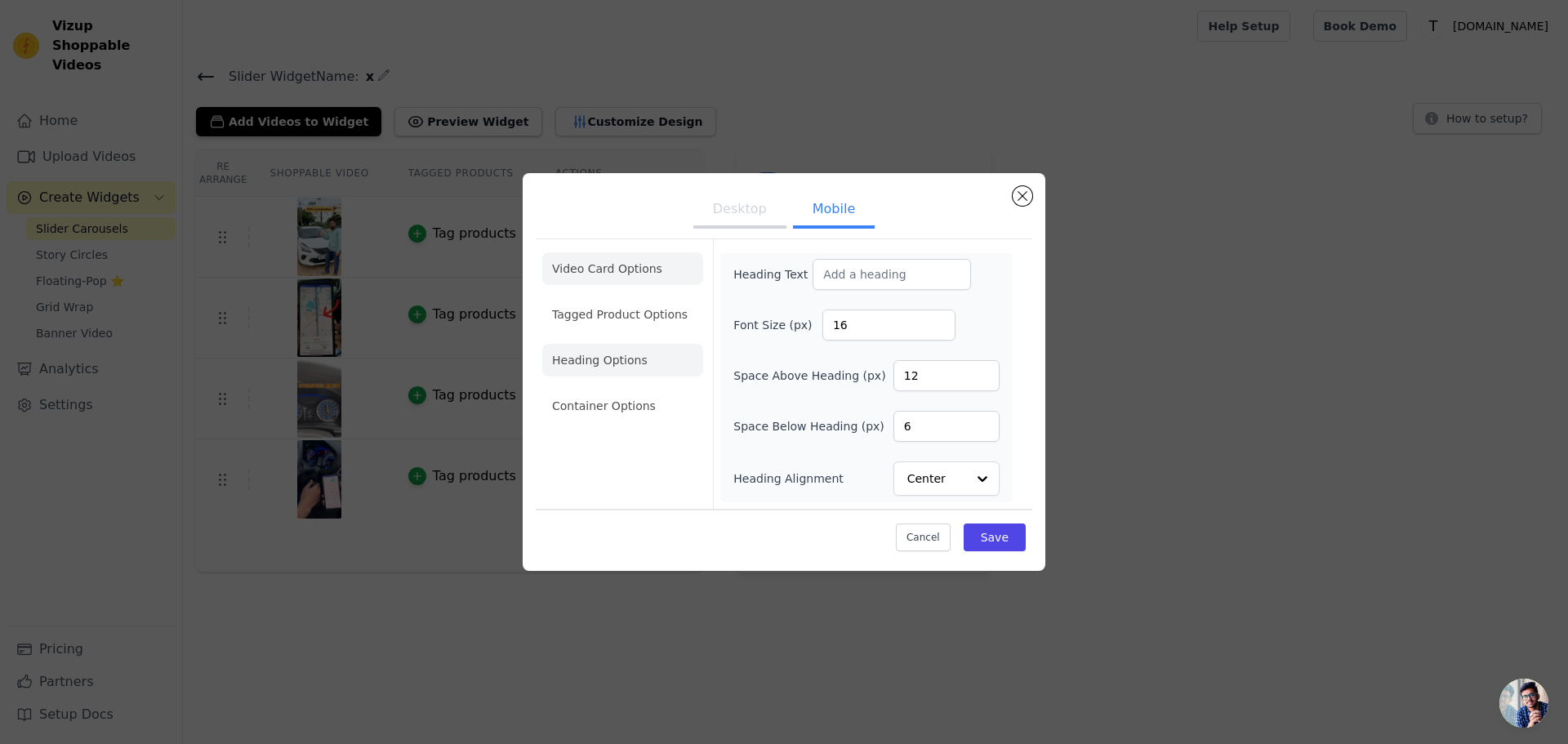
click at [571, 271] on li "Video Card Options" at bounding box center [622, 269] width 161 height 33
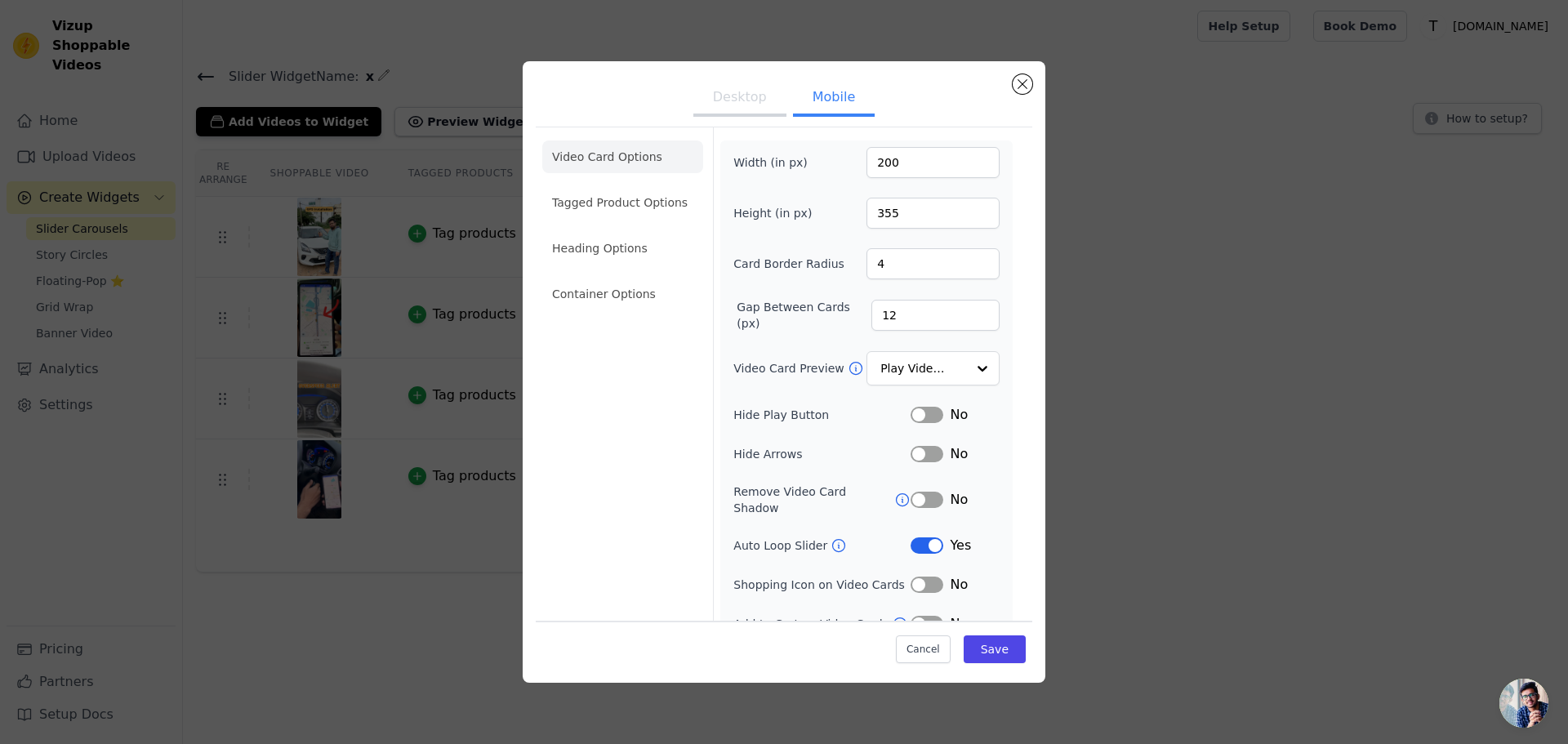
click at [929, 537] on button "Label" at bounding box center [927, 546] width 33 height 17
click at [989, 641] on button "Save" at bounding box center [994, 650] width 62 height 28
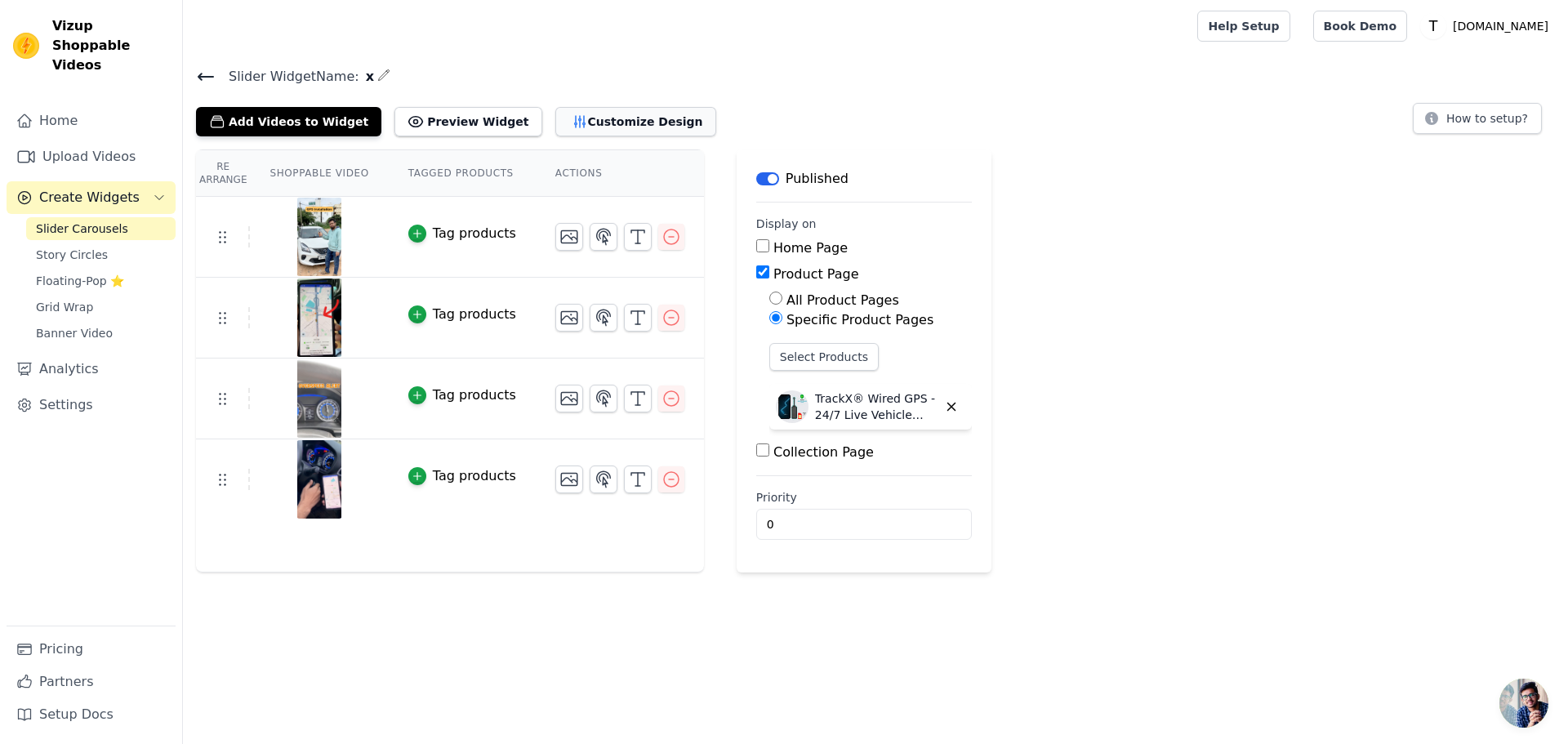
click at [585, 126] on button "Customize Design" at bounding box center [636, 122] width 161 height 30
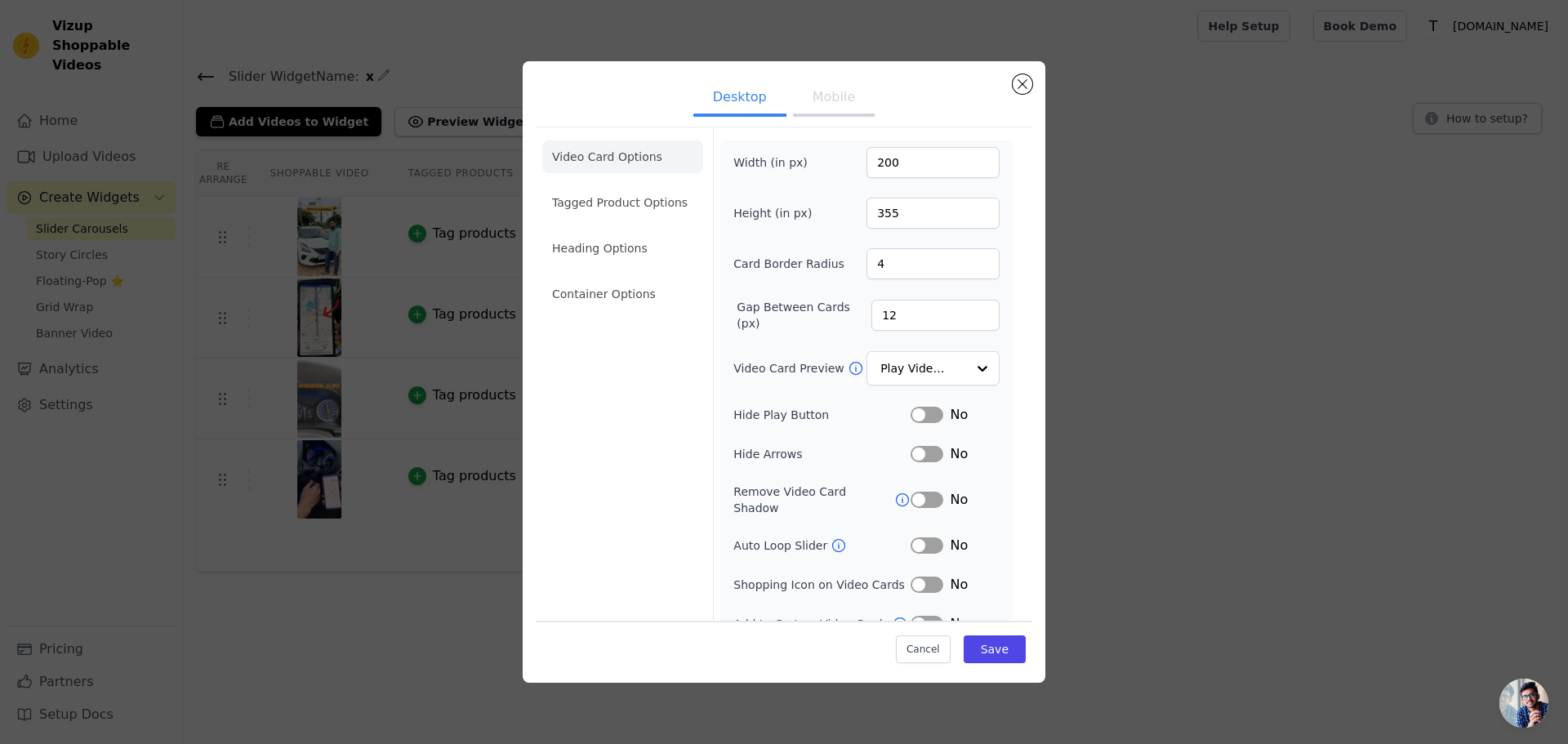
click at [832, 537] on icon at bounding box center [839, 546] width 17 height 17
click at [908, 358] on input "Video Card Preview" at bounding box center [923, 370] width 84 height 33
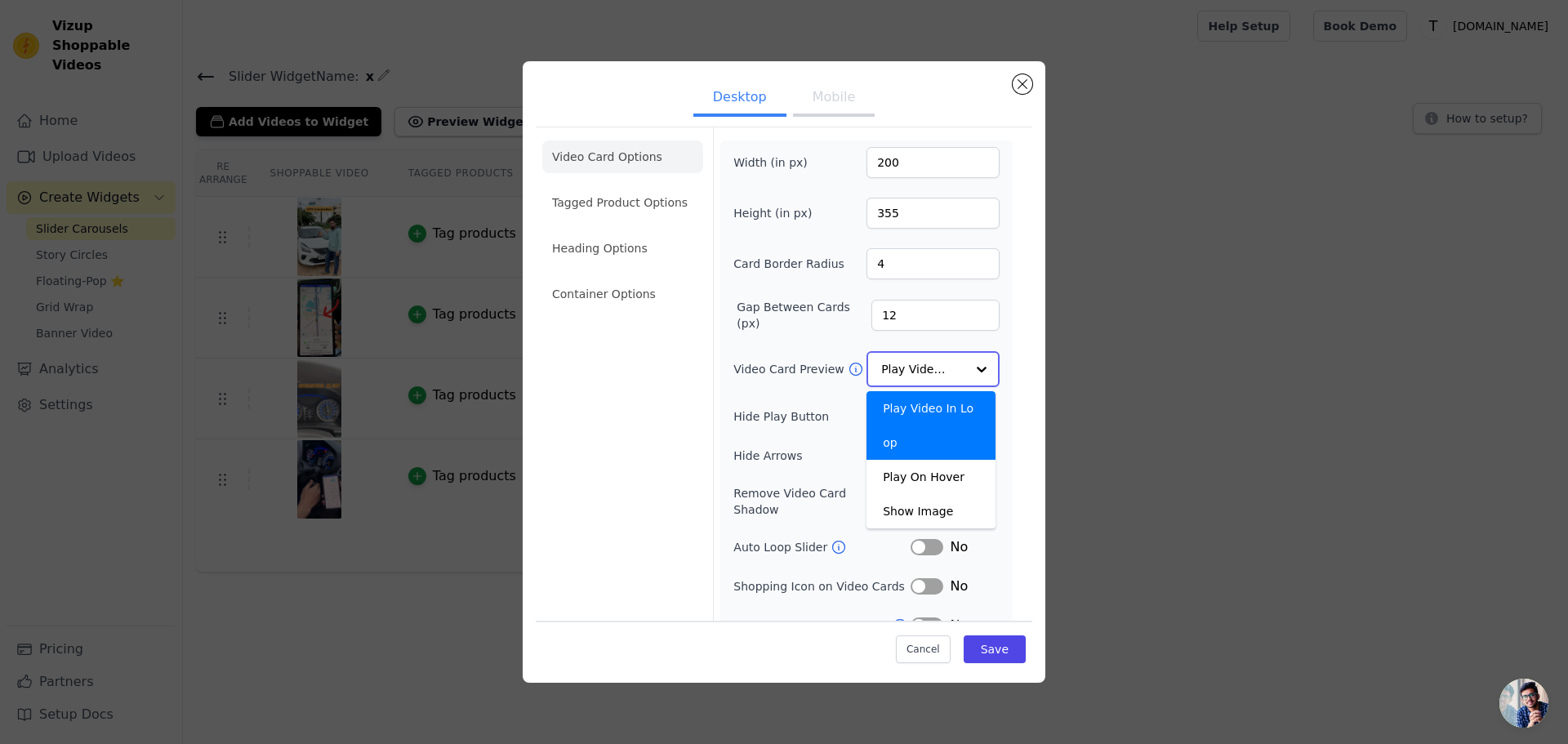
click at [915, 417] on div "Play Video In Loop" at bounding box center [931, 425] width 129 height 69
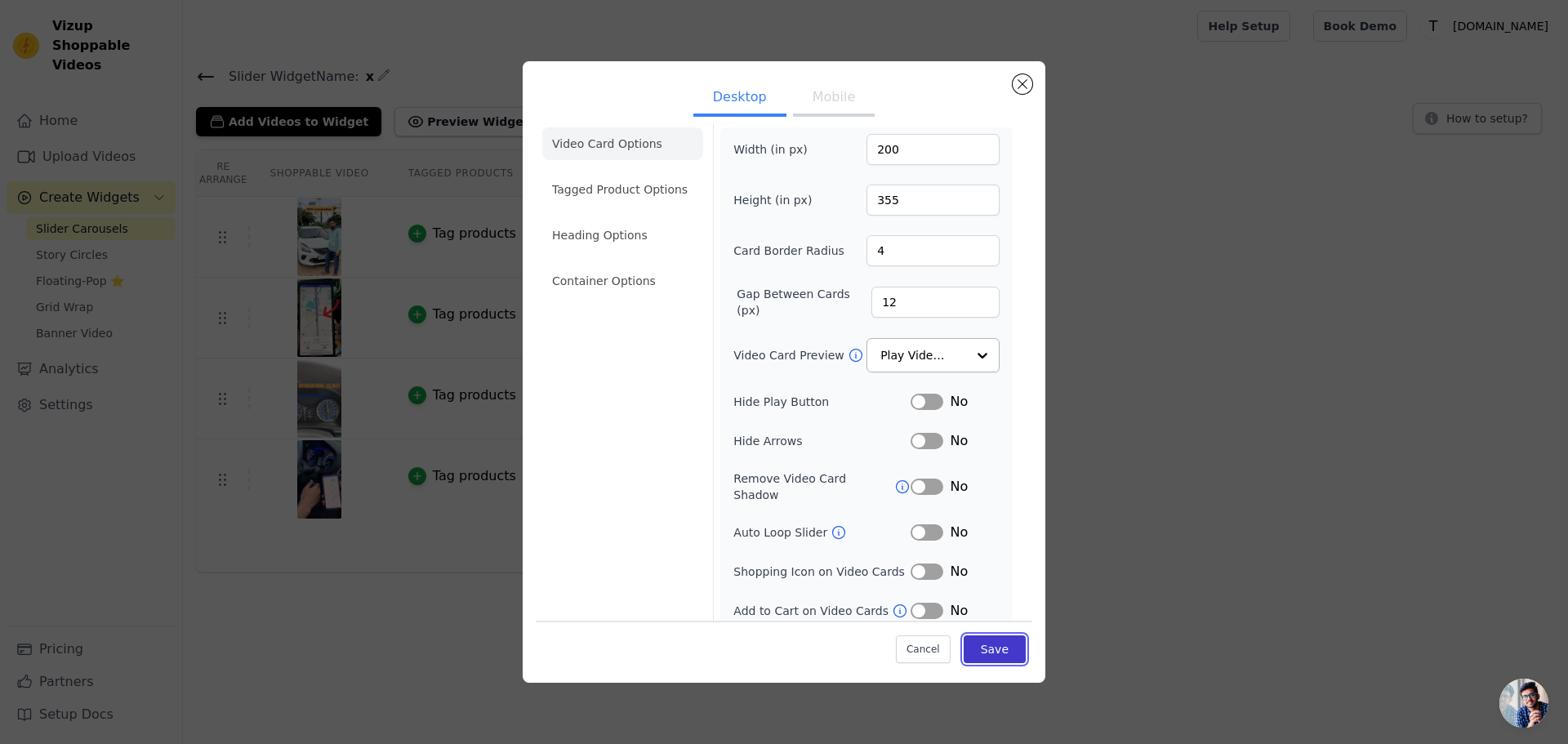
scroll to position [12, 0]
click at [989, 661] on button "Save" at bounding box center [994, 650] width 62 height 28
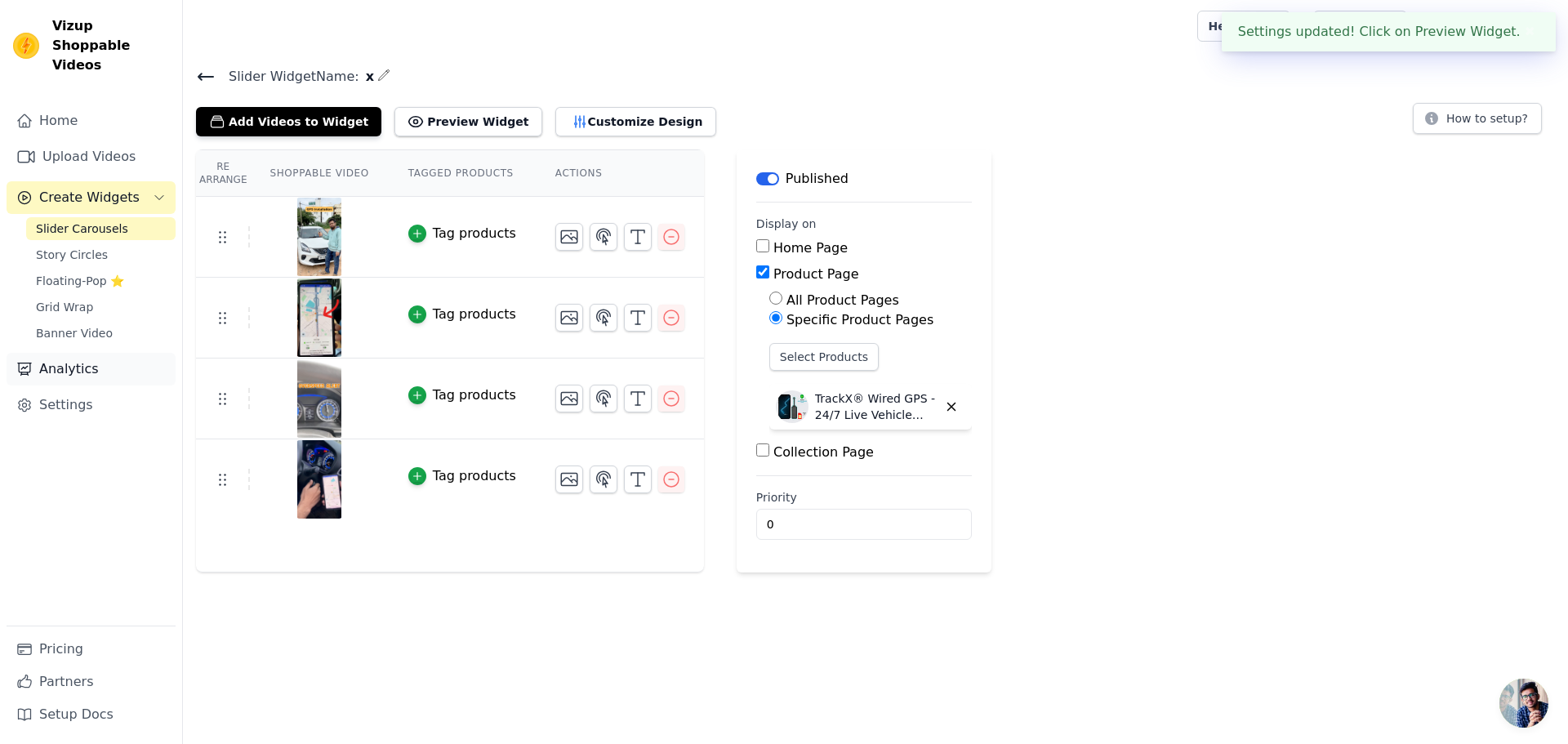
click at [91, 358] on link "Analytics" at bounding box center [91, 370] width 169 height 33
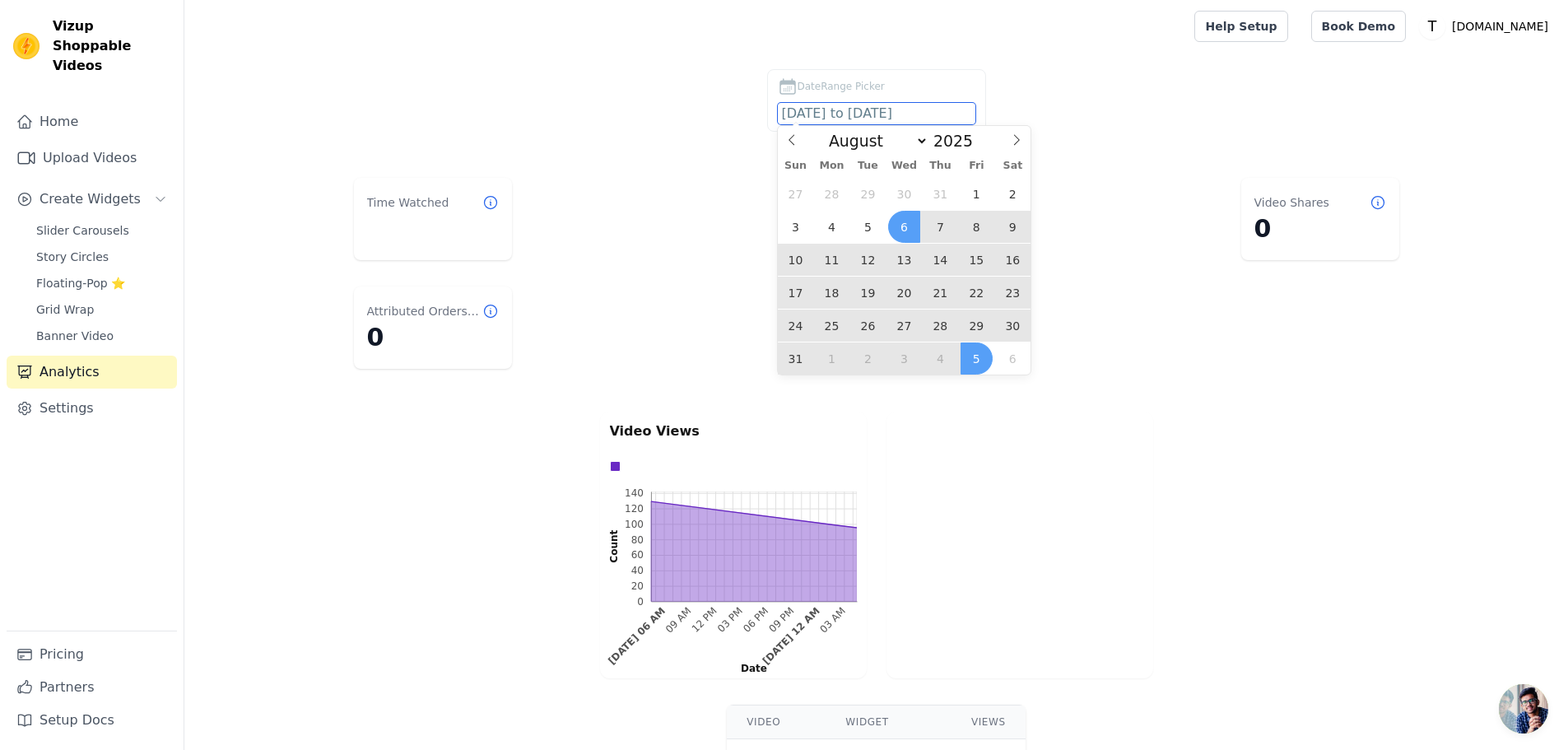
click at [857, 119] on input "2025-08-06 to 2025-09-05" at bounding box center [876, 113] width 197 height 22
click at [1009, 141] on span at bounding box center [1016, 140] width 28 height 28
select select "8"
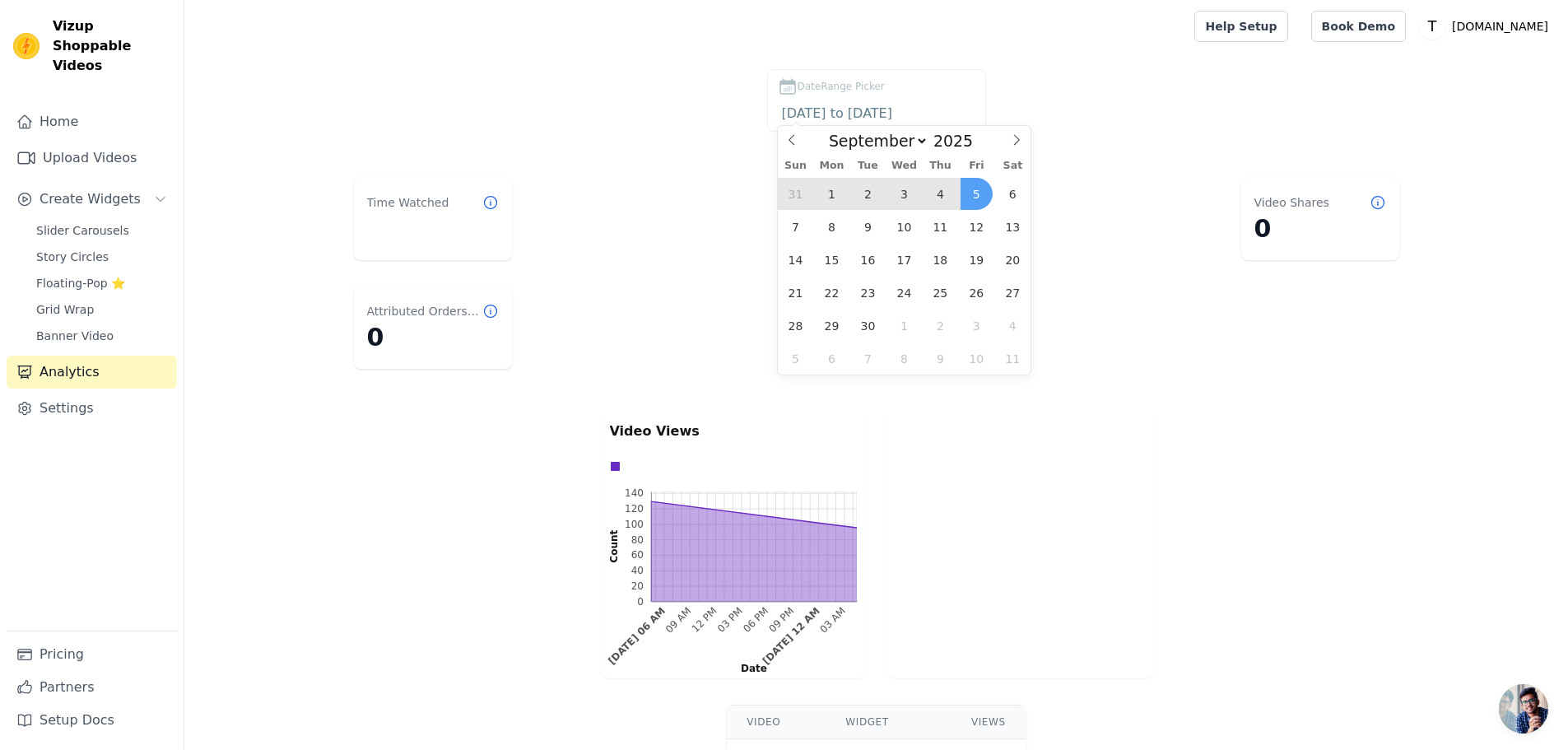
click at [982, 192] on span "5" at bounding box center [976, 193] width 32 height 32
type input "2025-09-05"
click at [975, 191] on span "5" at bounding box center [976, 193] width 32 height 32
